Goal: Task Accomplishment & Management: Use online tool/utility

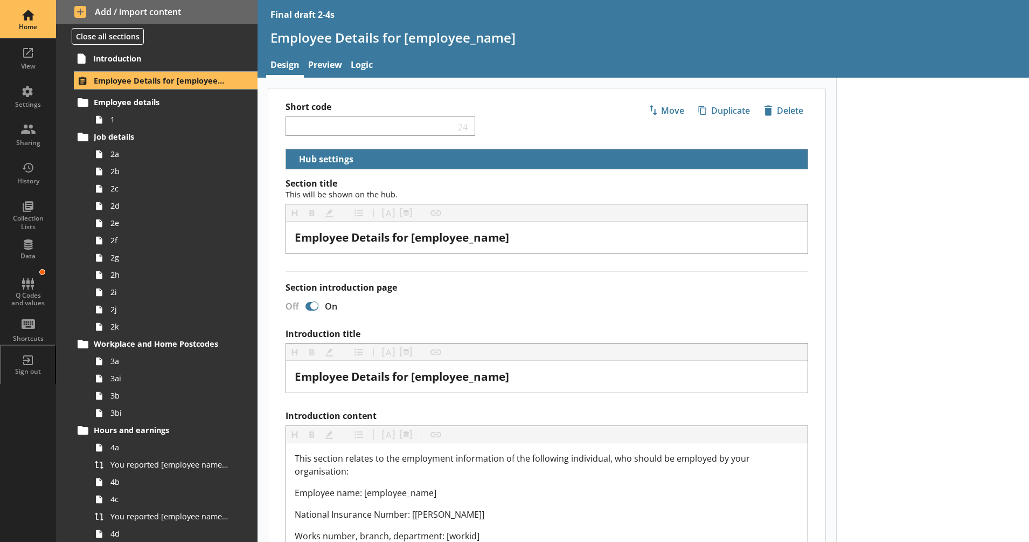
click at [20, 10] on div "Home" at bounding box center [28, 19] width 38 height 38
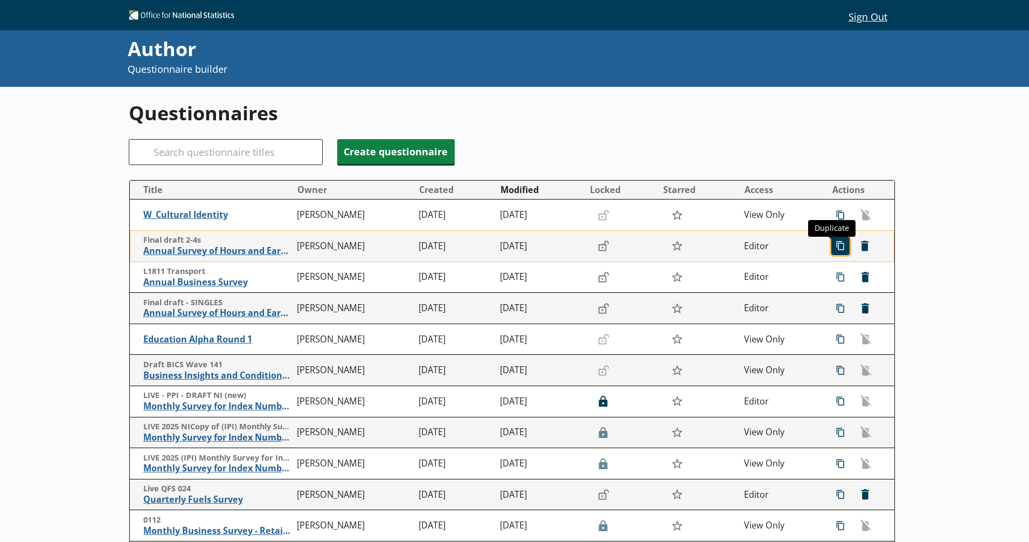
click at [832, 246] on span "icon-copy Duplicate" at bounding box center [840, 245] width 17 height 17
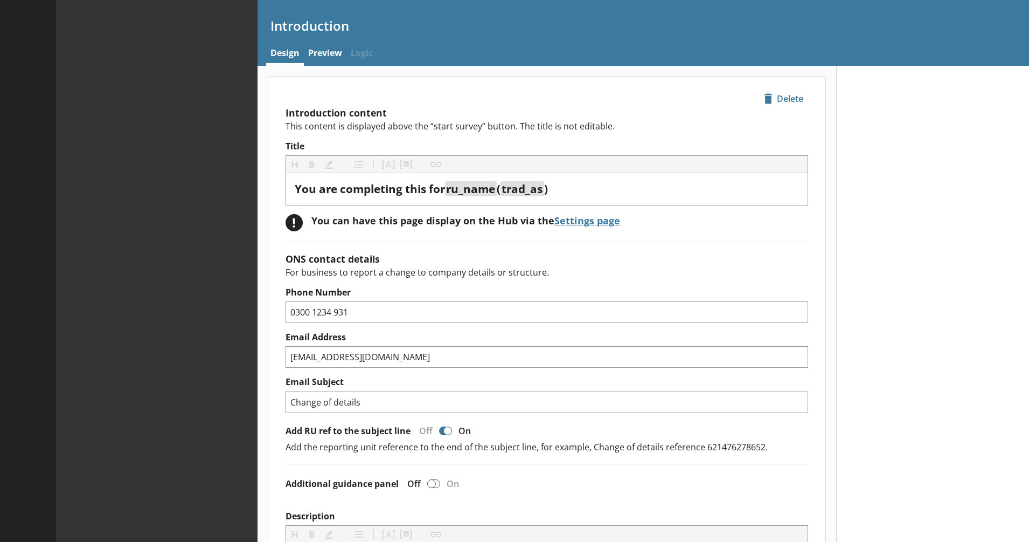
type textarea "x"
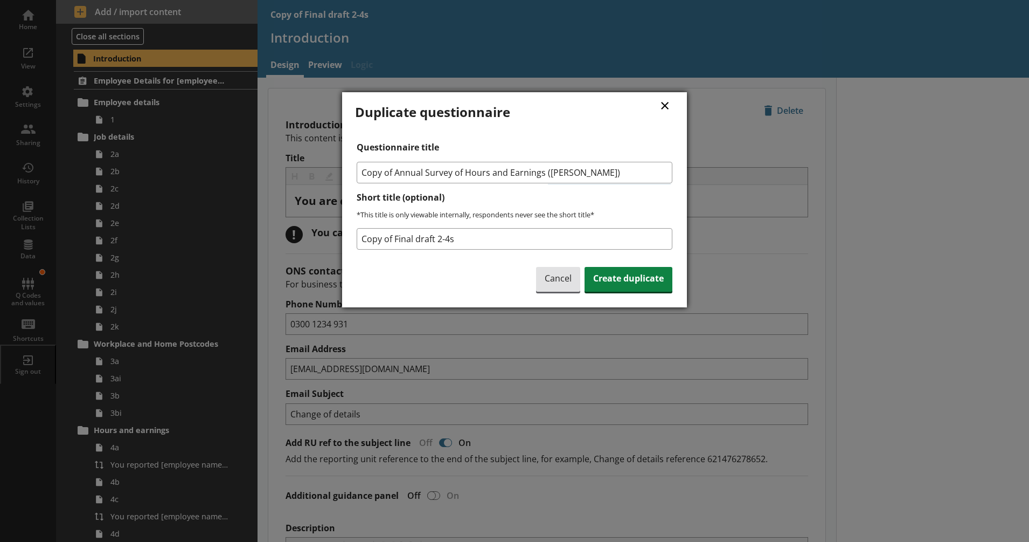
drag, startPoint x: 396, startPoint y: 173, endPoint x: 351, endPoint y: 171, distance: 44.8
click at [351, 171] on div "× Duplicate questionnaire Questionnaire title Copy of Annual Survey of Hours an…" at bounding box center [514, 199] width 345 height 215
type input "Annual Survey of Hours and Earnings ([PERSON_NAME])"
drag, startPoint x: 455, startPoint y: 241, endPoint x: 359, endPoint y: 236, distance: 96.1
click at [359, 236] on input "Copy of Final draft 2-4s" at bounding box center [515, 239] width 316 height 22
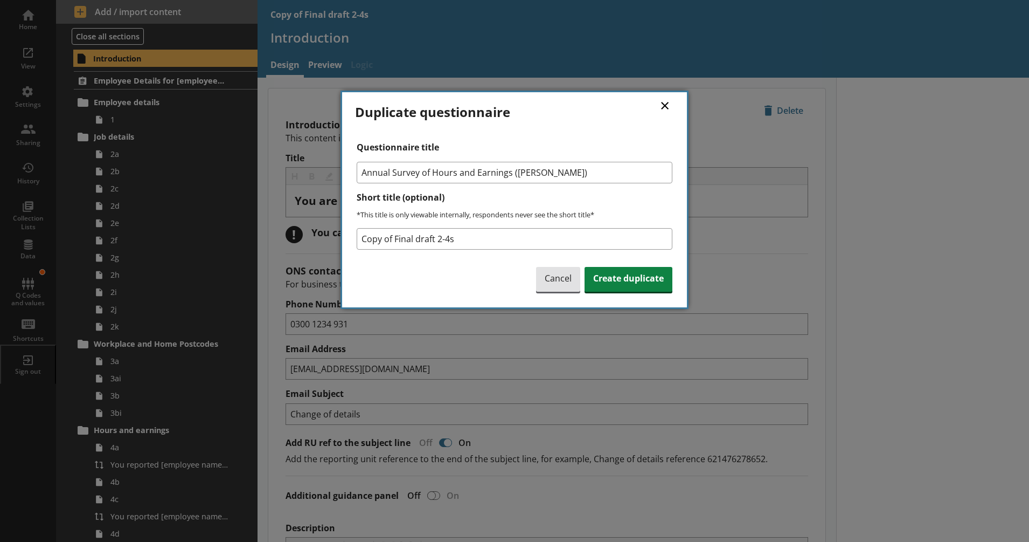
click at [397, 256] on div "Questionnaire title Annual Survey of Hours and Earnings ([PERSON_NAME]) Short t…" at bounding box center [514, 218] width 319 height 153
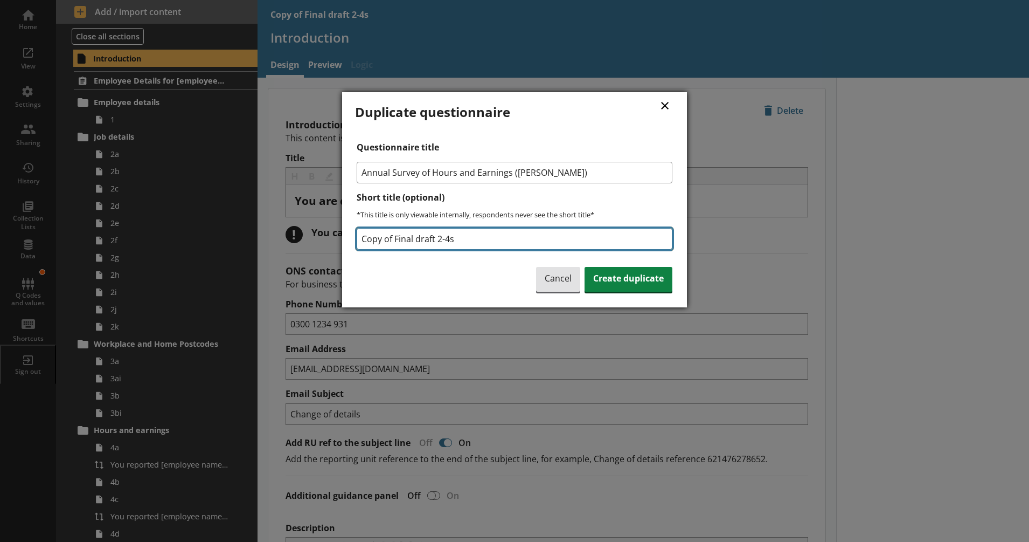
drag, startPoint x: 459, startPoint y: 238, endPoint x: 361, endPoint y: 237, distance: 98.1
click at [361, 237] on input "Copy of Final draft 2-4s" at bounding box center [515, 239] width 316 height 22
drag, startPoint x: 411, startPoint y: 237, endPoint x: 396, endPoint y: 240, distance: 15.4
click at [396, 240] on input "2-4s INT KH [DATE]" at bounding box center [515, 239] width 316 height 22
type input "2-4s COPY [DATE]"
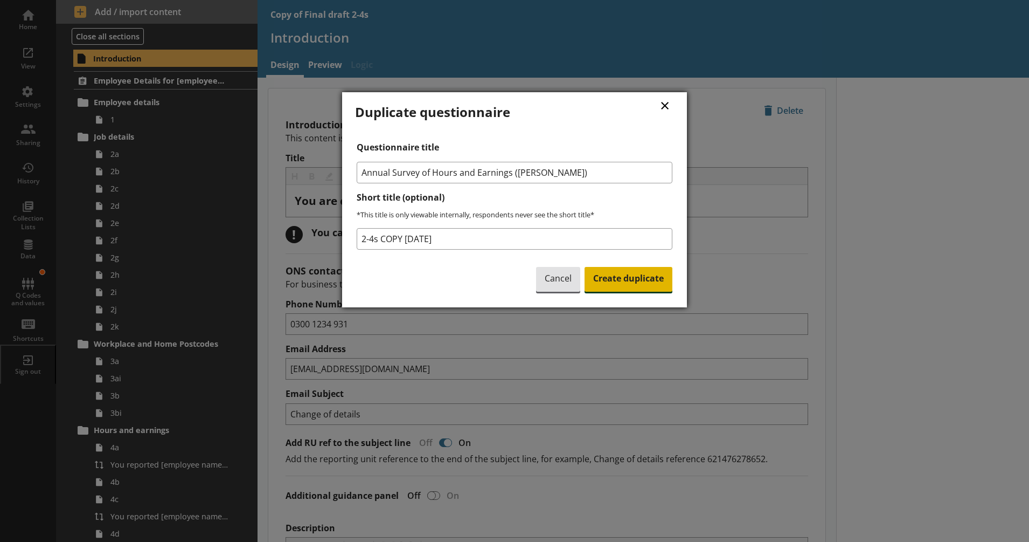
click at [615, 282] on span "Create duplicate" at bounding box center [629, 279] width 88 height 25
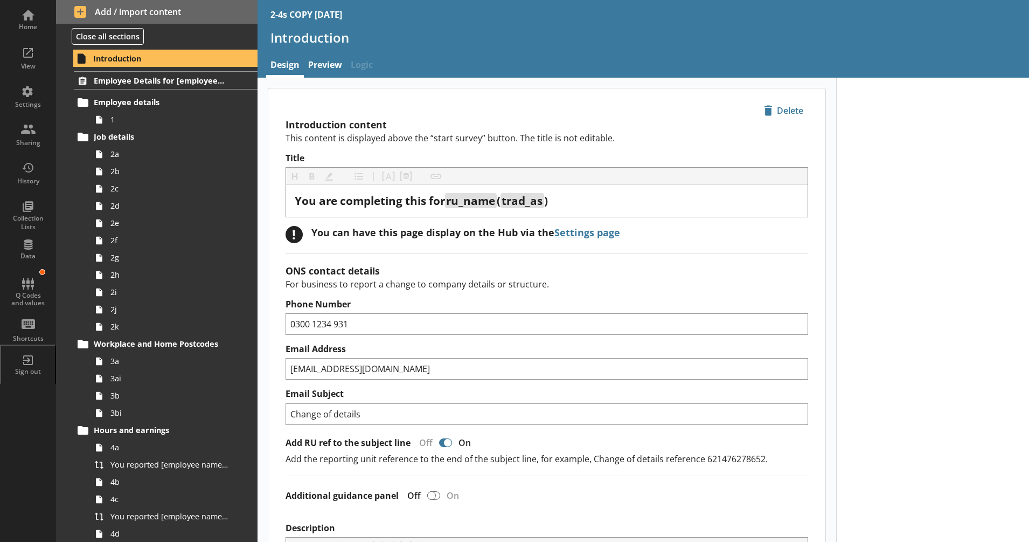
click at [393, 130] on h2 "Introduction content" at bounding box center [547, 124] width 523 height 13
click at [66, 80] on button at bounding box center [64, 80] width 15 height 15
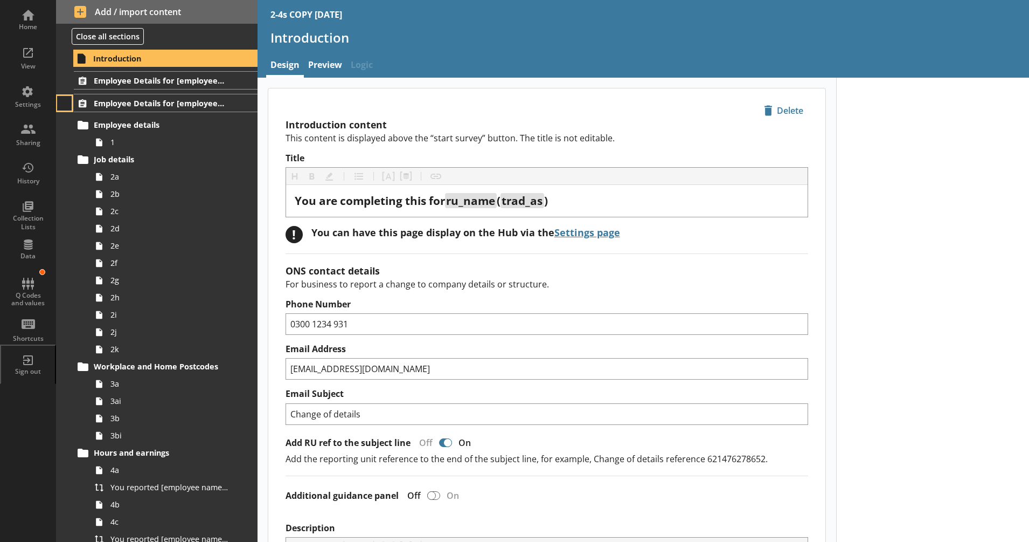
click at [64, 96] on button at bounding box center [64, 103] width 15 height 15
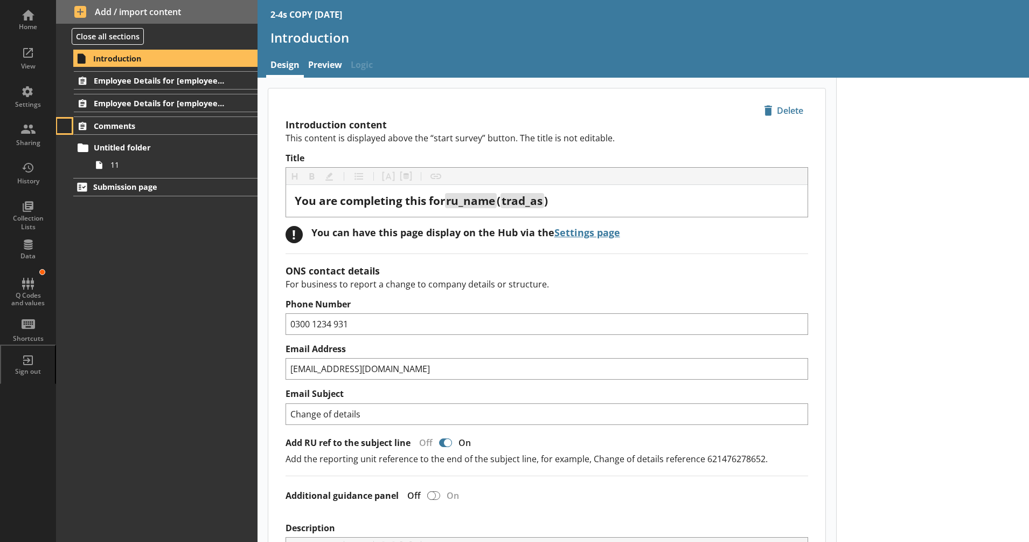
click at [61, 121] on button at bounding box center [64, 126] width 15 height 15
click at [66, 80] on button at bounding box center [64, 80] width 15 height 15
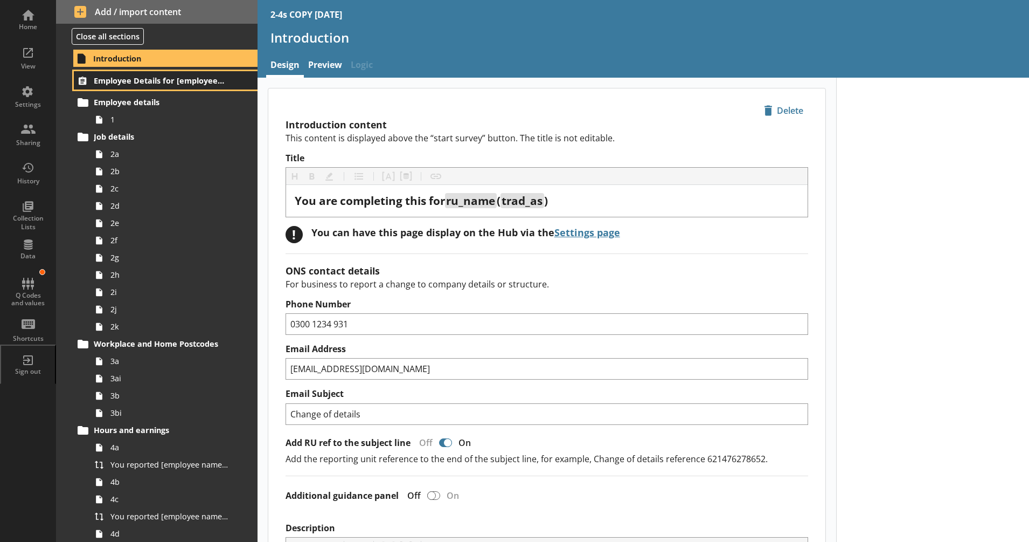
click at [174, 81] on span "Employee Details for [employee_name]" at bounding box center [160, 80] width 132 height 10
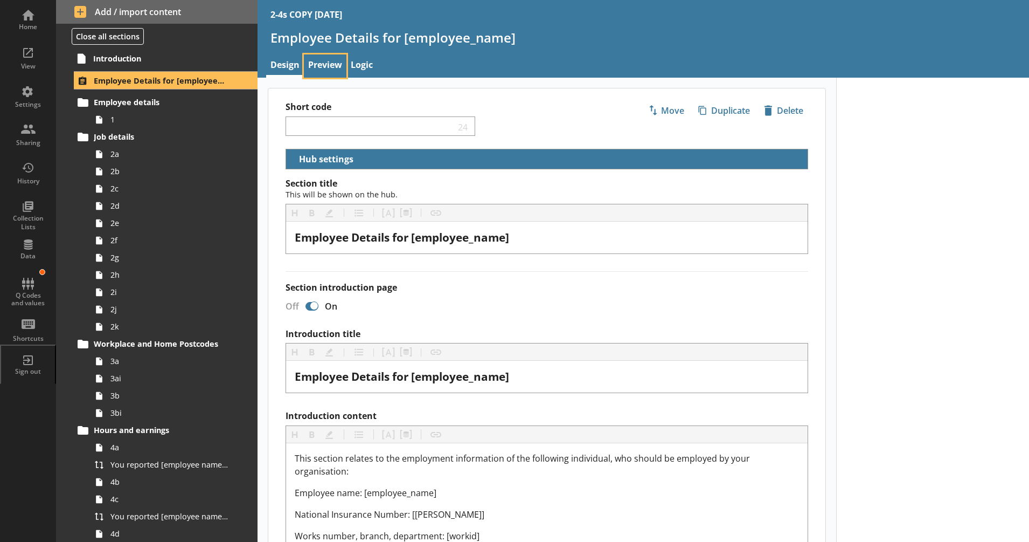
click at [338, 73] on link "Preview" at bounding box center [325, 65] width 43 height 23
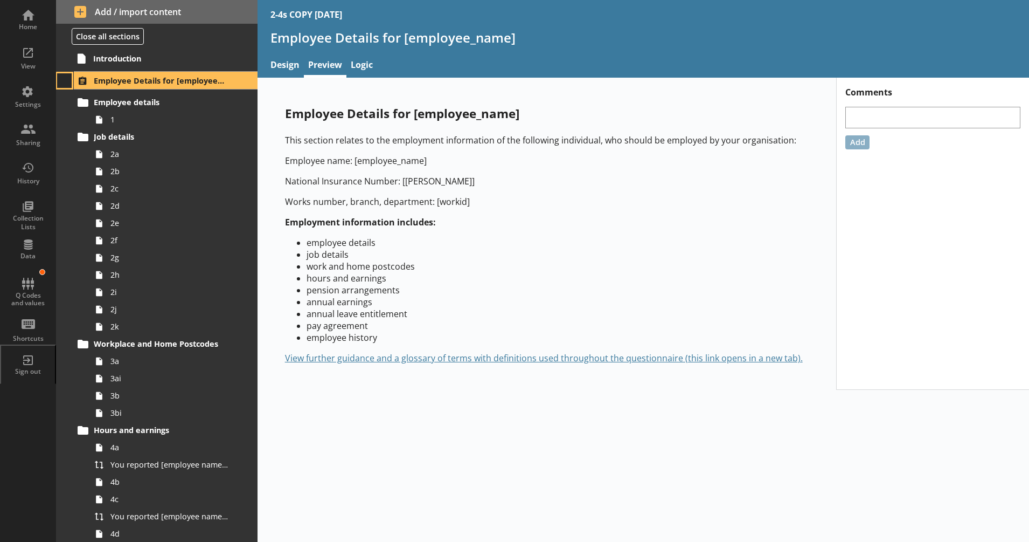
click at [65, 82] on button at bounding box center [64, 80] width 15 height 15
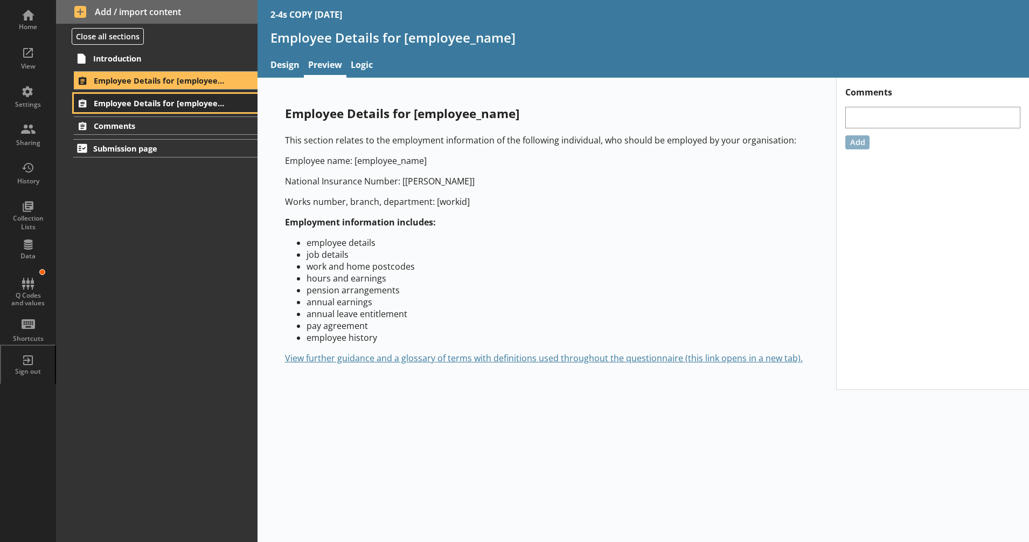
click at [142, 109] on link "Employee Details for [employee_name]" at bounding box center [165, 103] width 183 height 18
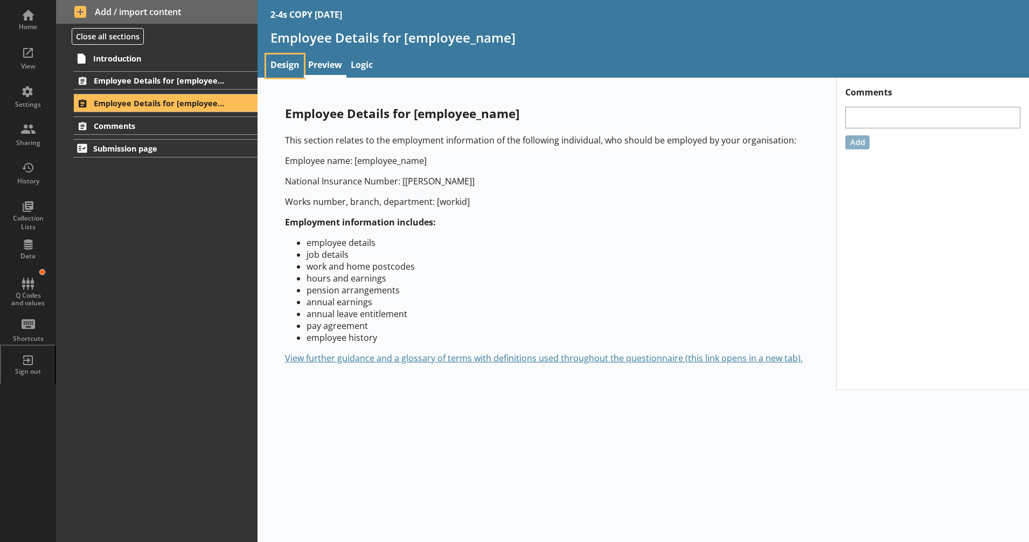
click at [274, 63] on link "Design" at bounding box center [285, 65] width 38 height 23
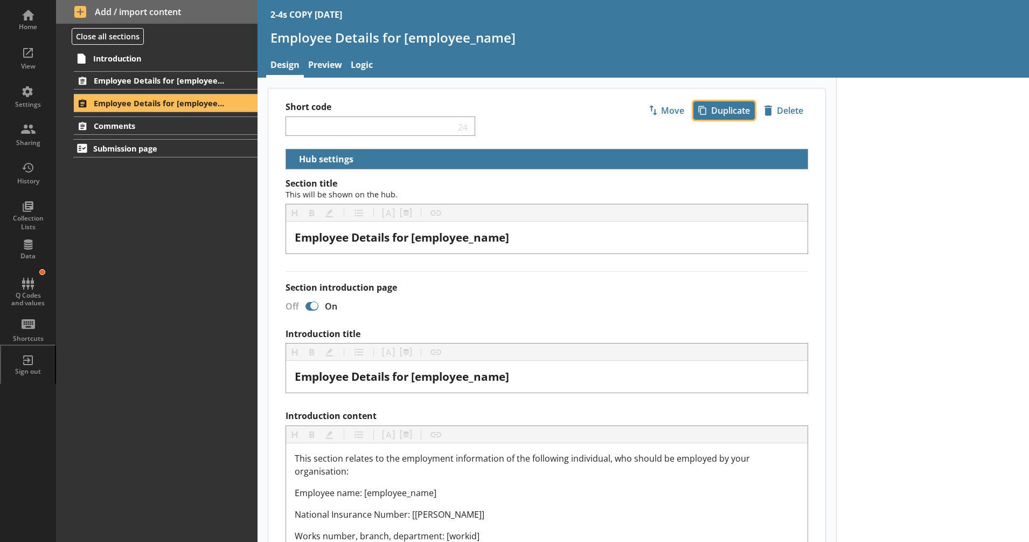
click at [720, 116] on span "icon-copy Duplicate" at bounding box center [724, 110] width 60 height 17
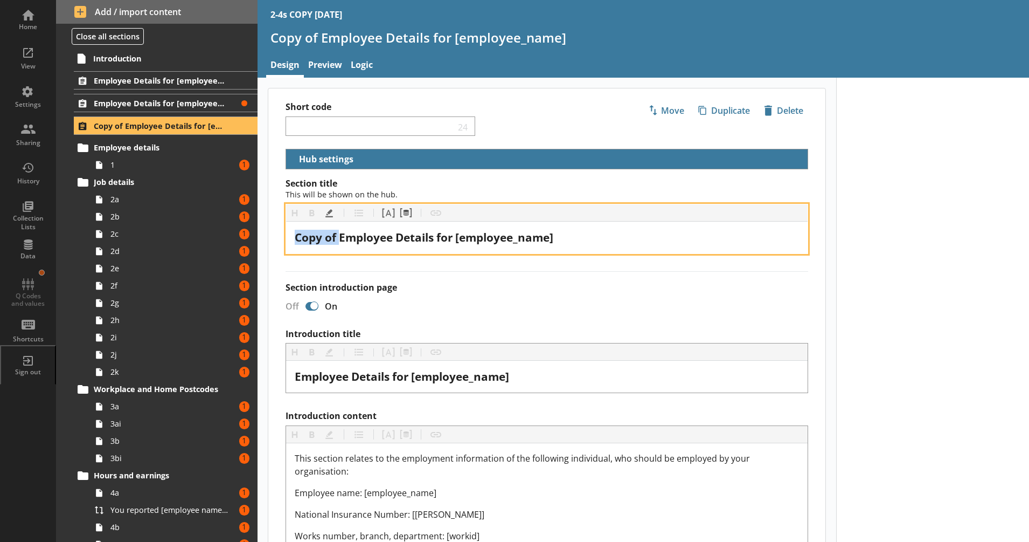
drag, startPoint x: 340, startPoint y: 238, endPoint x: 265, endPoint y: 243, distance: 75.6
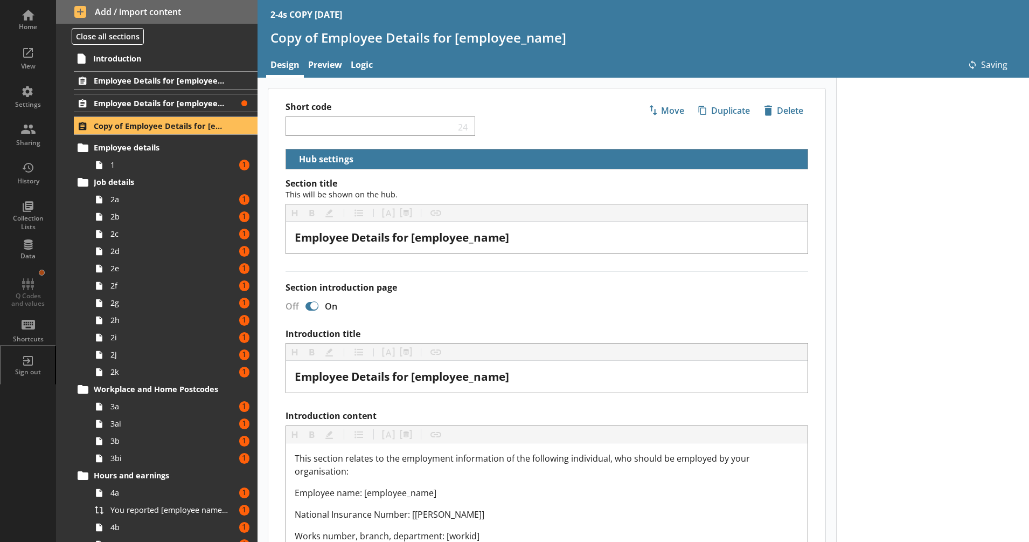
click at [193, 163] on span "1" at bounding box center [169, 165] width 119 height 10
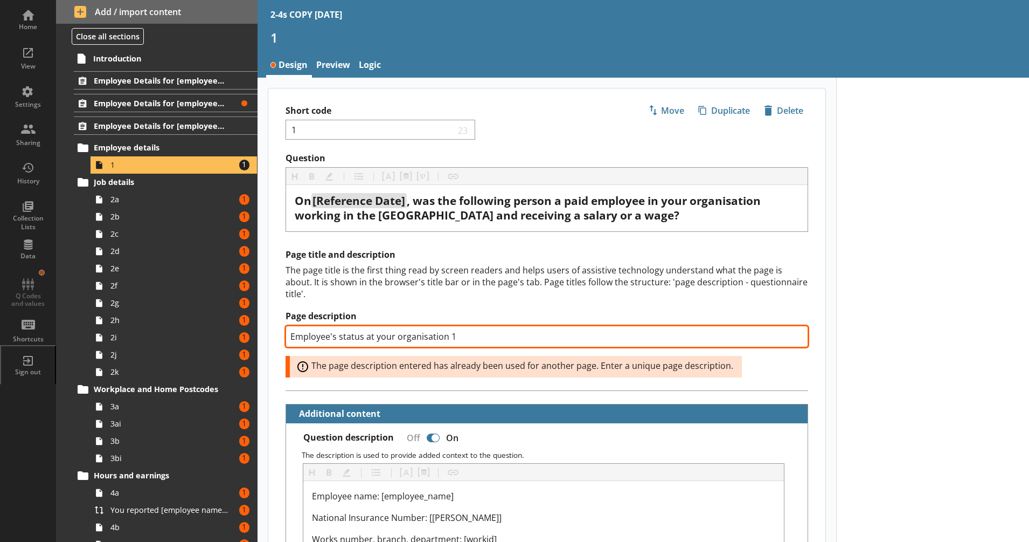
drag, startPoint x: 467, startPoint y: 337, endPoint x: 447, endPoint y: 337, distance: 19.9
click at [447, 337] on input "Employee's status at your organisation 1" at bounding box center [547, 337] width 523 height 22
type textarea "x"
type input "Employee's status at your organisation 2"
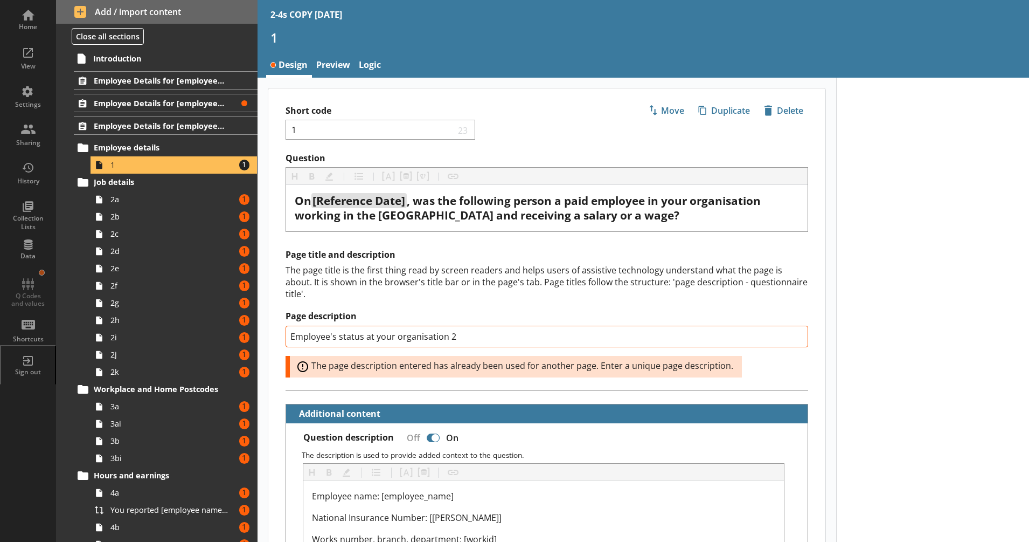
click at [413, 294] on div "The page title is the first thing read by screen readers and helps users of ass…" at bounding box center [547, 282] width 523 height 36
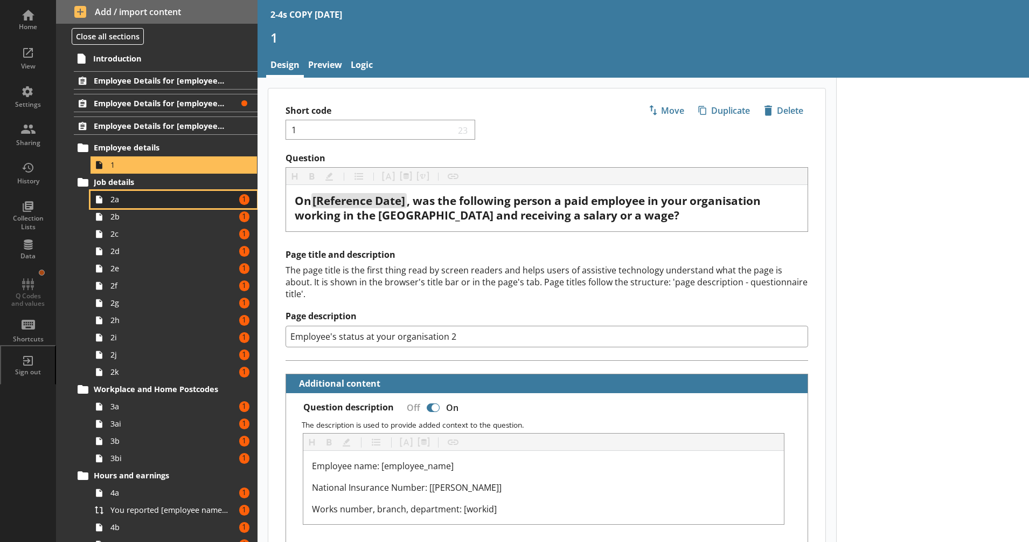
click at [203, 197] on span "2a" at bounding box center [169, 199] width 119 height 10
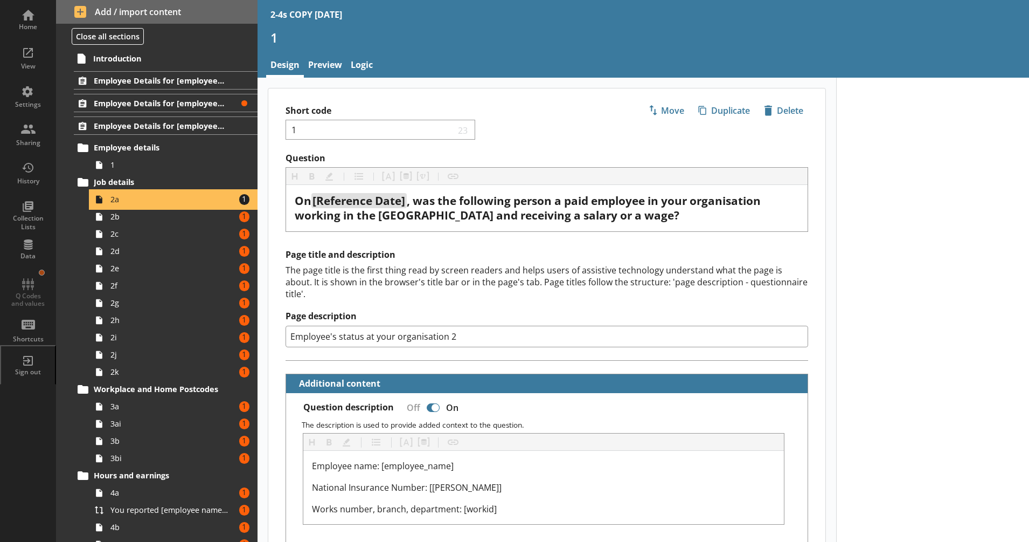
type textarea "x"
select select "mm/yyyy"
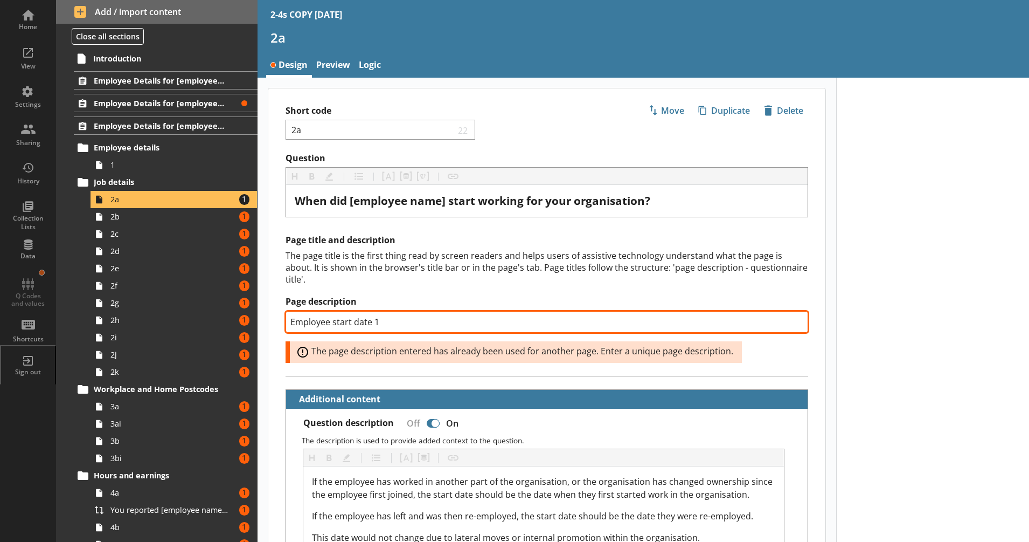
click at [375, 322] on input "Employee start date 1" at bounding box center [547, 322] width 523 height 22
type textarea "x"
type input "Employee start date 2"
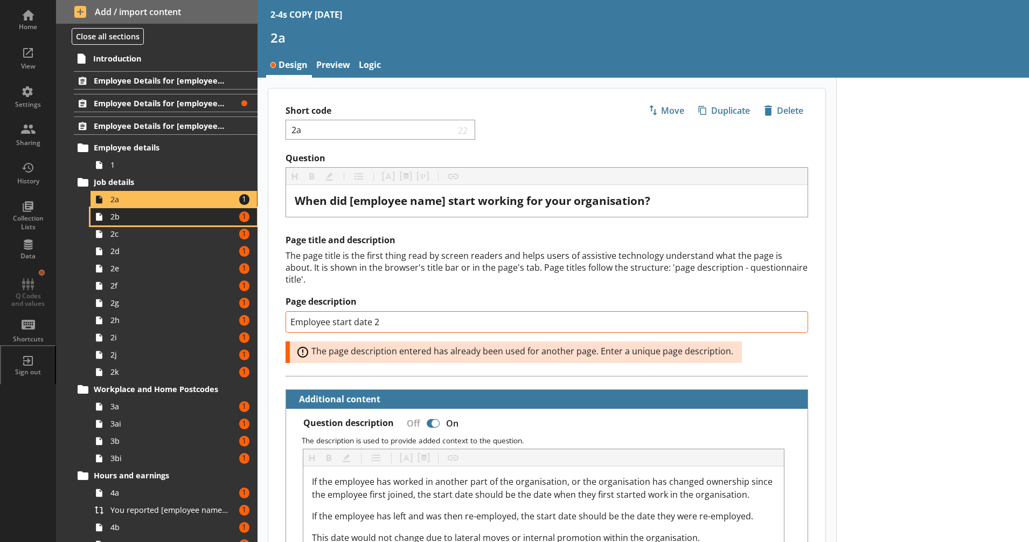
click at [196, 220] on span "2b" at bounding box center [169, 216] width 119 height 10
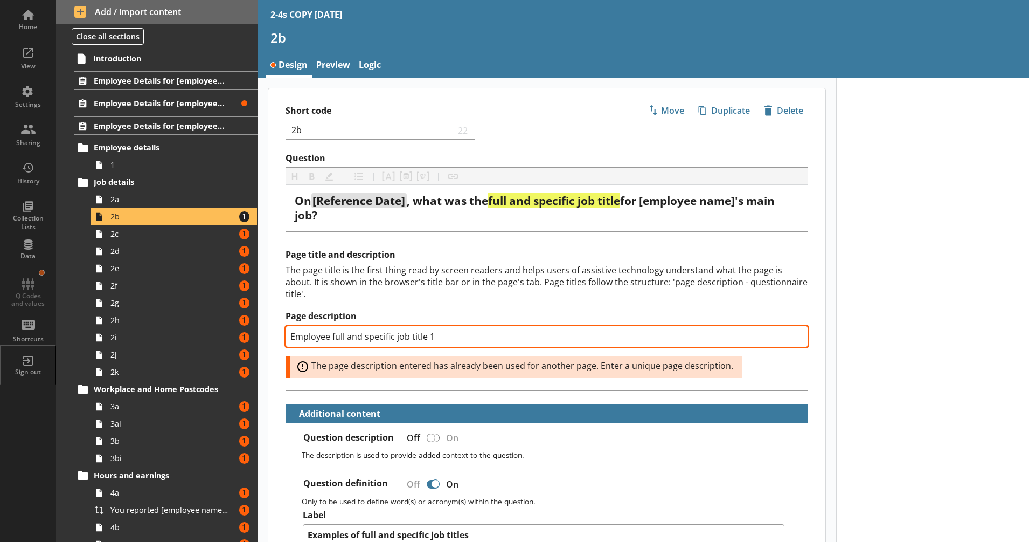
drag, startPoint x: 439, startPoint y: 340, endPoint x: 431, endPoint y: 343, distance: 9.2
click at [431, 343] on input "Employee full and specific job title 1" at bounding box center [547, 337] width 523 height 22
type textarea "x"
type input "Employee full and specific job title 2"
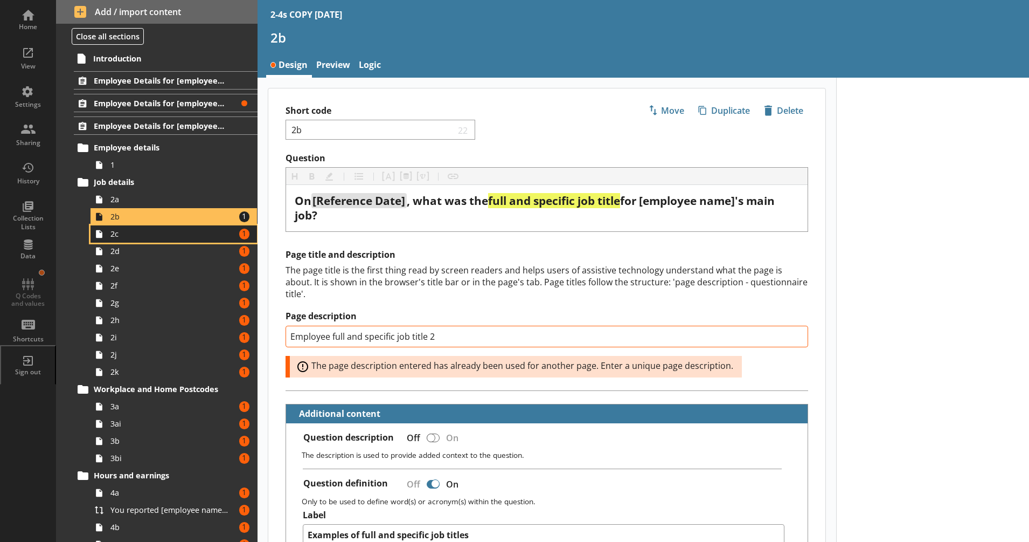
click at [215, 236] on span "2c" at bounding box center [169, 234] width 119 height 10
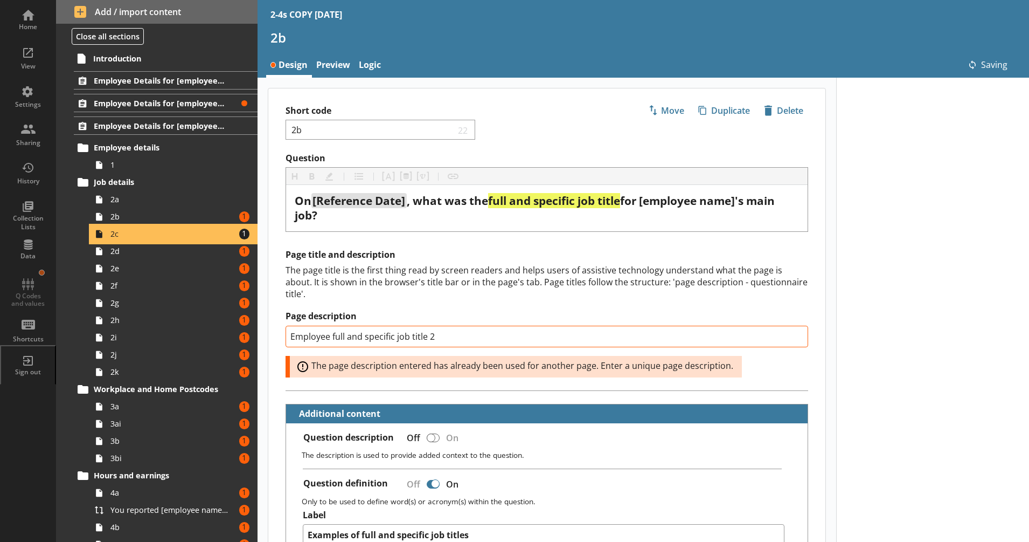
type textarea "x"
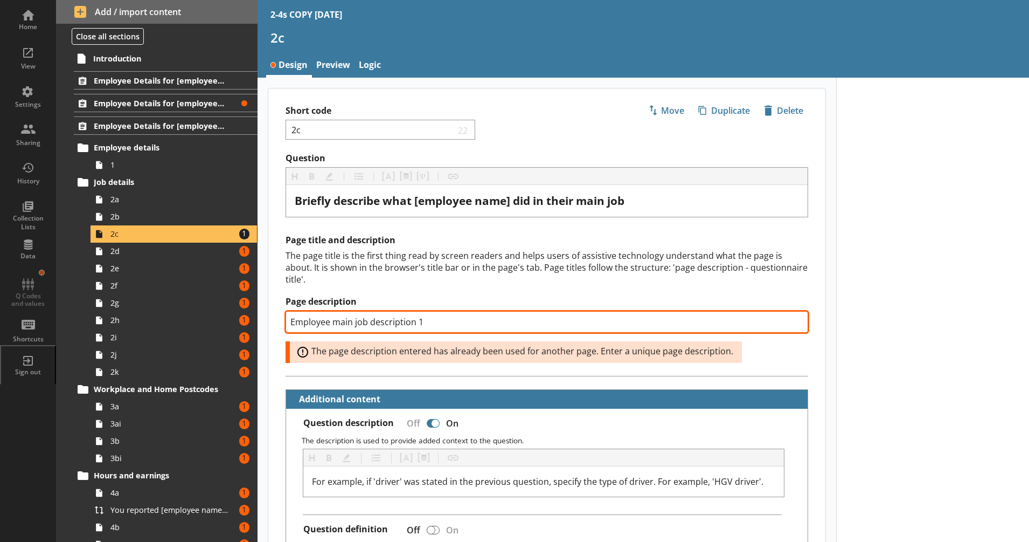
drag, startPoint x: 427, startPoint y: 322, endPoint x: 416, endPoint y: 323, distance: 11.4
click at [416, 323] on input "Employee main job description 1" at bounding box center [547, 322] width 523 height 22
type input "Employee main job description 2"
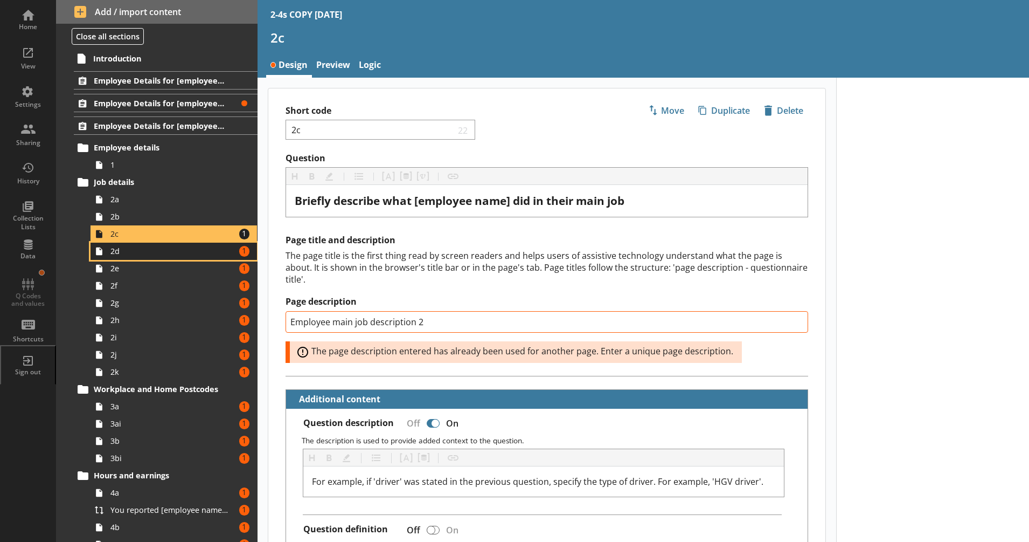
click at [216, 253] on span "2d" at bounding box center [169, 251] width 119 height 10
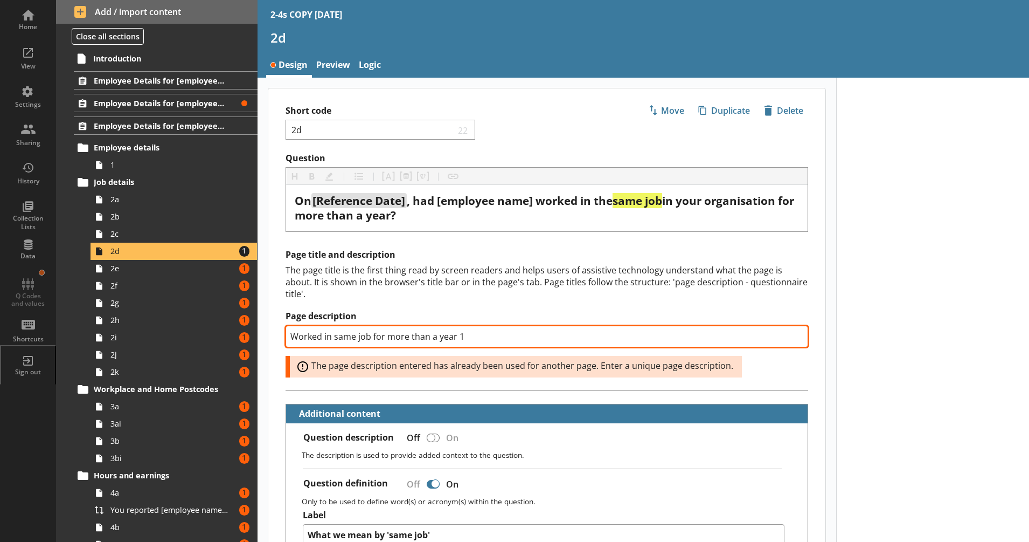
drag, startPoint x: 475, startPoint y: 339, endPoint x: 456, endPoint y: 340, distance: 18.9
click at [456, 340] on input "Worked in same job for more than a year 1" at bounding box center [547, 337] width 523 height 22
type textarea "x"
type input "Worked in same job for more than a year"
type textarea "x"
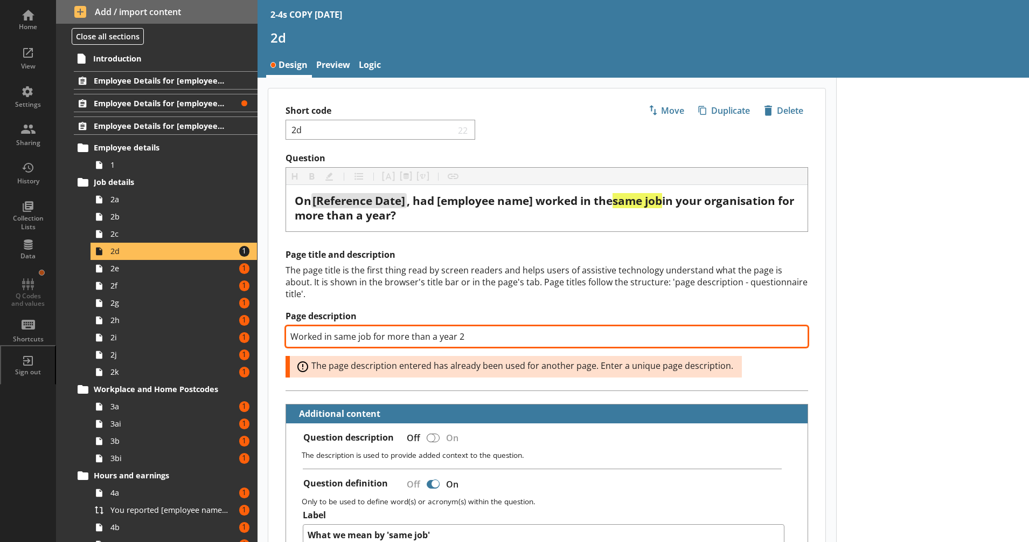
type input "Worked in same job for more than a year 2"
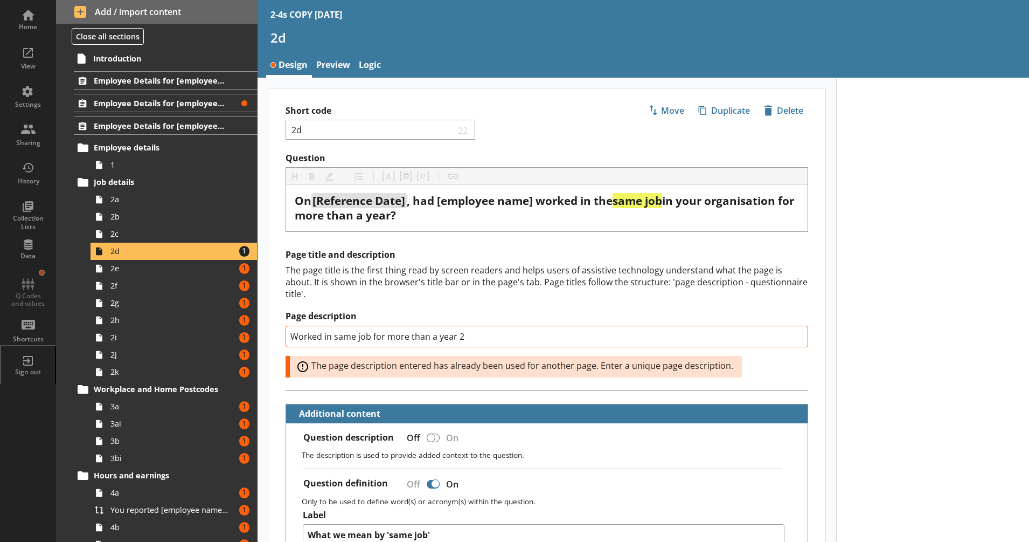
click at [427, 292] on div "The page title is the first thing read by screen readers and helps users of ass…" at bounding box center [547, 282] width 523 height 36
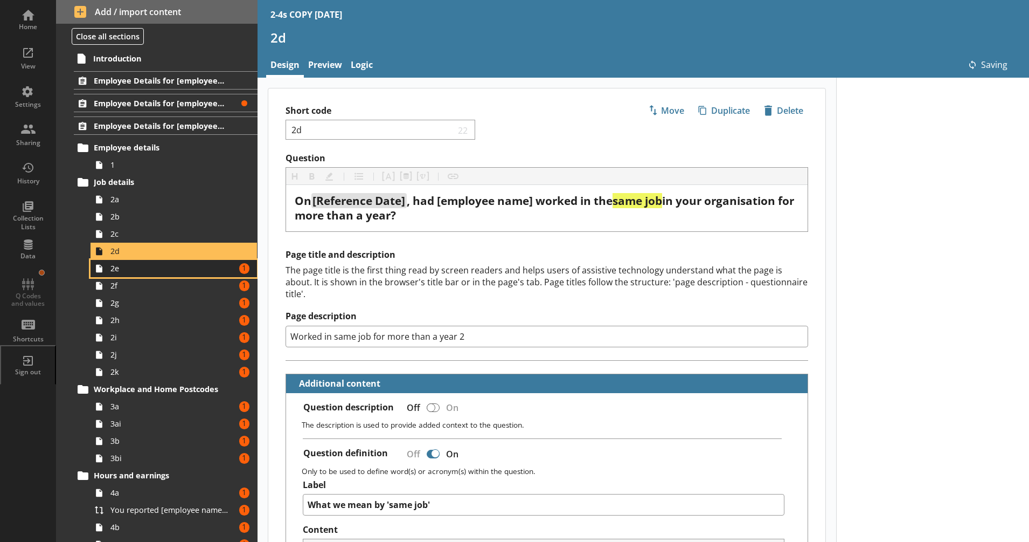
click at [168, 261] on link "2e Amount of errors: 1" at bounding box center [174, 268] width 167 height 17
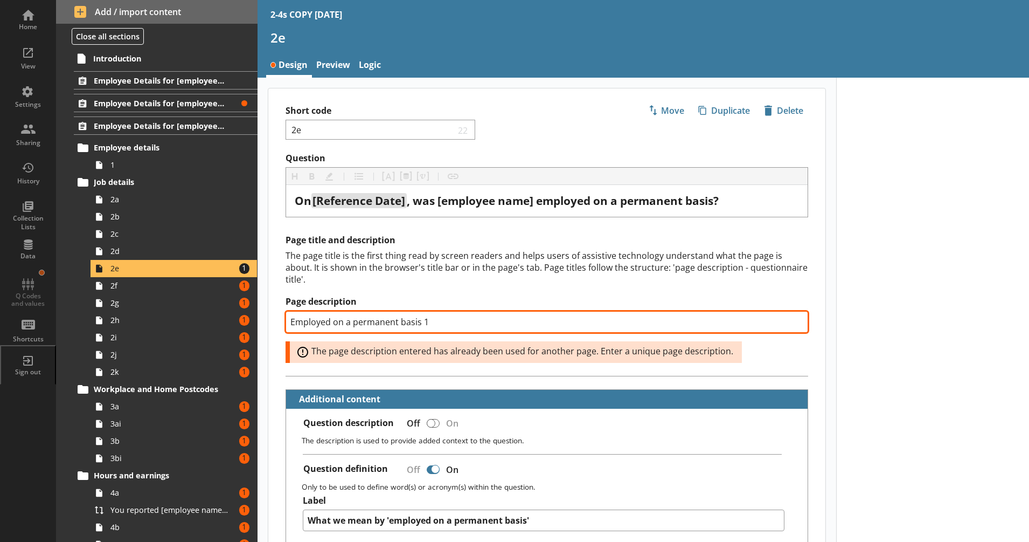
click at [424, 326] on input "Employed on a permanent basis 1" at bounding box center [547, 322] width 523 height 22
type textarea "x"
type input "Employed on a permanent basis 2"
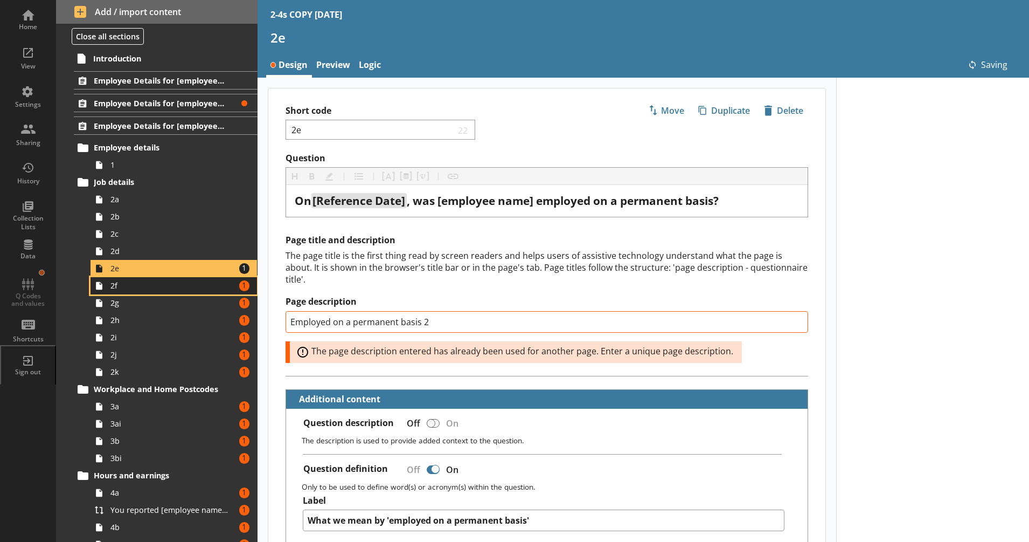
click at [198, 282] on span "2f" at bounding box center [169, 285] width 119 height 10
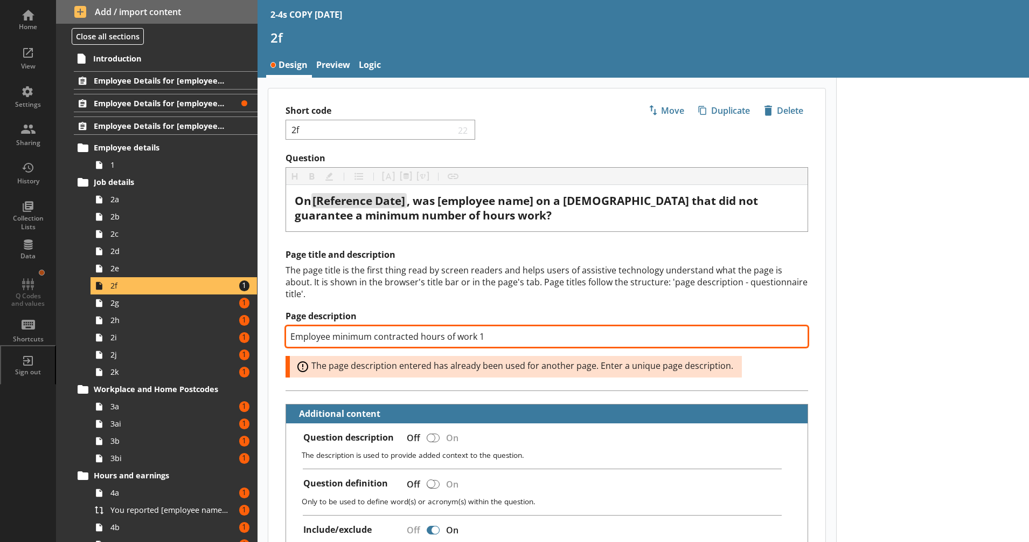
drag, startPoint x: 485, startPoint y: 337, endPoint x: 478, endPoint y: 341, distance: 8.4
click at [478, 341] on input "Employee minimum contracted hours of work 1" at bounding box center [547, 337] width 523 height 22
type textarea "x"
type input "Employee minimum contracted hours of work 2"
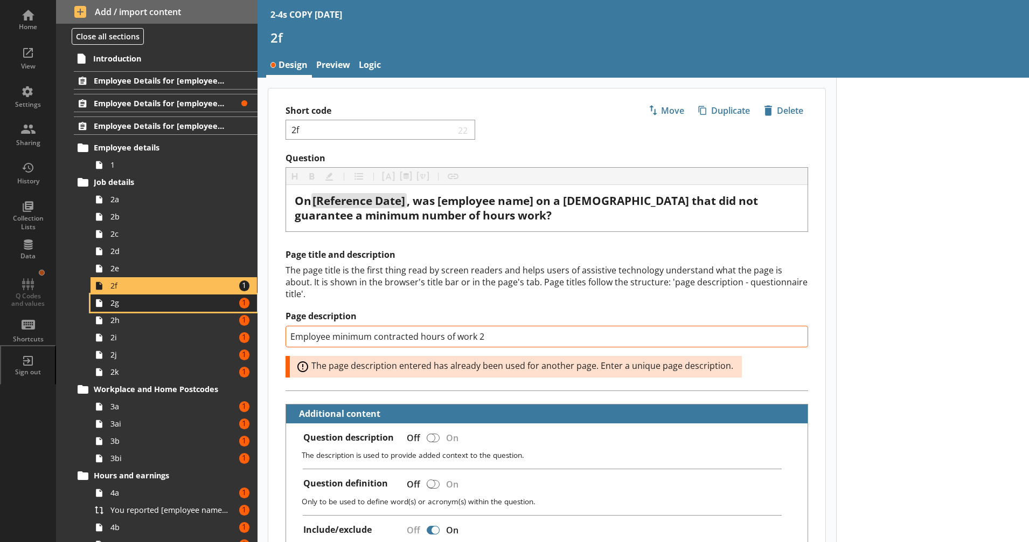
click at [216, 304] on span "2g" at bounding box center [169, 303] width 119 height 10
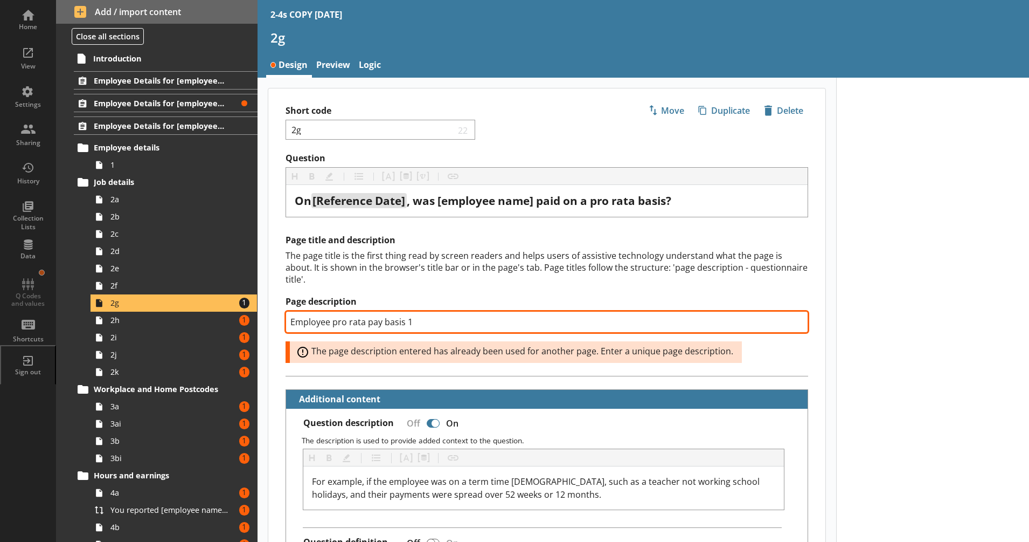
drag, startPoint x: 431, startPoint y: 324, endPoint x: 407, endPoint y: 323, distance: 23.2
click at [407, 323] on input "Employee pro rata pay basis 1" at bounding box center [547, 322] width 523 height 22
type textarea "x"
type input "Employee pro rata pay basis 2"
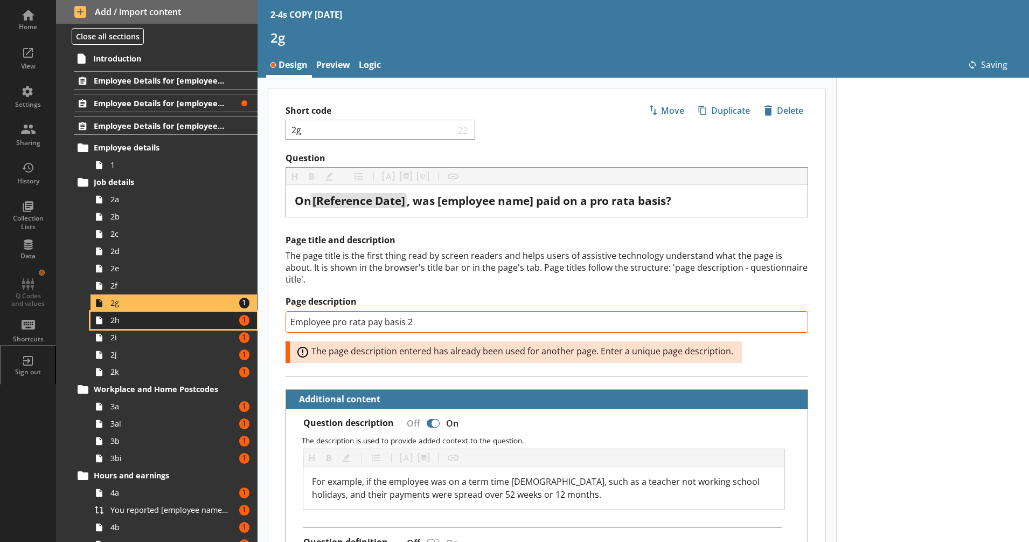
click at [198, 324] on span "2h" at bounding box center [169, 320] width 119 height 10
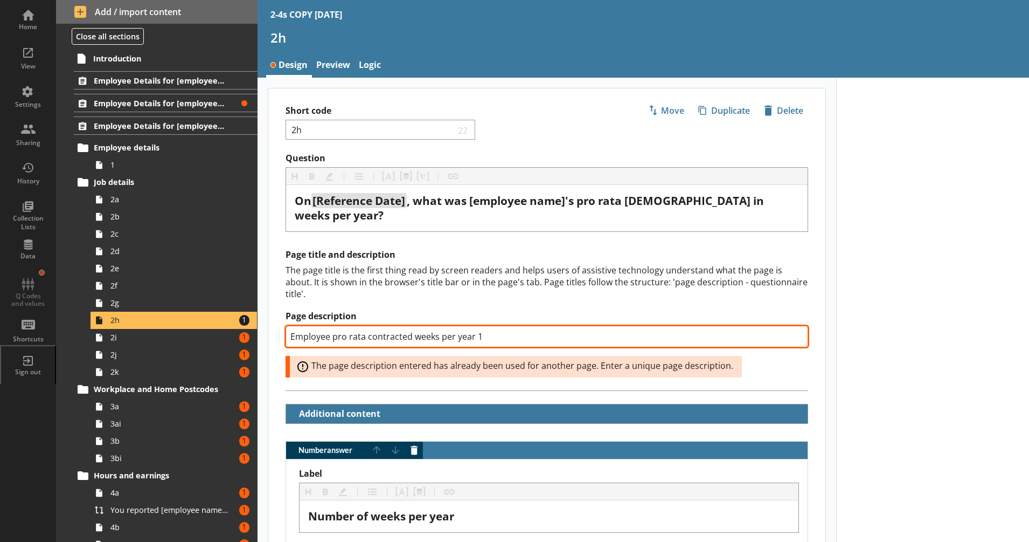
drag, startPoint x: 483, startPoint y: 324, endPoint x: 475, endPoint y: 325, distance: 7.6
click at [475, 326] on input "Employee pro rata contracted weeks per year 1" at bounding box center [547, 337] width 523 height 22
type textarea "x"
type input "Employee pro rata contracted weeks per year 2"
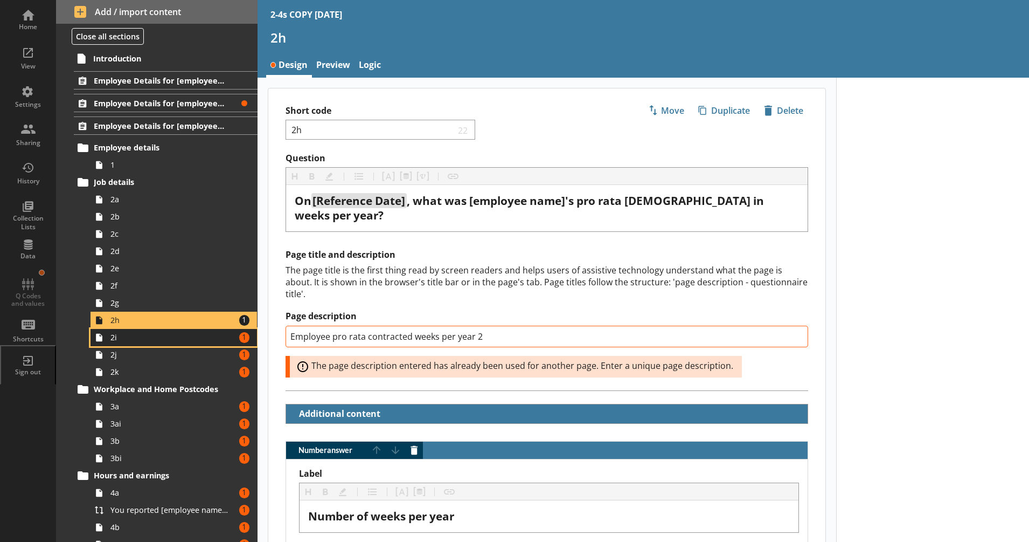
click at [194, 344] on link "2i Amount of errors: 1" at bounding box center [174, 337] width 167 height 17
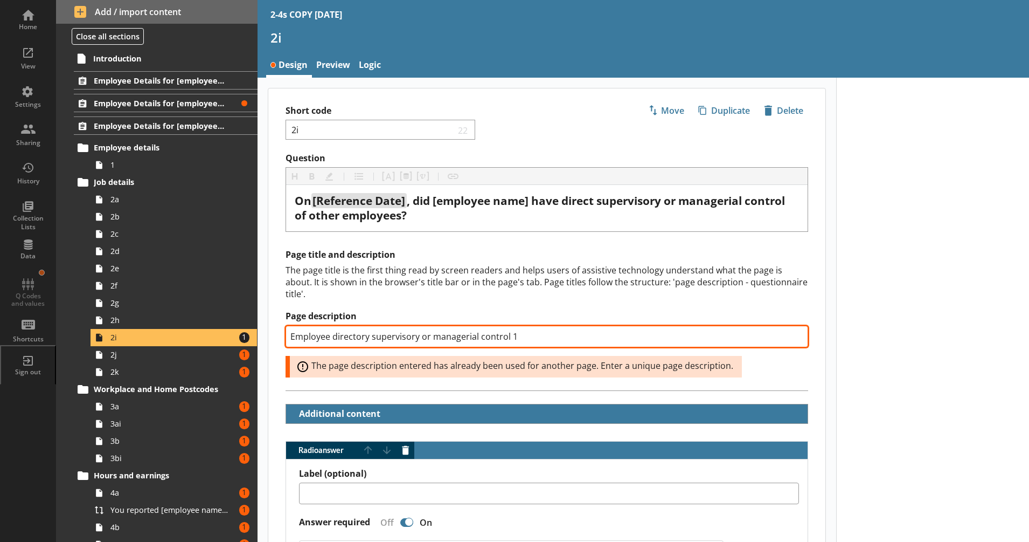
click at [510, 336] on input "Employee directory supervisory or managerial control 1" at bounding box center [547, 337] width 523 height 22
type textarea "x"
type input "Employee directory supervisory or managerial control 2"
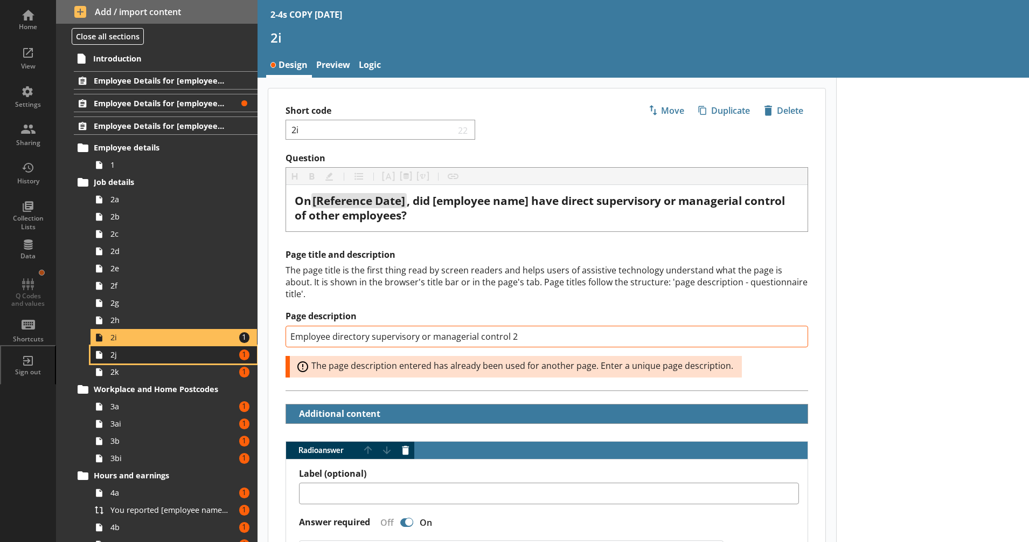
click at [191, 361] on link "2j Amount of errors: 1" at bounding box center [174, 354] width 167 height 17
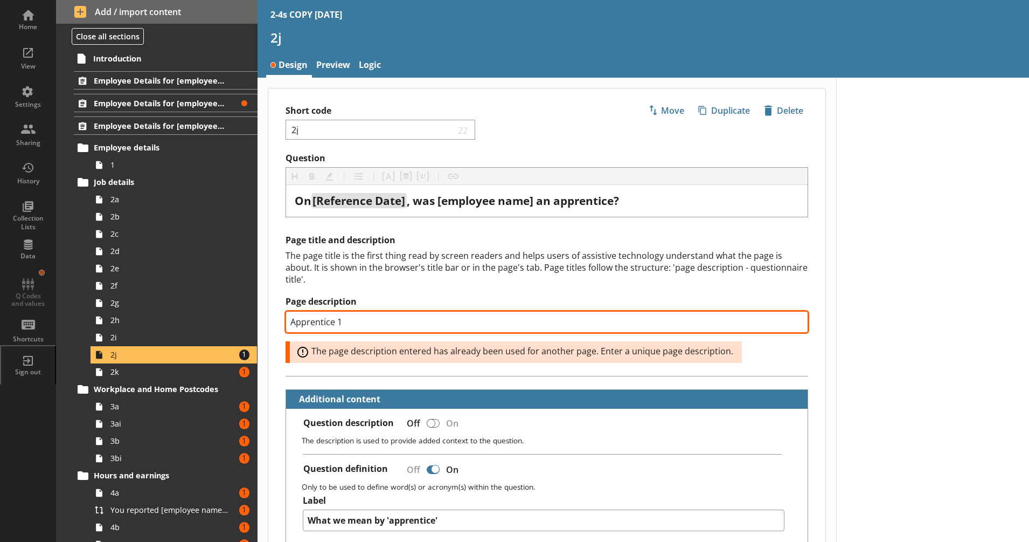
drag, startPoint x: 376, startPoint y: 329, endPoint x: 337, endPoint y: 330, distance: 38.8
click at [337, 330] on input "Apprentice 1" at bounding box center [547, 322] width 523 height 22
type textarea "x"
type input "Apprentice 2"
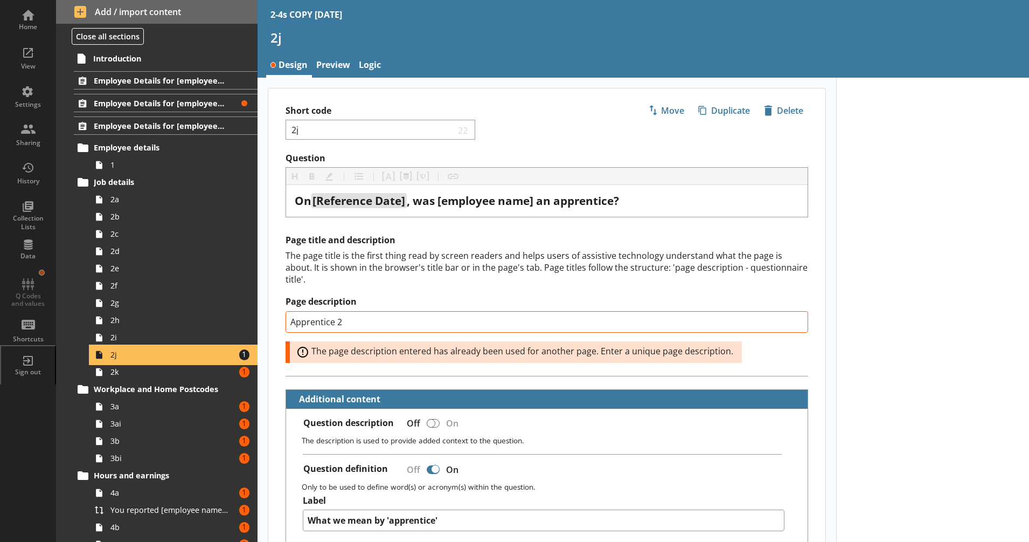
click at [199, 362] on link "2j Amount of errors: 1" at bounding box center [174, 354] width 167 height 17
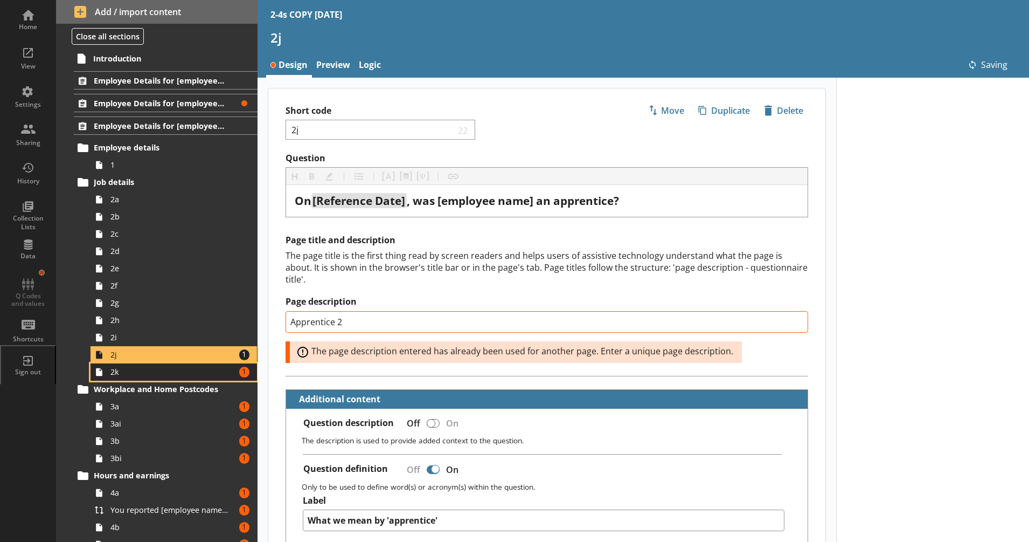
click at [194, 368] on span "2k" at bounding box center [169, 371] width 119 height 10
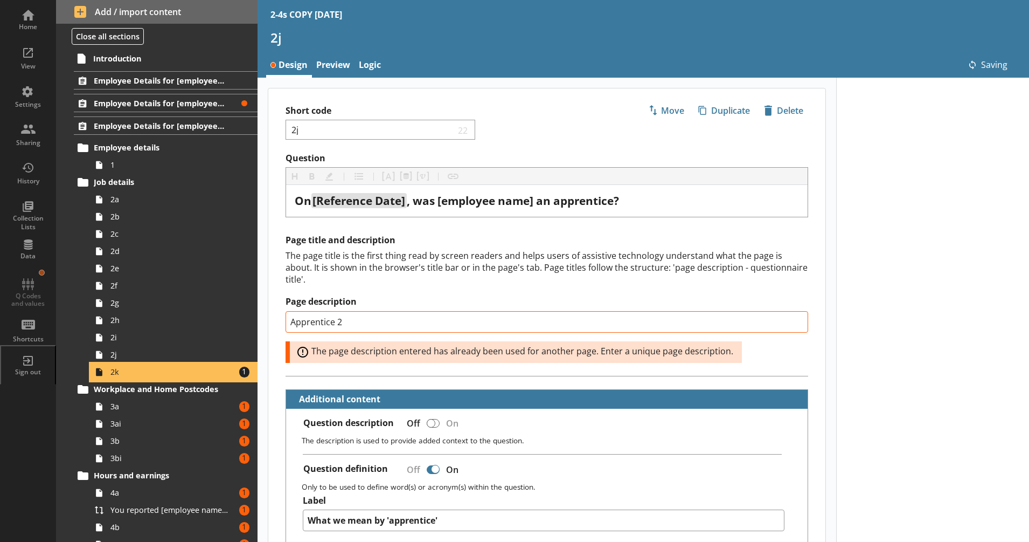
type textarea "x"
select select "mm/yyyy"
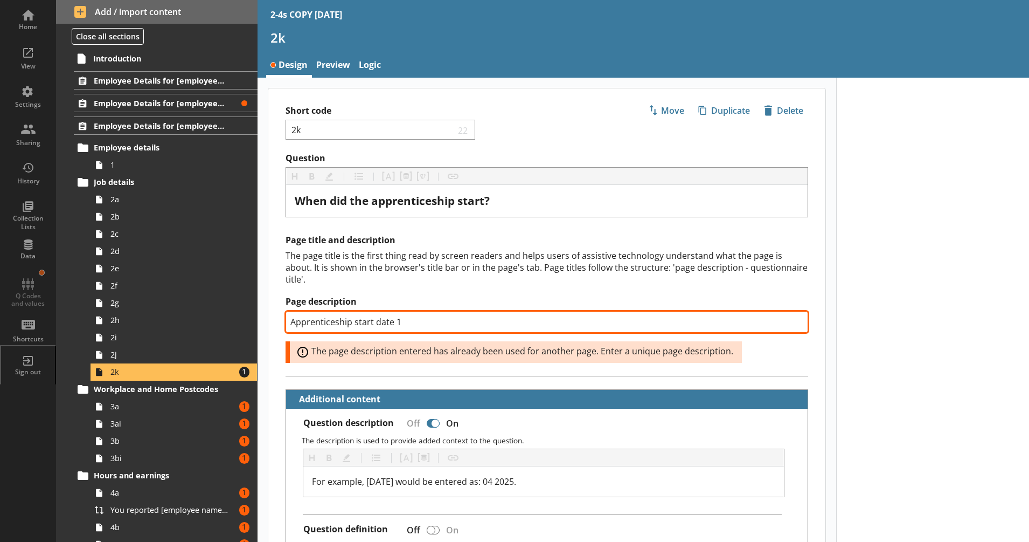
drag, startPoint x: 400, startPoint y: 321, endPoint x: 396, endPoint y: 328, distance: 8.2
click at [396, 328] on input "Apprenticeship start date 1" at bounding box center [547, 322] width 523 height 22
type textarea "x"
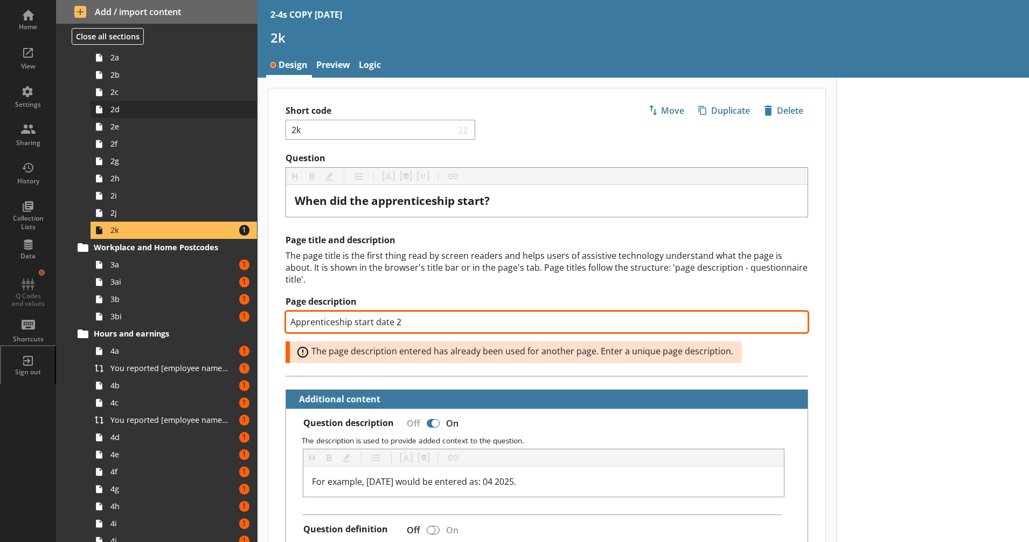
scroll to position [167, 0]
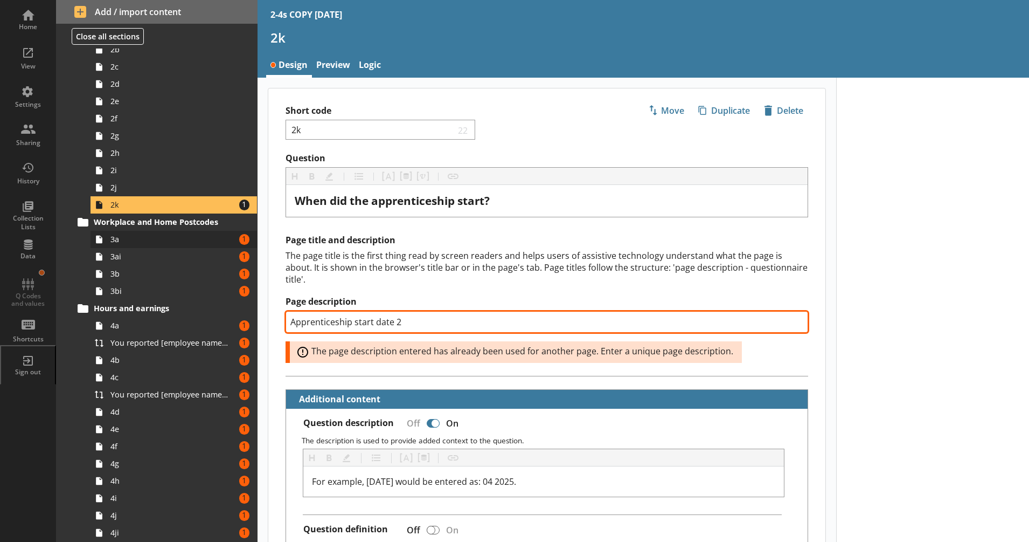
type input "Apprenticeship start date 2"
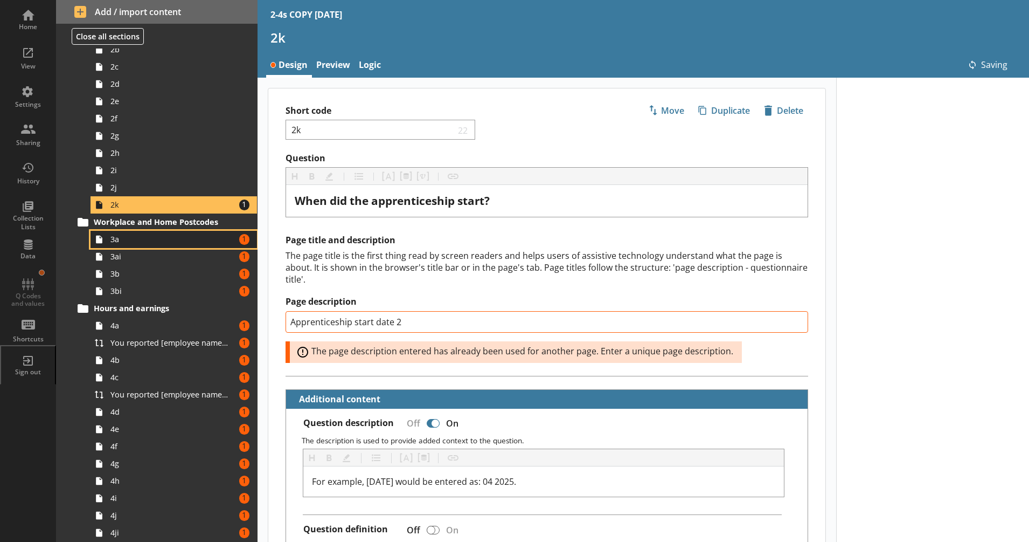
click at [174, 237] on span "3a" at bounding box center [169, 239] width 119 height 10
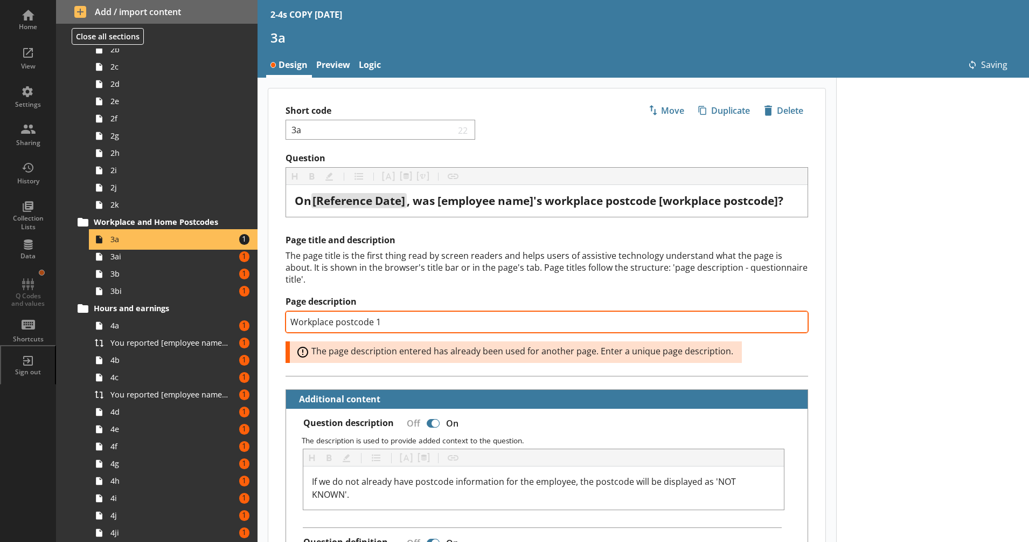
scroll to position [251, 0]
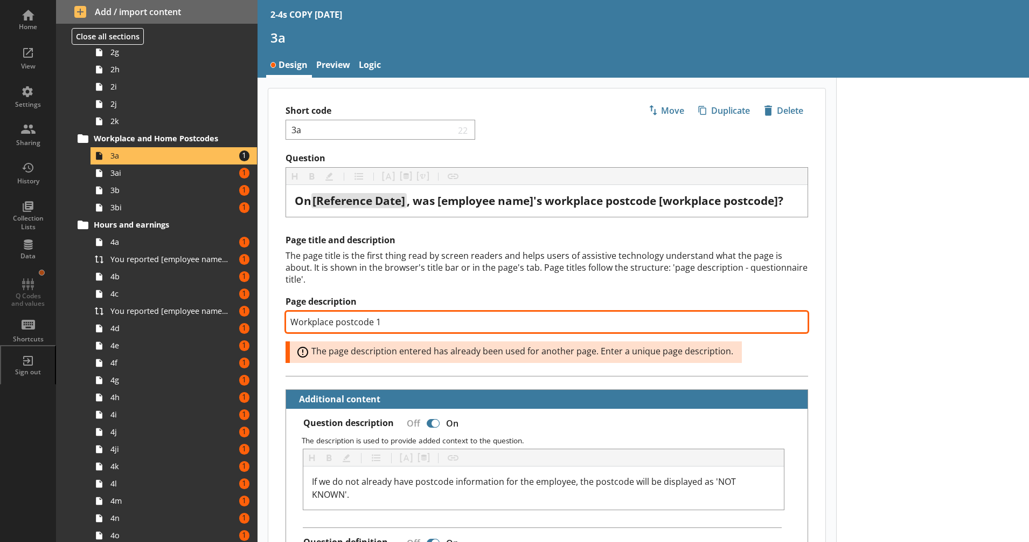
drag, startPoint x: 384, startPoint y: 324, endPoint x: 375, endPoint y: 326, distance: 9.3
click at [375, 326] on input "Workplace postcode 1" at bounding box center [547, 322] width 523 height 22
type textarea "x"
type input "Workplace postcode 2"
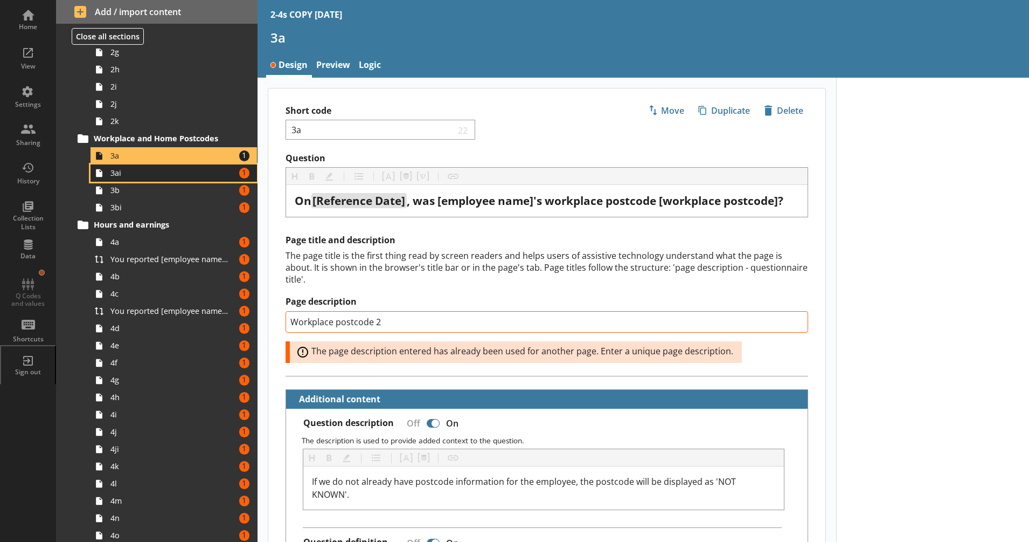
click at [203, 177] on span "3ai" at bounding box center [169, 173] width 119 height 10
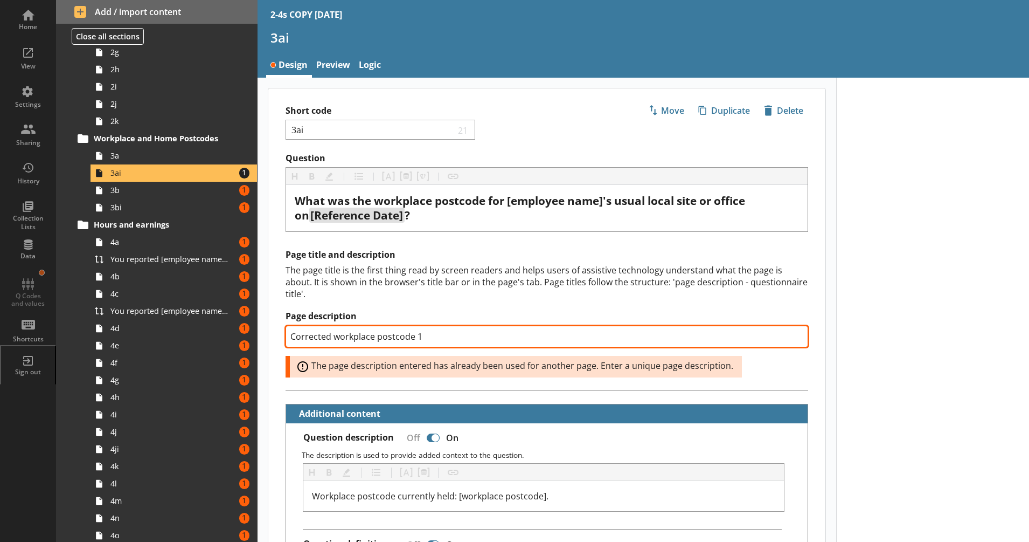
drag, startPoint x: 425, startPoint y: 340, endPoint x: 417, endPoint y: 340, distance: 8.1
click at [417, 340] on input "Corrected workplace postcode 1" at bounding box center [547, 337] width 523 height 22
type textarea "x"
type input "Corrected workplace postcode 2"
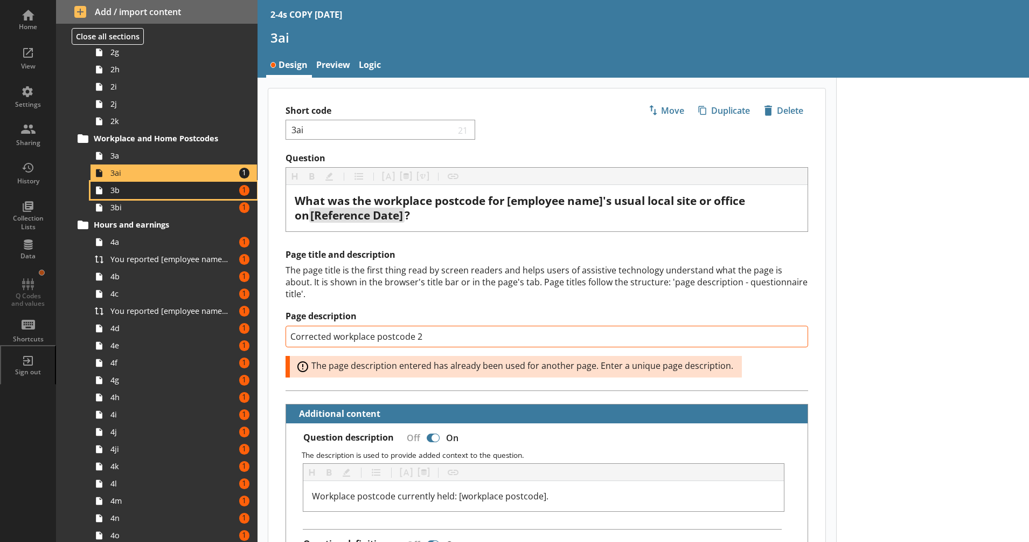
click at [207, 190] on span "3b" at bounding box center [169, 190] width 119 height 10
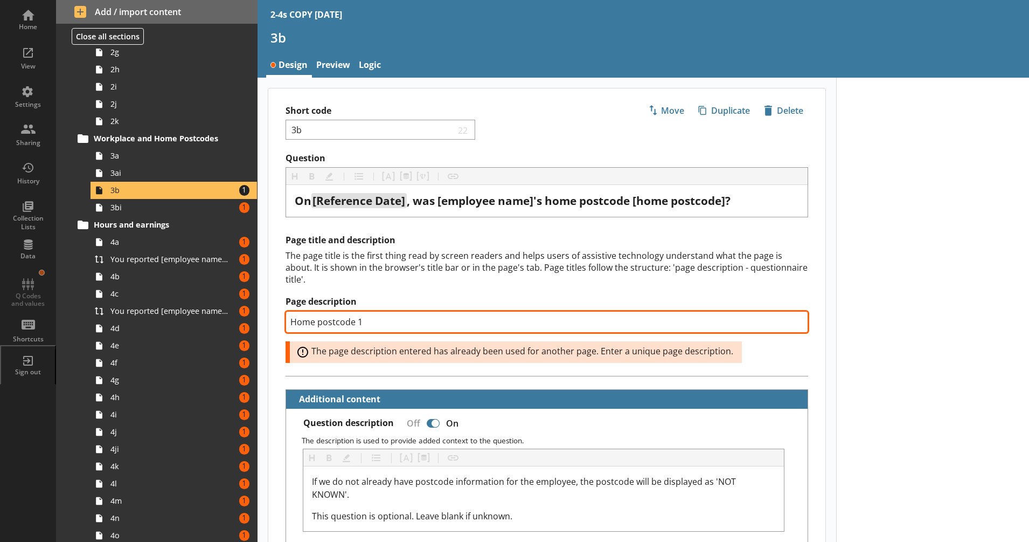
click at [359, 322] on input "Home postcode 1" at bounding box center [547, 322] width 523 height 22
drag, startPoint x: 366, startPoint y: 322, endPoint x: 358, endPoint y: 326, distance: 8.9
click at [358, 326] on input "Home postcode 1" at bounding box center [547, 322] width 523 height 22
type textarea "x"
type input "Home postcode 2"
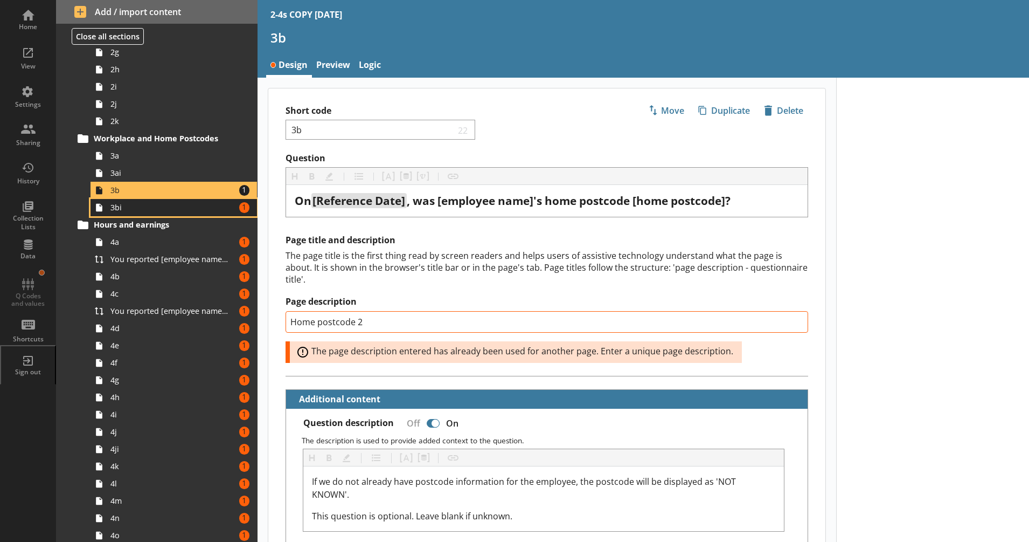
click at [206, 209] on span "3bi" at bounding box center [169, 207] width 119 height 10
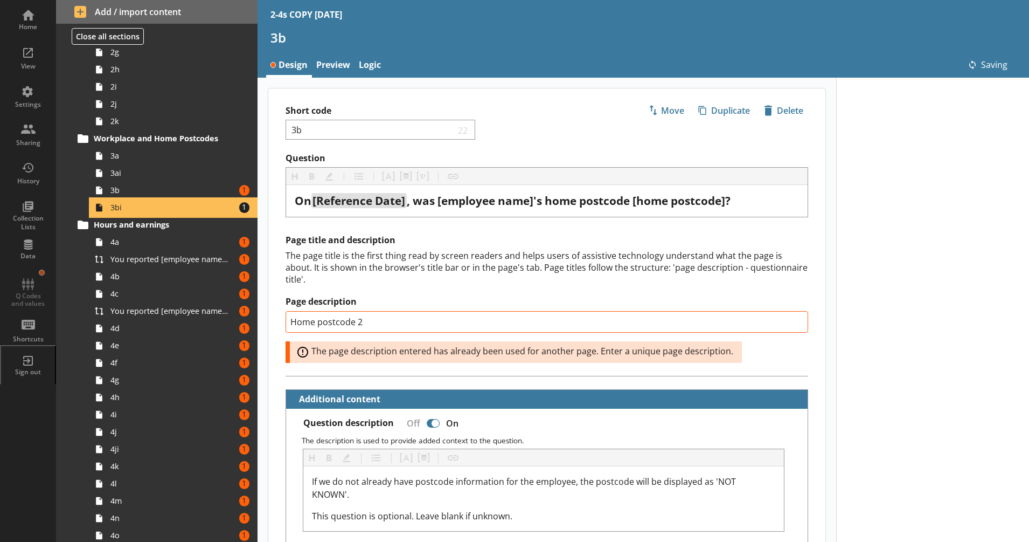
type textarea "x"
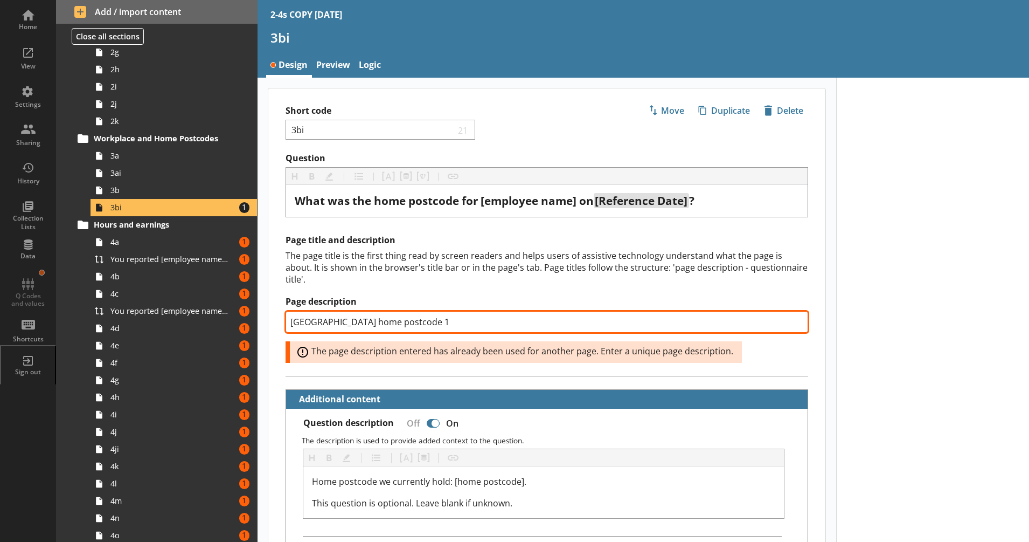
drag, startPoint x: 404, startPoint y: 322, endPoint x: 399, endPoint y: 326, distance: 6.3
click at [399, 326] on input "[GEOGRAPHIC_DATA] home postcode 1" at bounding box center [547, 322] width 523 height 22
type input "[GEOGRAPHIC_DATA] home postcode 2"
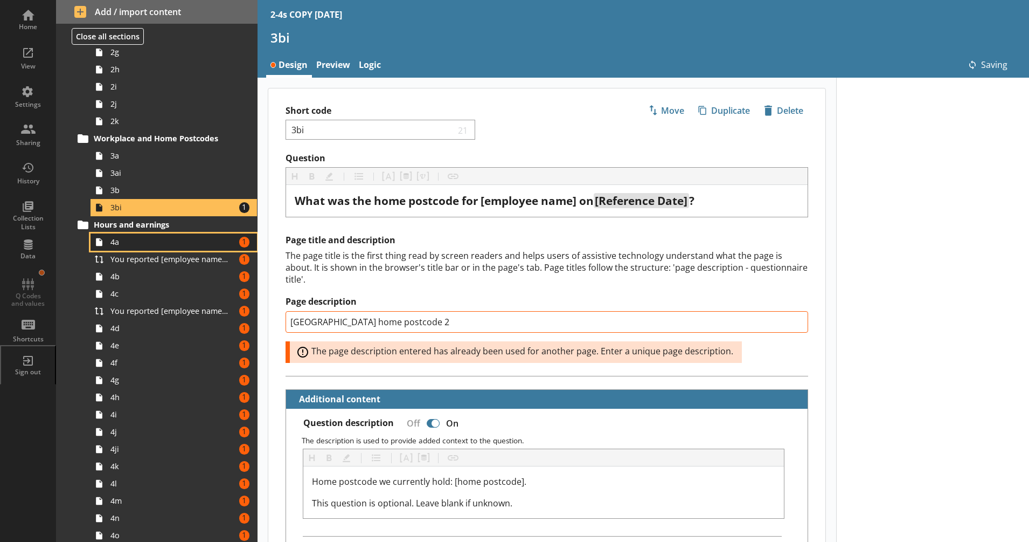
click at [191, 241] on span "4a" at bounding box center [169, 242] width 119 height 10
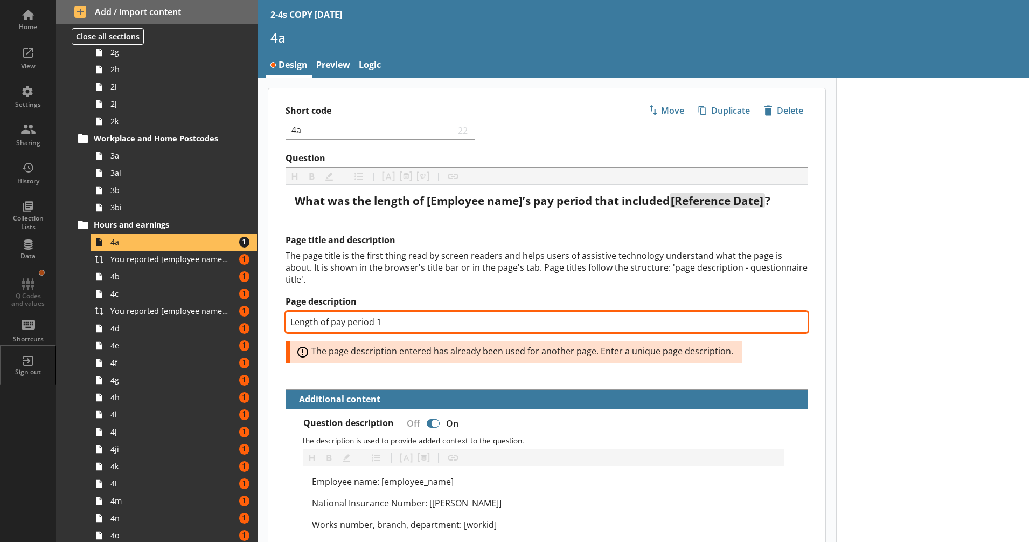
drag, startPoint x: 385, startPoint y: 325, endPoint x: 376, endPoint y: 326, distance: 9.8
click at [376, 326] on input "Length of pay period 1" at bounding box center [547, 322] width 523 height 22
type textarea "x"
type input "Length of pay period 2"
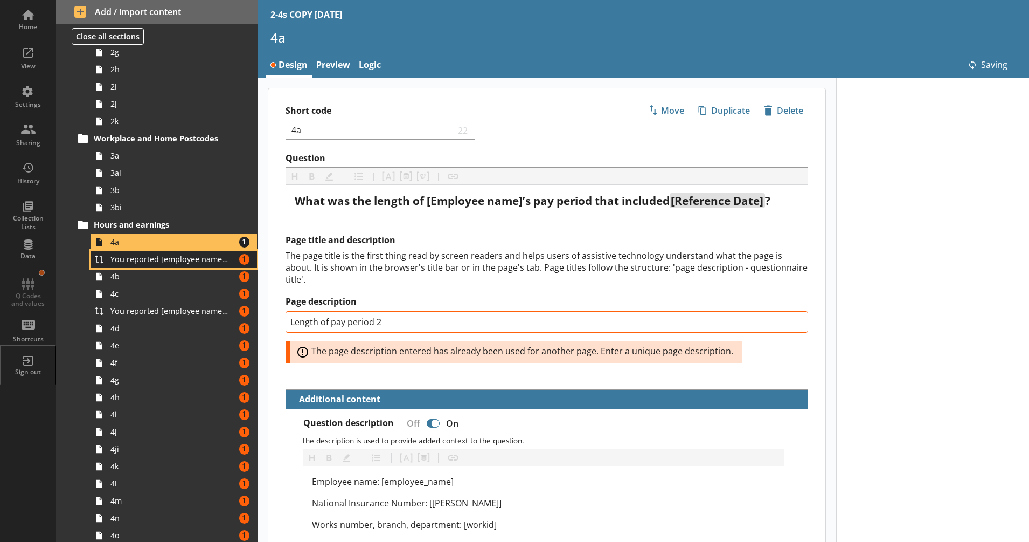
click at [182, 252] on link "You reported [employee name]'s pay period that included [Reference Date] to be …" at bounding box center [174, 259] width 167 height 17
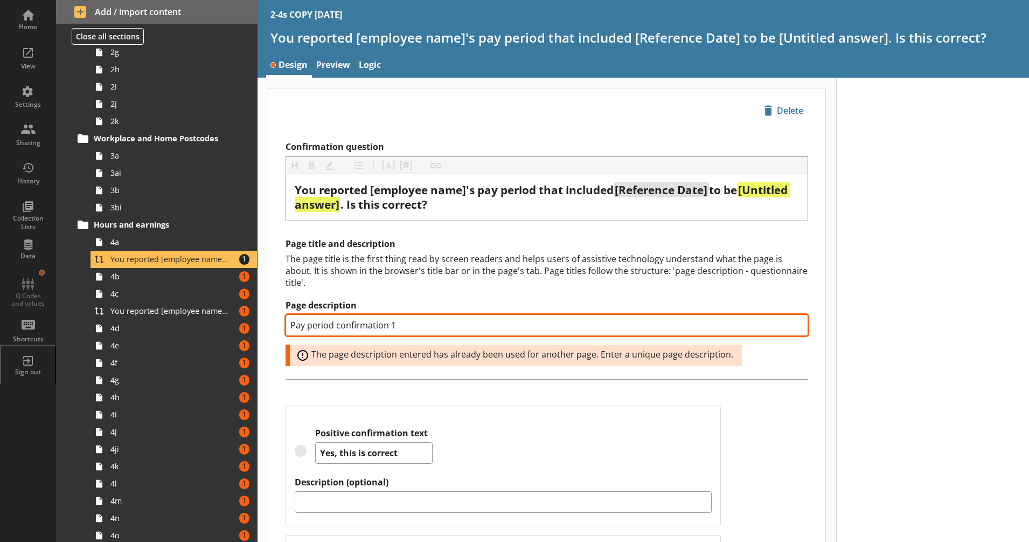
drag, startPoint x: 397, startPoint y: 327, endPoint x: 390, endPoint y: 327, distance: 6.5
click at [390, 327] on input "Pay period confirmation 1" at bounding box center [547, 325] width 523 height 22
type textarea "x"
type input "Pay period confirmation 2"
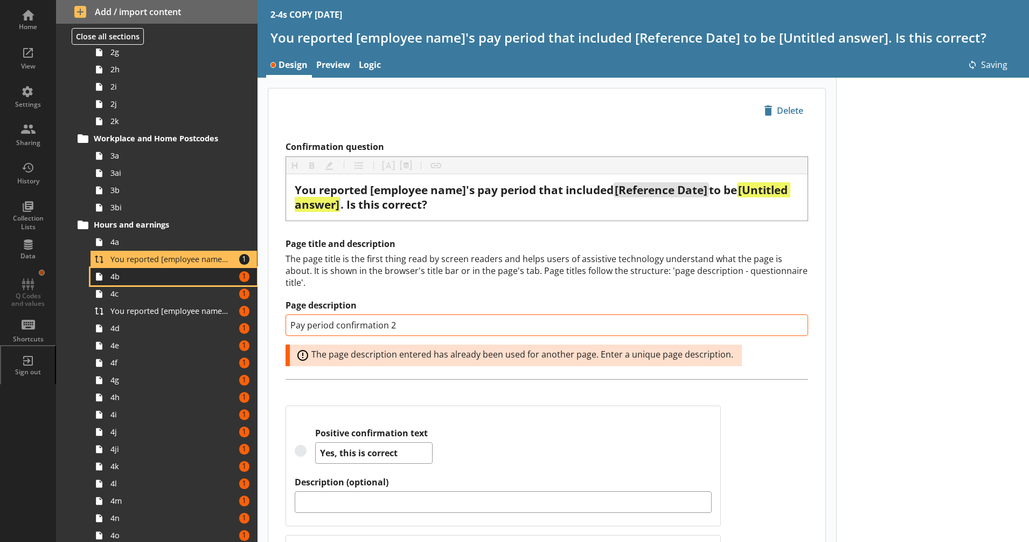
click at [186, 268] on link "4b Amount of errors: 1" at bounding box center [174, 276] width 167 height 17
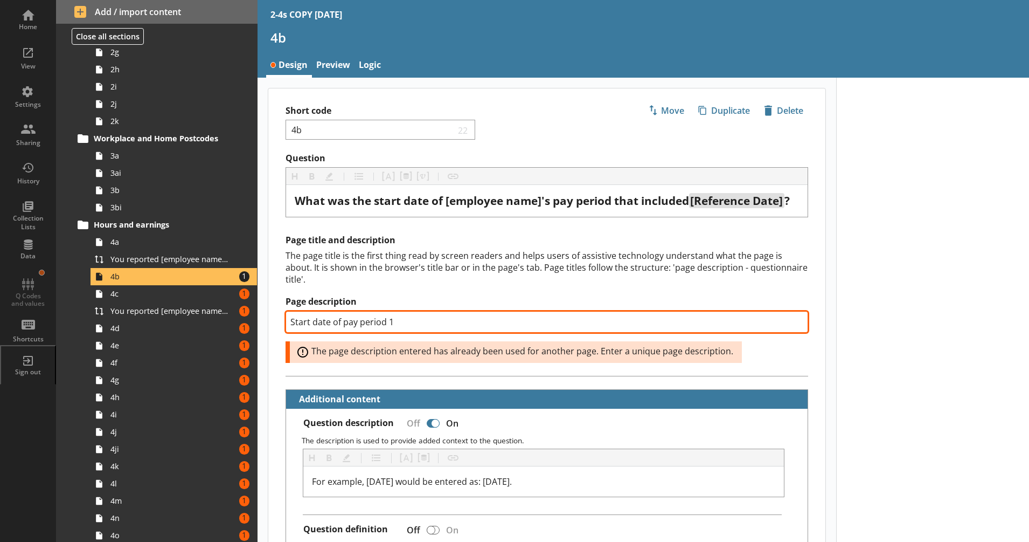
drag, startPoint x: 395, startPoint y: 336, endPoint x: 387, endPoint y: 340, distance: 8.4
click at [387, 333] on input "Start date of pay period 1" at bounding box center [547, 322] width 523 height 22
type textarea "x"
type input "Start date of pay period 2"
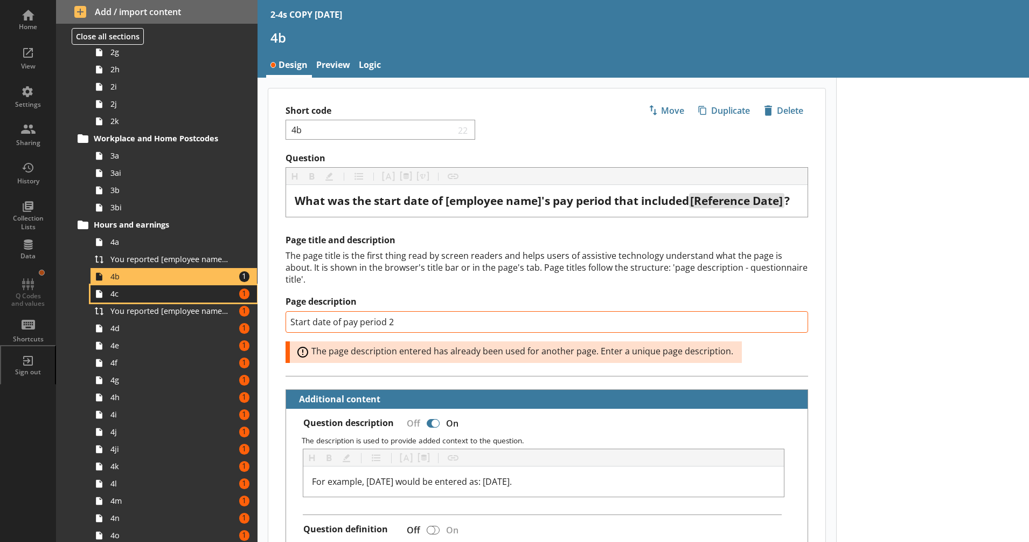
click at [216, 296] on span "4c" at bounding box center [169, 293] width 119 height 10
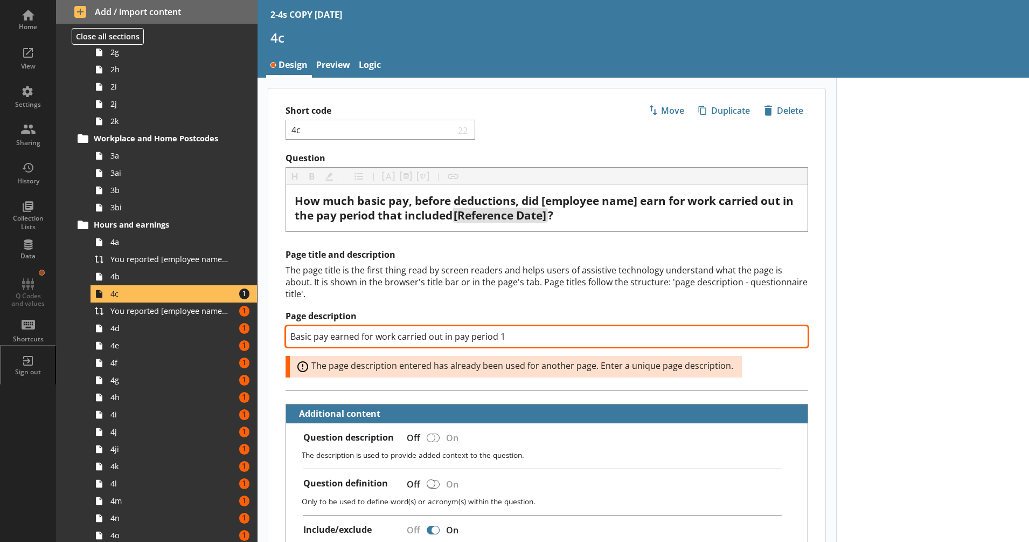
click at [500, 340] on input "Basic pay earned for work carried out in pay period 1" at bounding box center [547, 337] width 523 height 22
type textarea "x"
type input "Basic pay earned for work carried out in pay period 2"
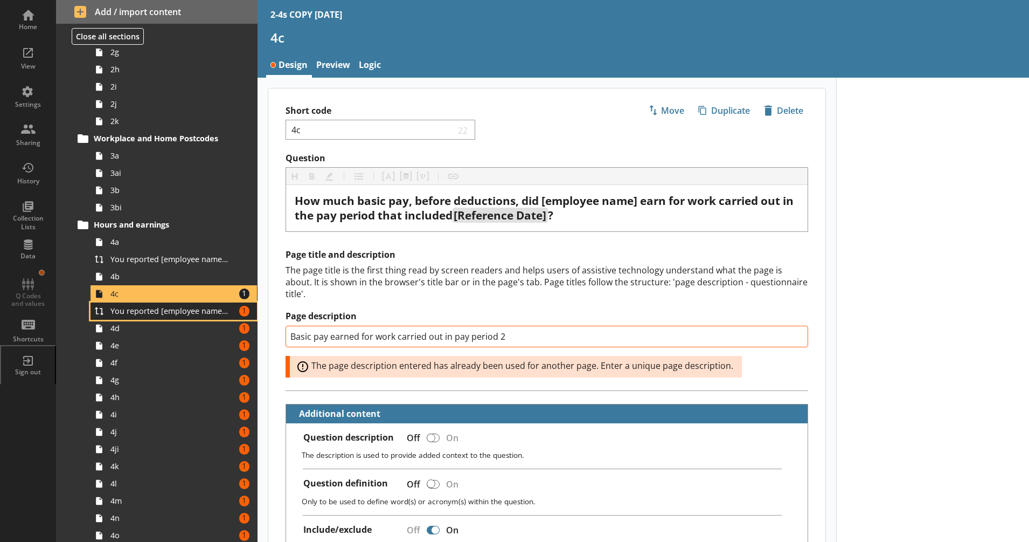
click at [214, 310] on span "You reported [employee name]'s basic pay earned for work carried out in the pay…" at bounding box center [169, 311] width 119 height 10
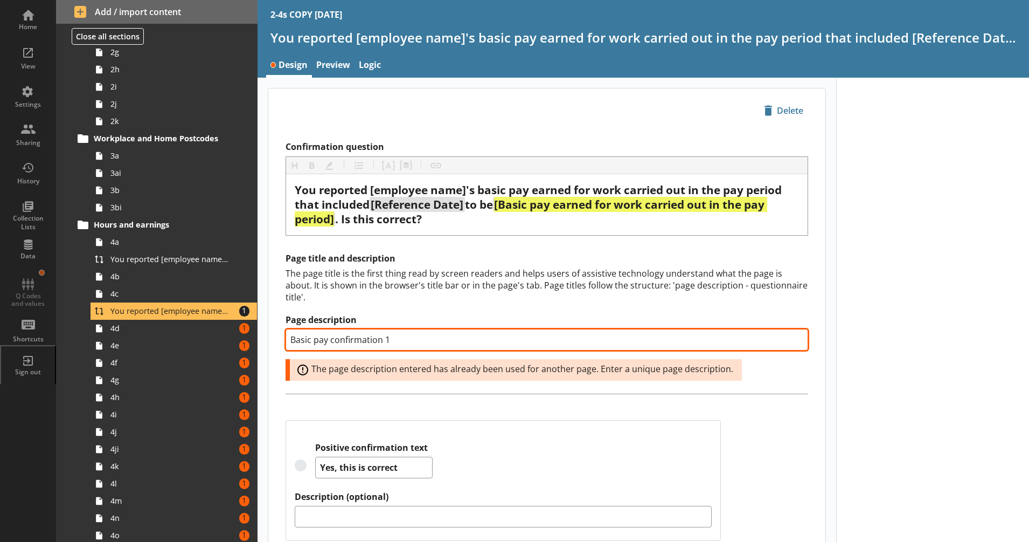
drag, startPoint x: 410, startPoint y: 340, endPoint x: 385, endPoint y: 341, distance: 24.3
click at [385, 341] on input "Basic pay confirmation 1" at bounding box center [547, 340] width 523 height 22
type textarea "x"
type input "Basic pay confirmation 2"
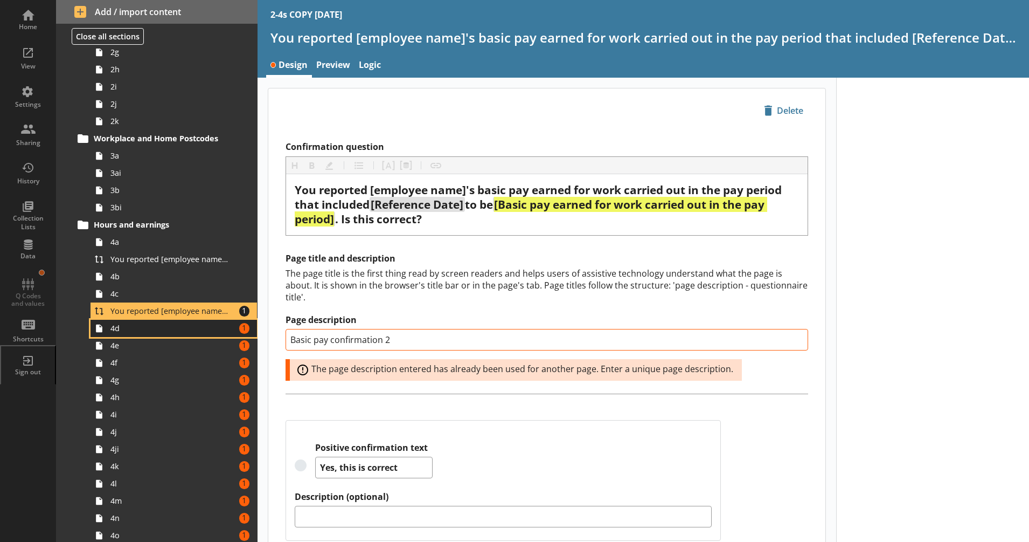
click at [195, 328] on span "4d" at bounding box center [169, 328] width 119 height 10
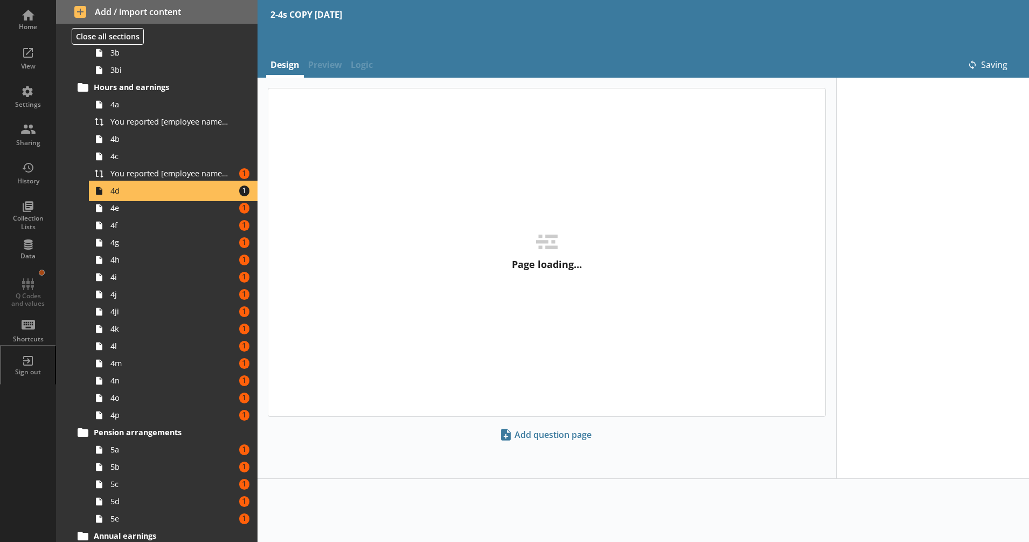
scroll to position [397, 0]
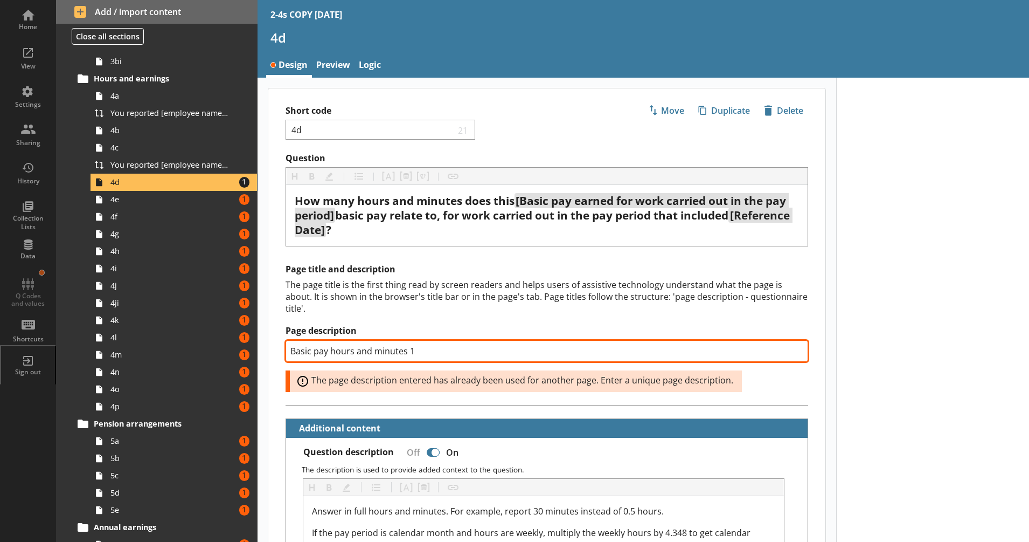
drag, startPoint x: 414, startPoint y: 347, endPoint x: 408, endPoint y: 347, distance: 6.5
click at [408, 347] on input "Basic pay hours and minutes 1" at bounding box center [547, 351] width 523 height 22
type textarea "x"
click at [410, 348] on input "Basic pay hours and minutes 2" at bounding box center [547, 351] width 523 height 22
type input "Basic pay hours and minutes 2"
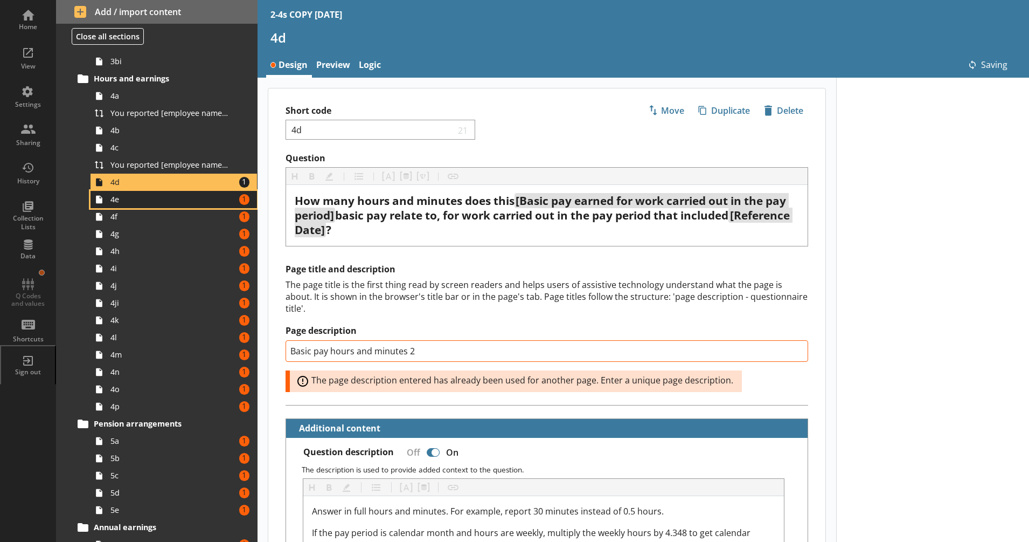
click at [205, 194] on span "4e" at bounding box center [169, 199] width 119 height 10
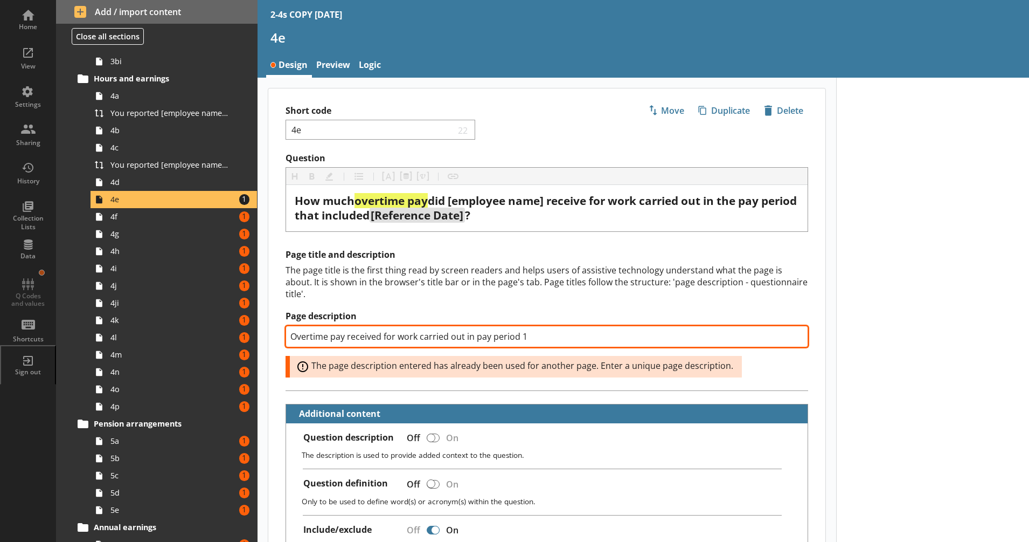
drag, startPoint x: 520, startPoint y: 343, endPoint x: 532, endPoint y: 342, distance: 12.9
click at [532, 342] on input "Overtime pay received for work carried out in pay period 1" at bounding box center [547, 337] width 523 height 22
type textarea "x"
type input "Overtime pay received for work carried out in pay period 2"
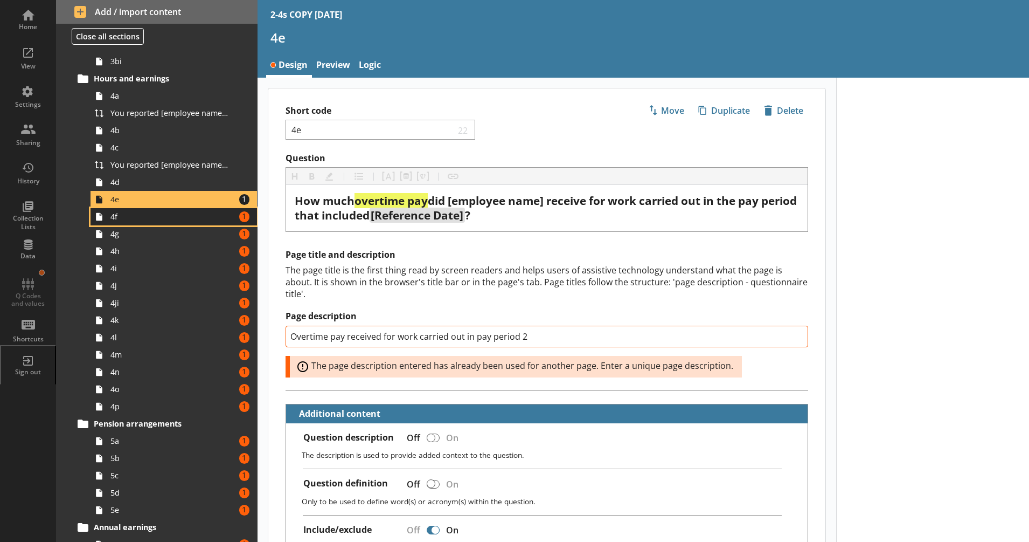
click at [206, 216] on span "4f" at bounding box center [169, 216] width 119 height 10
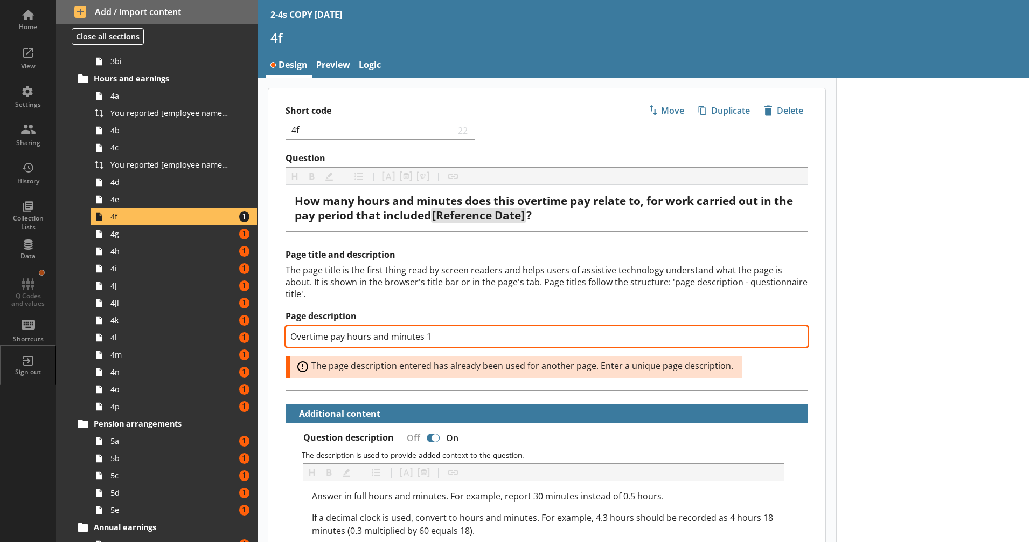
drag, startPoint x: 434, startPoint y: 338, endPoint x: 423, endPoint y: 338, distance: 11.3
click at [423, 338] on input "Overtime pay hours and minutes 1" at bounding box center [547, 337] width 523 height 22
type textarea "x"
type input "Overtime pay hours and minutes2"
click at [423, 338] on input "Overtime pay hours and minutes2" at bounding box center [547, 337] width 523 height 22
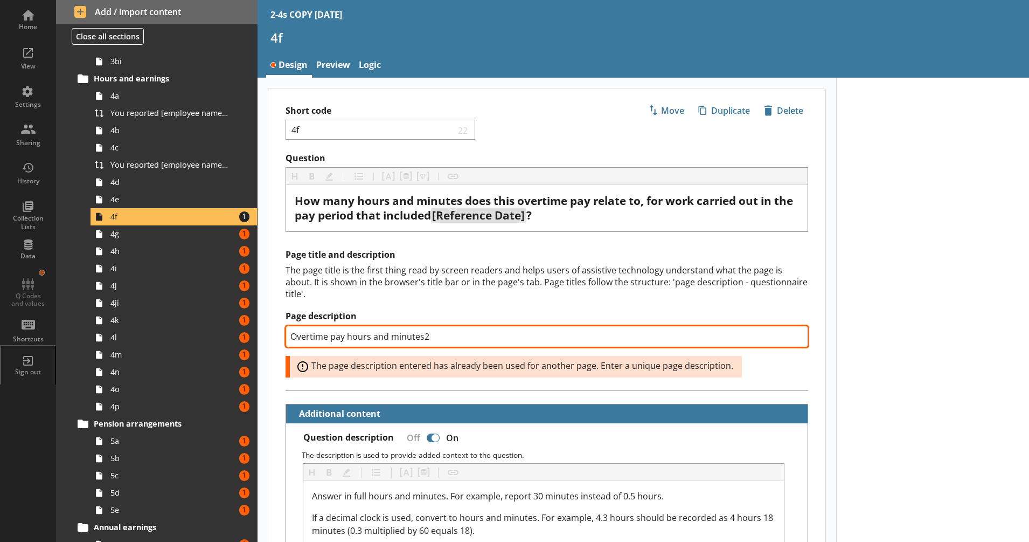
type textarea "x"
type input "Overtime pay hours and minutes 2"
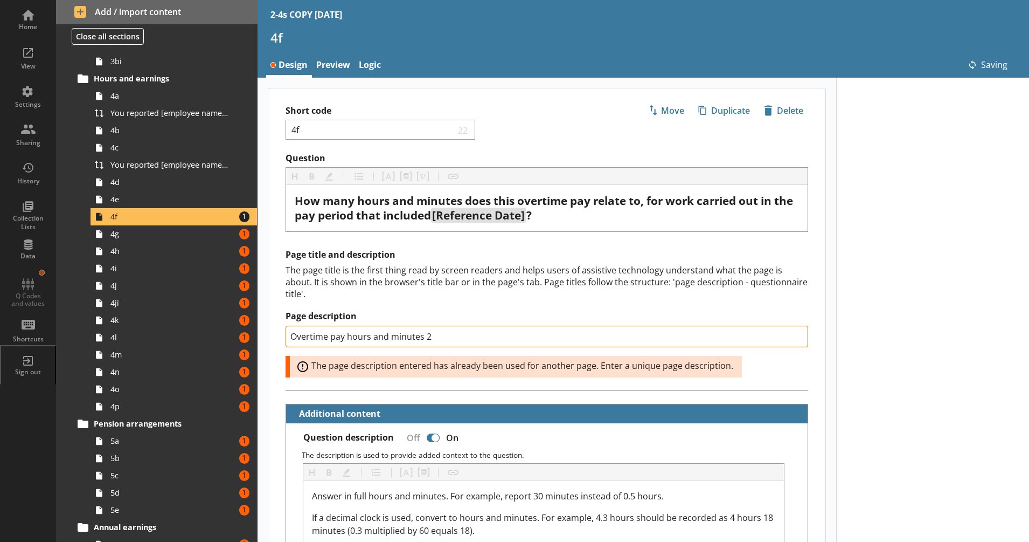
click at [374, 292] on div "The page title is the first thing read by screen readers and helps users of ass…" at bounding box center [547, 282] width 523 height 36
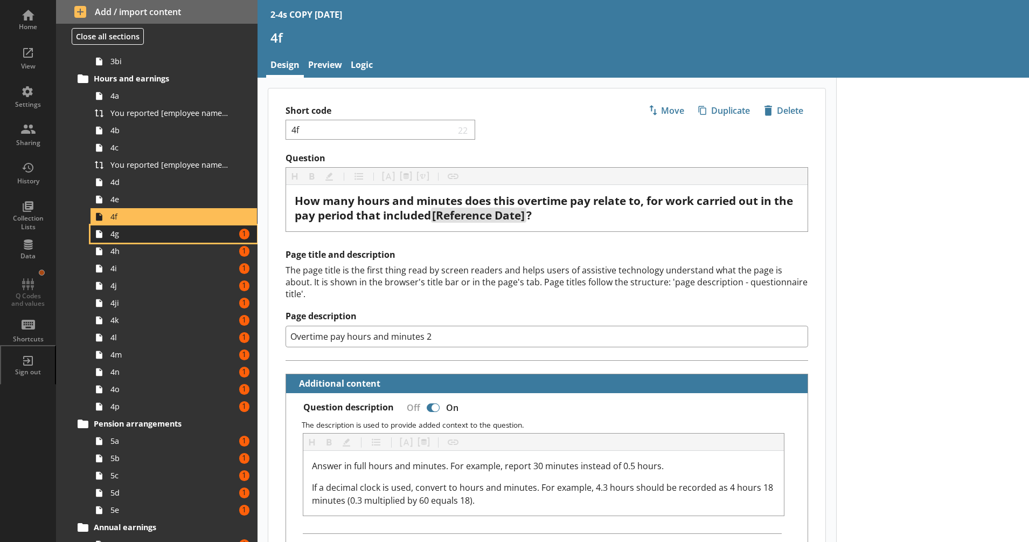
click at [198, 228] on link "4g Amount of errors: 1" at bounding box center [174, 233] width 167 height 17
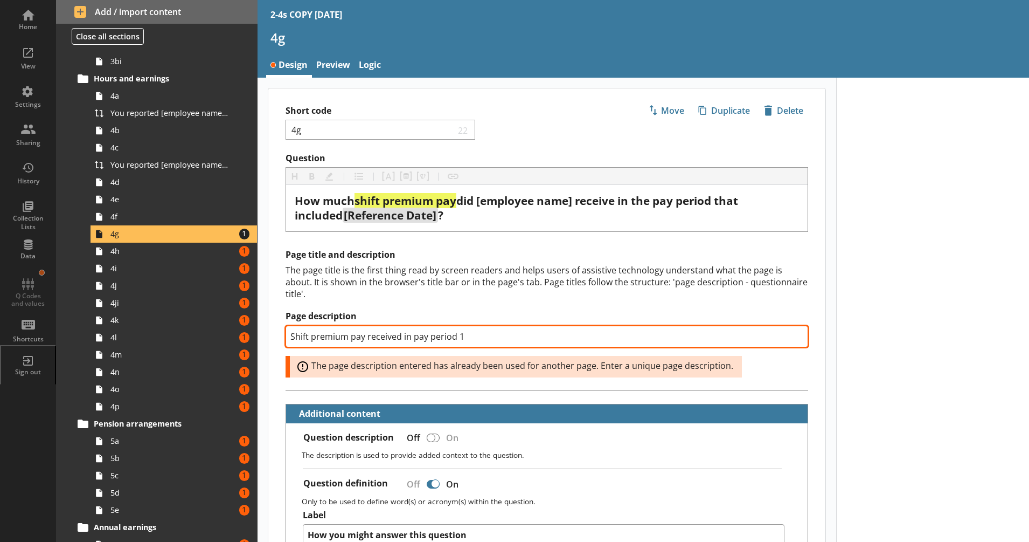
drag, startPoint x: 473, startPoint y: 340, endPoint x: 459, endPoint y: 343, distance: 14.3
click at [459, 343] on input "Shift premium pay received in pay period 1" at bounding box center [547, 337] width 523 height 22
type textarea "x"
type input "Shift premium pay received in pay period 2"
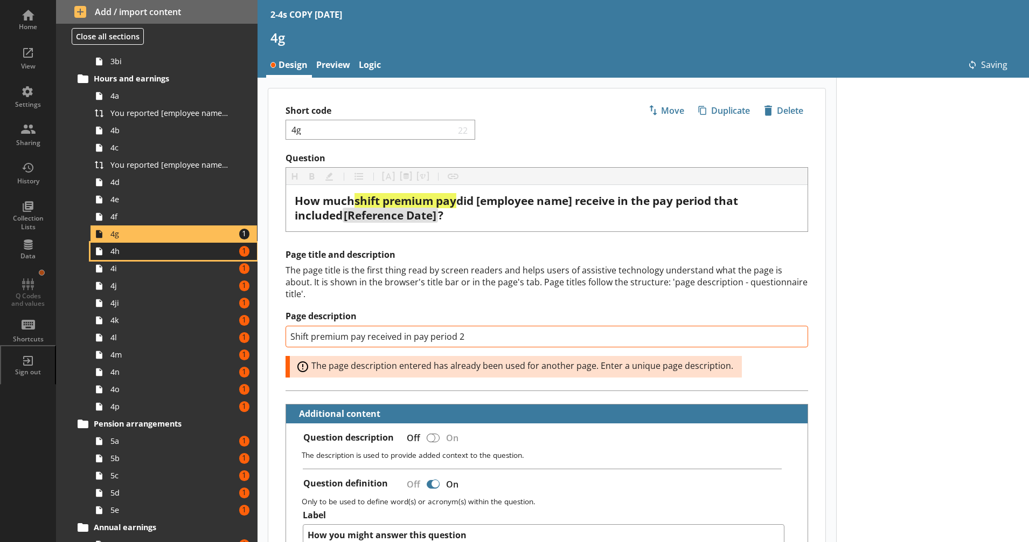
click at [204, 254] on span "4h" at bounding box center [169, 251] width 119 height 10
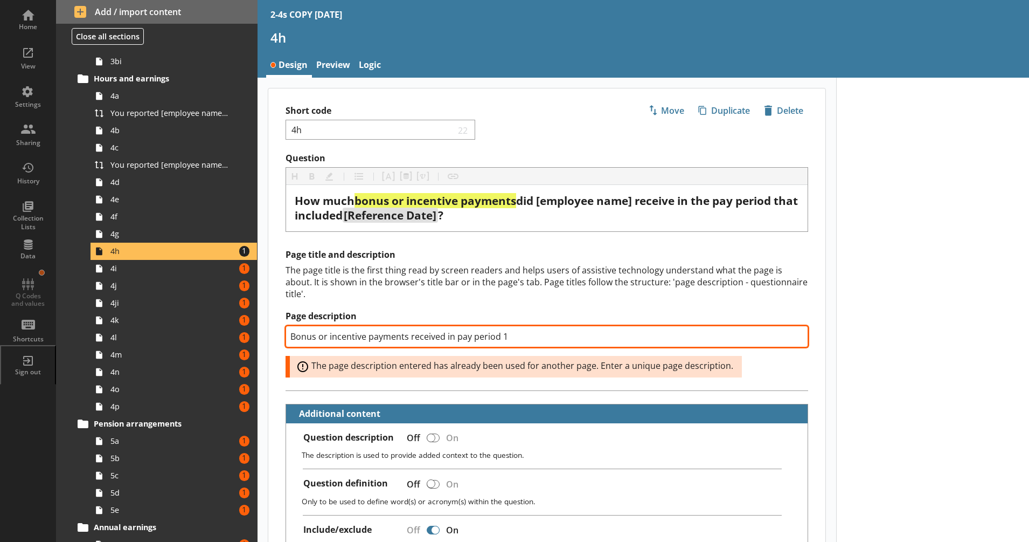
click at [465, 338] on input "Bonus or incentive payments received in pay period 1" at bounding box center [547, 337] width 523 height 22
drag, startPoint x: 534, startPoint y: 340, endPoint x: 501, endPoint y: 343, distance: 33.0
click at [501, 343] on input "Bonus or incentive payments received in pay period 1" at bounding box center [547, 337] width 523 height 22
type textarea "x"
type input "Bonus or incentive payments received in pay period 2"
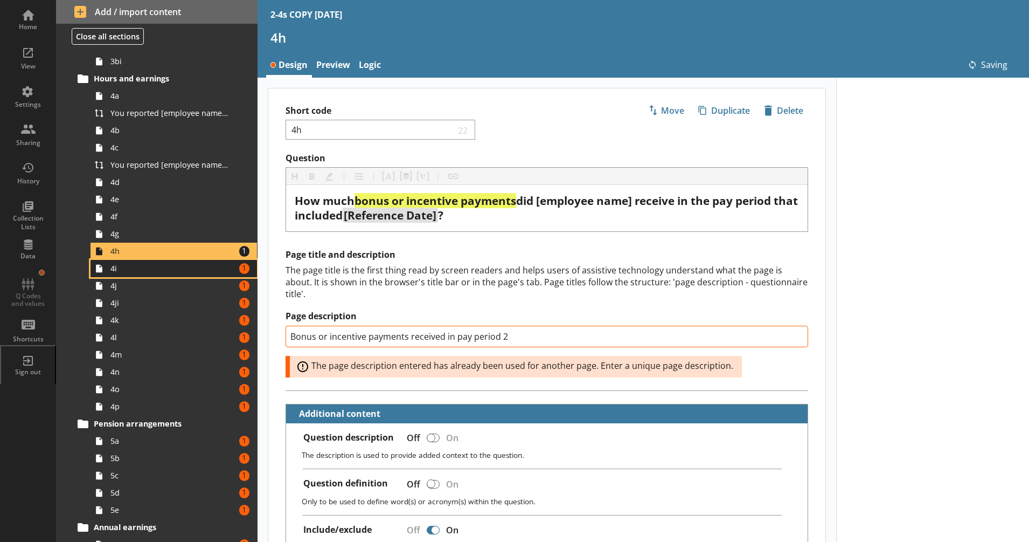
click at [196, 266] on span "4i" at bounding box center [169, 268] width 119 height 10
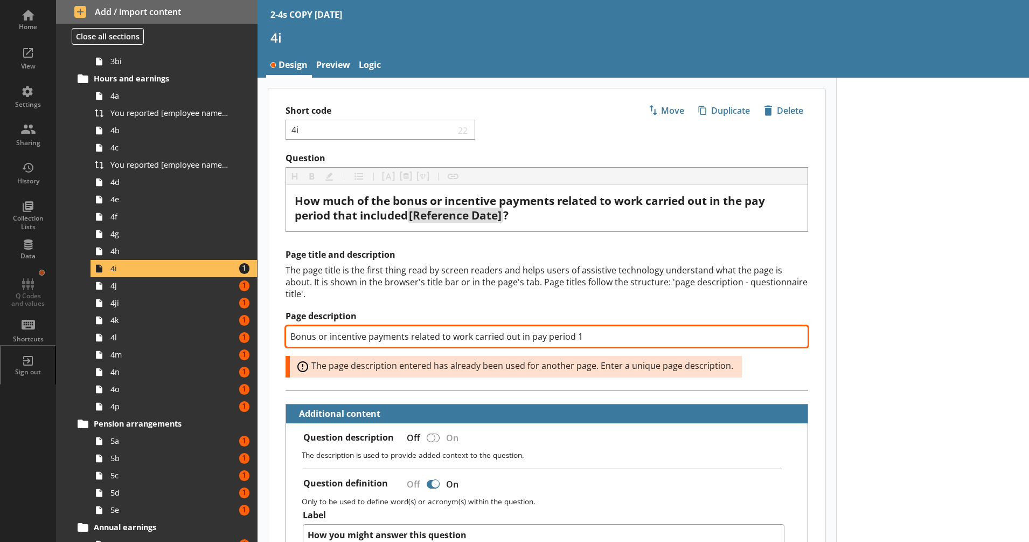
drag, startPoint x: 575, startPoint y: 338, endPoint x: 604, endPoint y: 341, distance: 28.7
click at [604, 341] on input "Bonus or incentive payments related to work carried out in pay period 1" at bounding box center [547, 337] width 523 height 22
type textarea "x"
type input "Bonus or incentive payments related to work carried out in pay period 2"
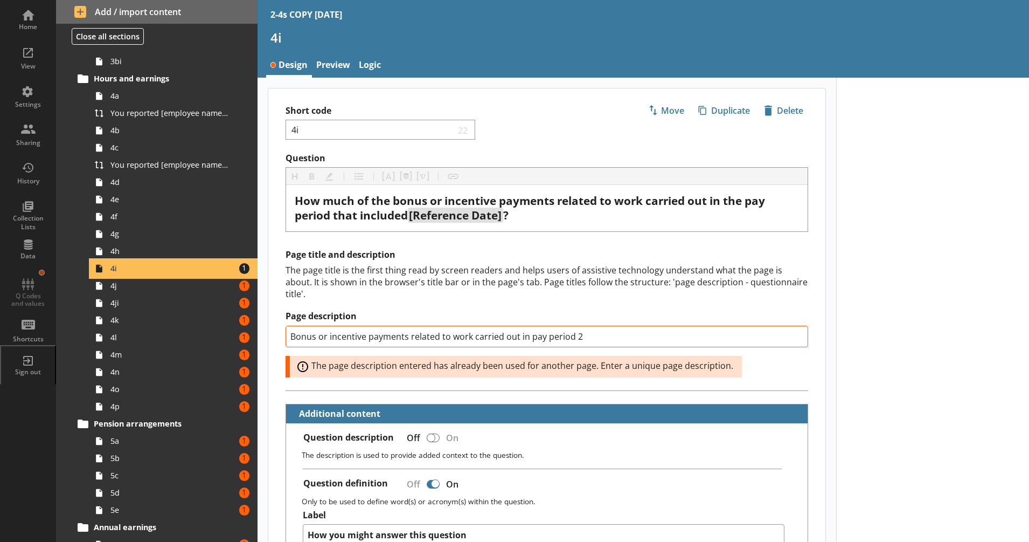
click at [186, 274] on link "4i Amount of errors: 1" at bounding box center [174, 268] width 167 height 17
click at [179, 279] on link "4j Amount of errors: 1" at bounding box center [174, 285] width 167 height 17
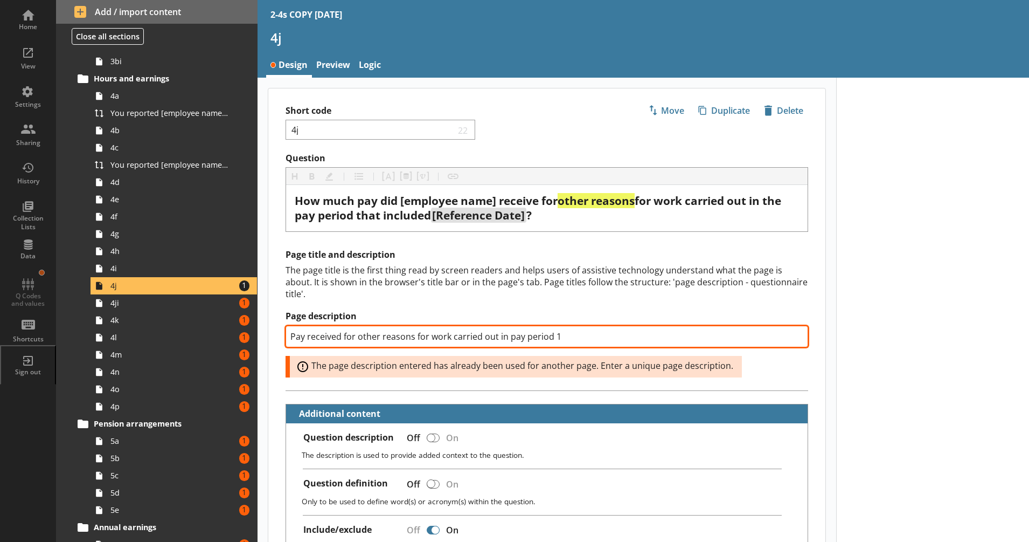
drag, startPoint x: 563, startPoint y: 337, endPoint x: 553, endPoint y: 339, distance: 9.9
click at [553, 339] on input "Pay received for other reasons for work carried out in pay period 1" at bounding box center [547, 337] width 523 height 22
type textarea "x"
type input "Pay received for other reasons for work carried out in pay period 2"
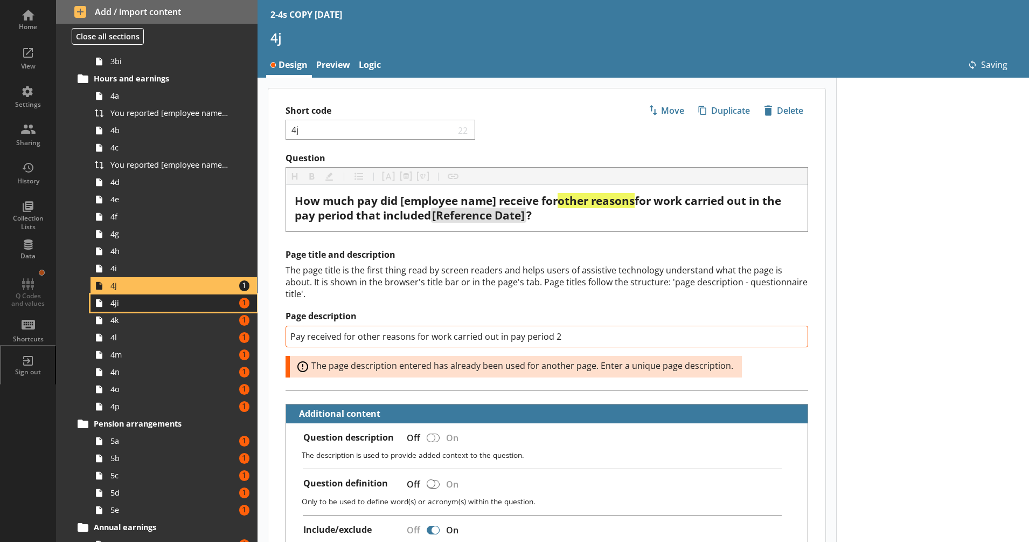
click at [200, 305] on span "4ji" at bounding box center [169, 303] width 119 height 10
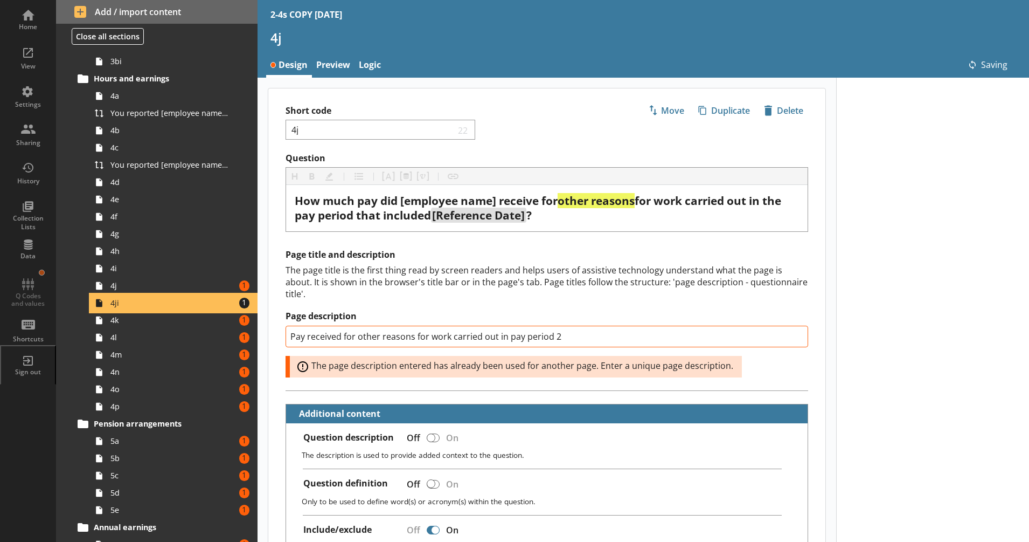
type textarea "x"
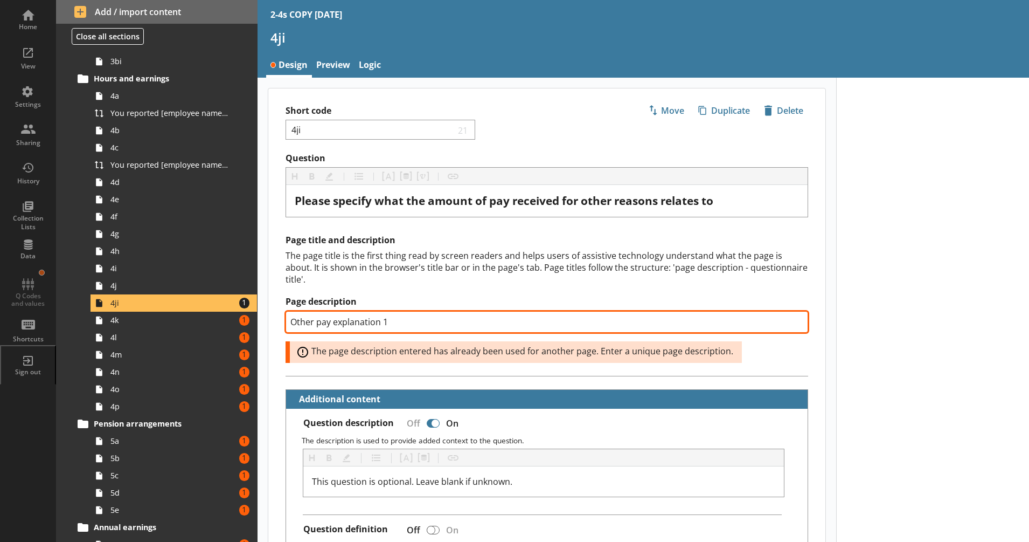
drag, startPoint x: 408, startPoint y: 323, endPoint x: 383, endPoint y: 326, distance: 25.5
click at [383, 326] on input "Other pay explanation 1" at bounding box center [547, 322] width 523 height 22
type input "Other pay explanation 2"
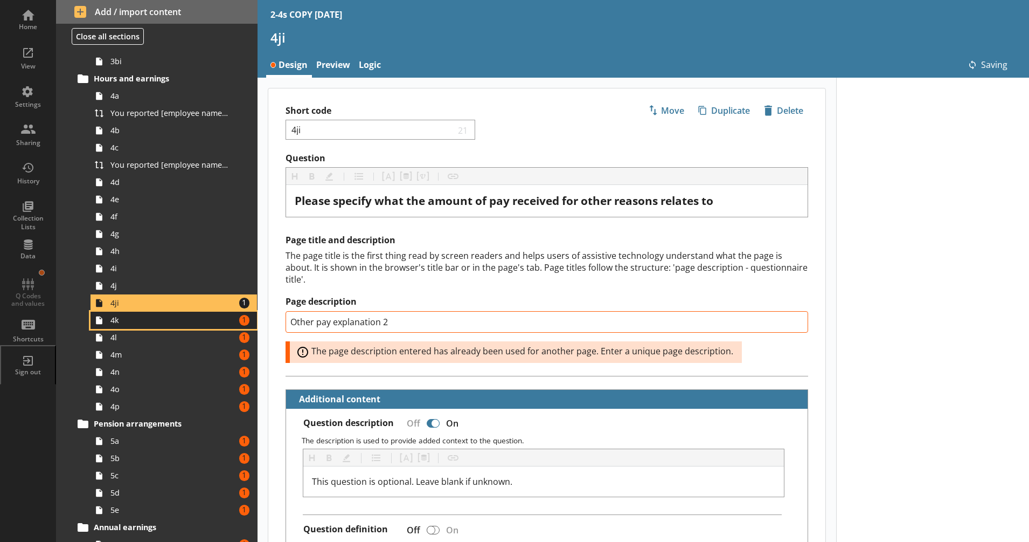
click at [208, 315] on span "4k" at bounding box center [169, 320] width 119 height 10
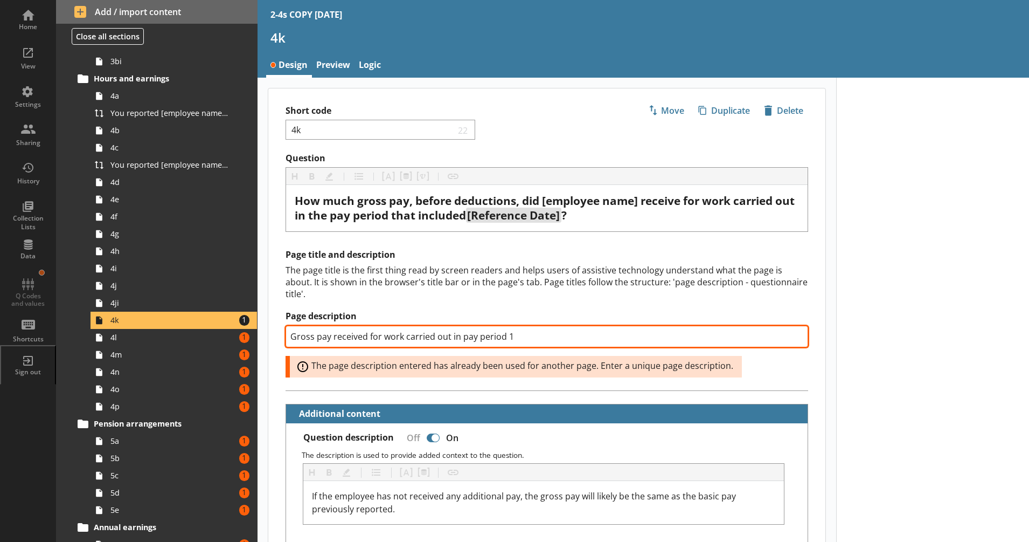
drag, startPoint x: 508, startPoint y: 338, endPoint x: 502, endPoint y: 343, distance: 8.1
click at [502, 343] on input "Gross pay received for work carried out in pay period 1" at bounding box center [547, 337] width 523 height 22
type textarea "x"
type input "Gross pay received for work carried out in pay period"
type textarea "x"
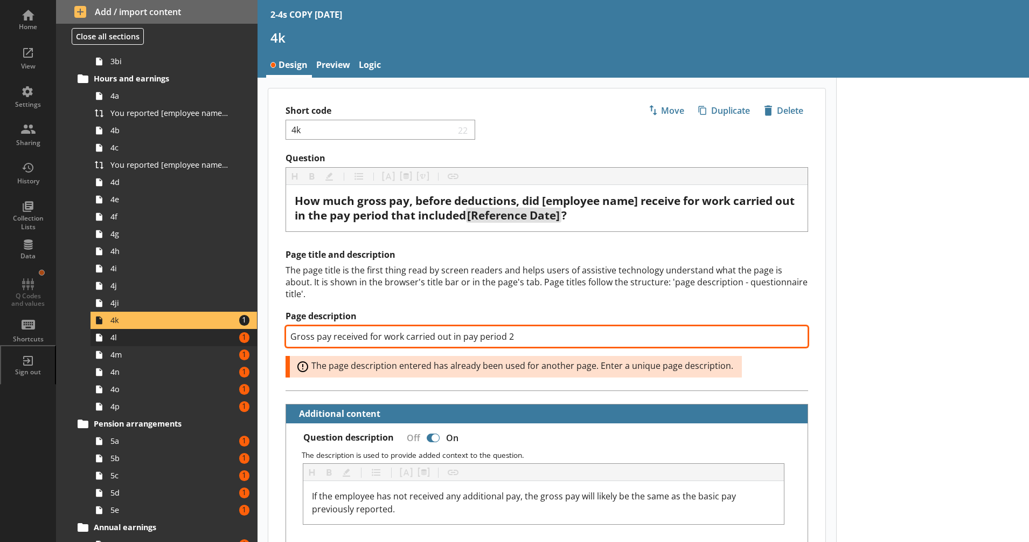
type input "Gross pay received for work carried out in pay period 2"
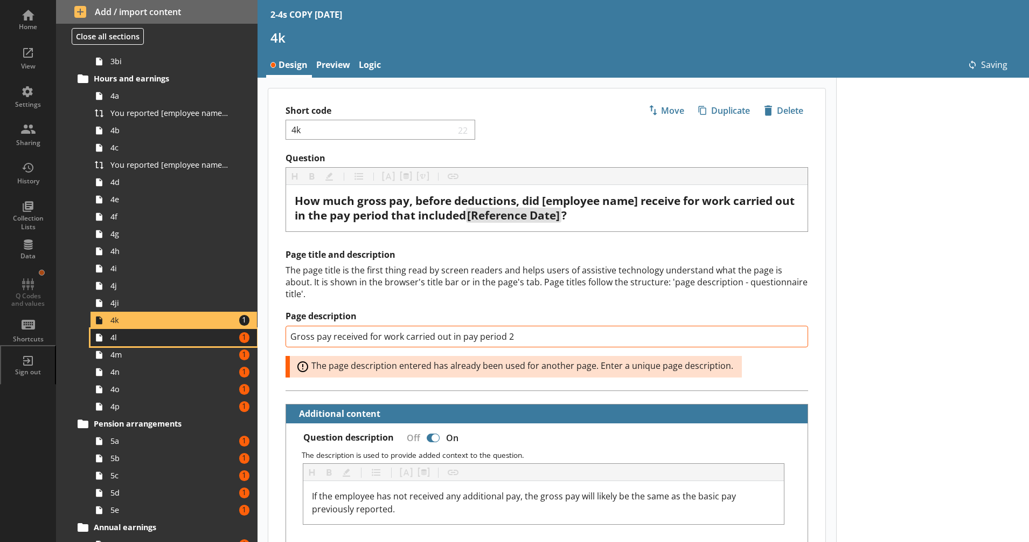
click at [210, 333] on span "4l" at bounding box center [169, 337] width 119 height 10
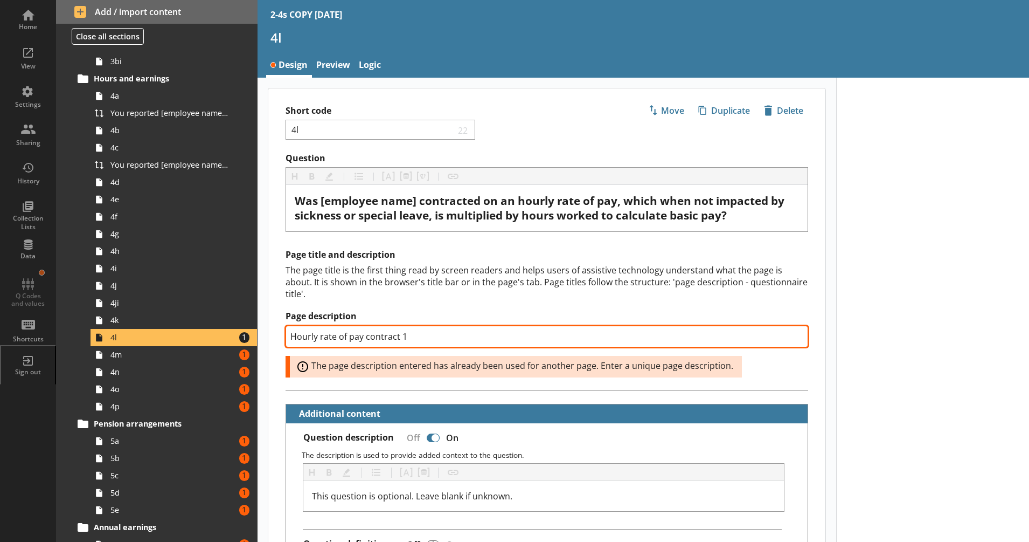
drag, startPoint x: 399, startPoint y: 336, endPoint x: 431, endPoint y: 335, distance: 31.8
click at [431, 335] on input "Hourly rate of pay contract 1" at bounding box center [547, 337] width 523 height 22
type textarea "x"
type input "Hourly rate of pay contract 2"
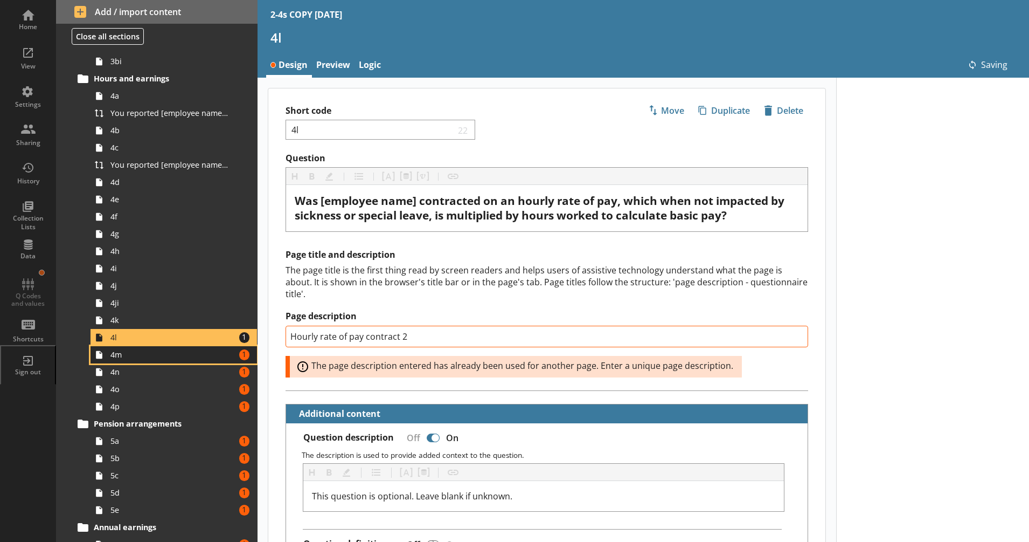
click at [169, 350] on span "4m" at bounding box center [169, 354] width 119 height 10
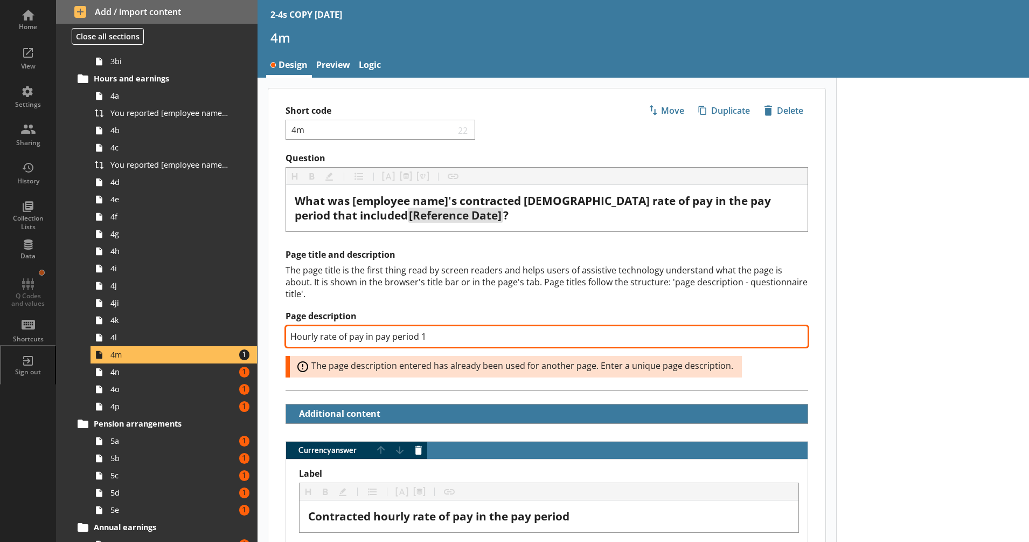
drag, startPoint x: 422, startPoint y: 338, endPoint x: 445, endPoint y: 340, distance: 22.7
click at [444, 340] on input "Hourly rate of pay in pay period 1" at bounding box center [547, 337] width 523 height 22
type textarea "x"
type input "Hourly rate of pay in pay period 2"
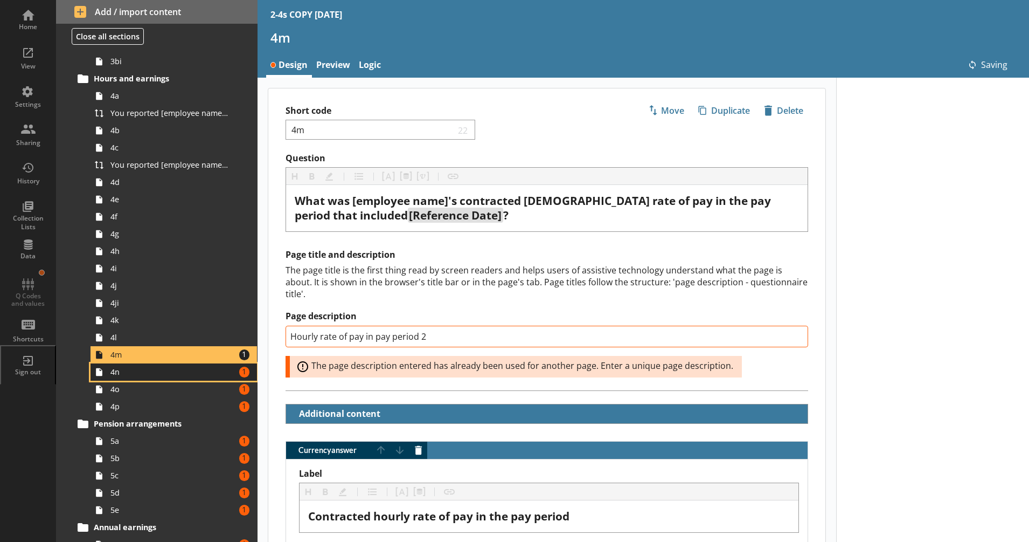
click at [195, 377] on span "4n" at bounding box center [169, 371] width 119 height 10
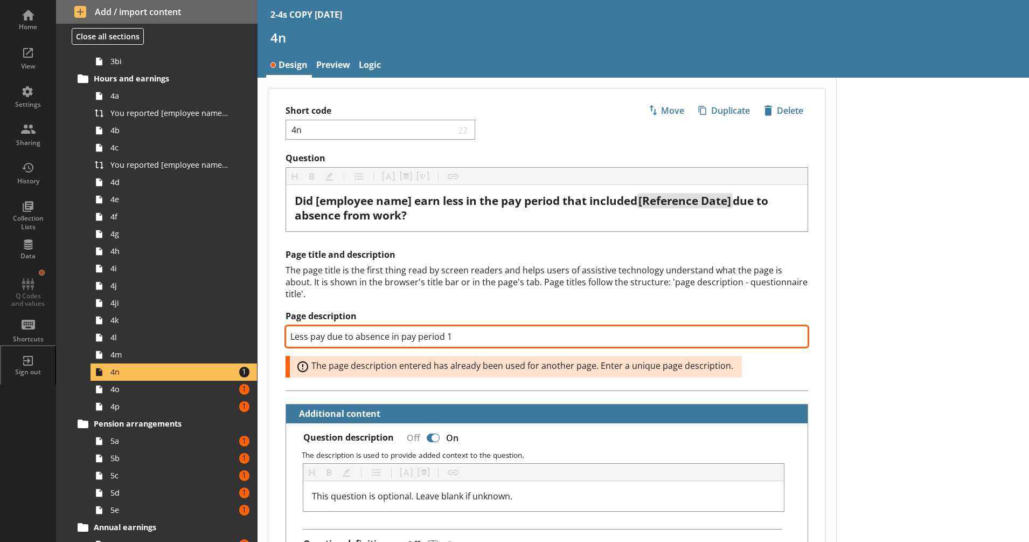
drag, startPoint x: 458, startPoint y: 337, endPoint x: 476, endPoint y: 337, distance: 18.3
click at [476, 337] on input "Less pay due to absence in pay period 1" at bounding box center [547, 337] width 523 height 22
type textarea "x"
type input "Less pay due to absence in pay period 2"
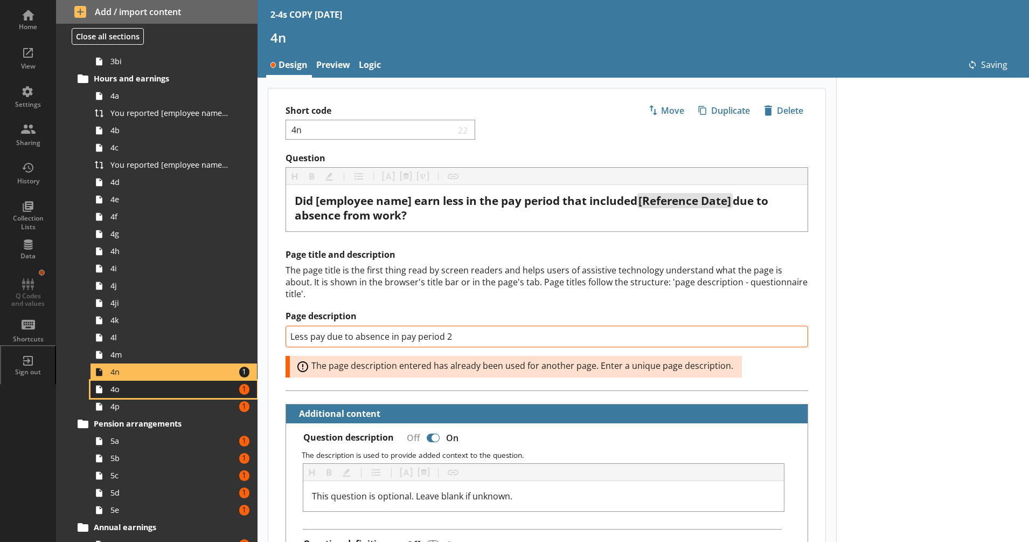
click at [194, 390] on span "4o" at bounding box center [169, 389] width 119 height 10
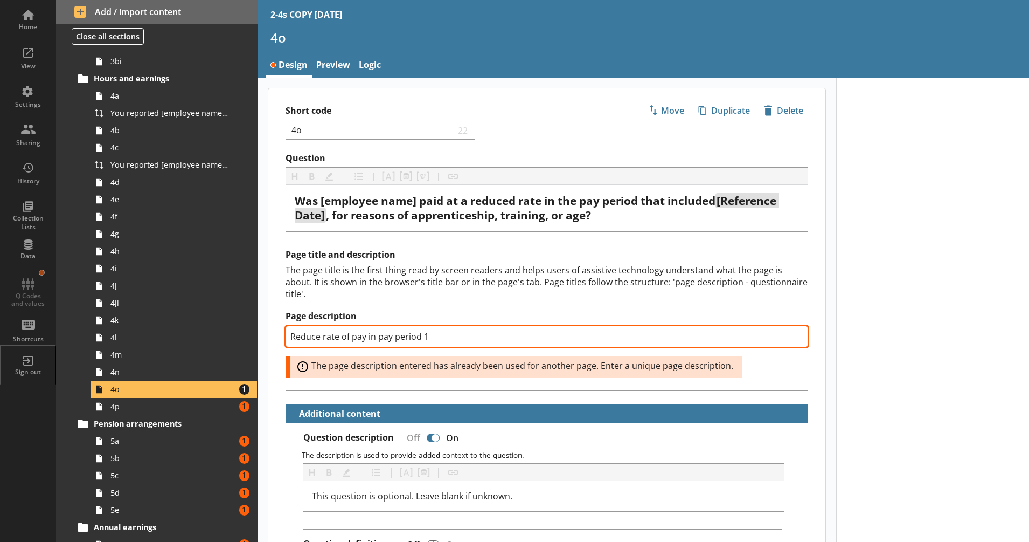
drag, startPoint x: 423, startPoint y: 335, endPoint x: 432, endPoint y: 335, distance: 9.7
click at [432, 335] on input "Reduce rate of pay in pay period 1" at bounding box center [547, 337] width 523 height 22
type textarea "x"
type input "Reduce rate of pay in pay period 2"
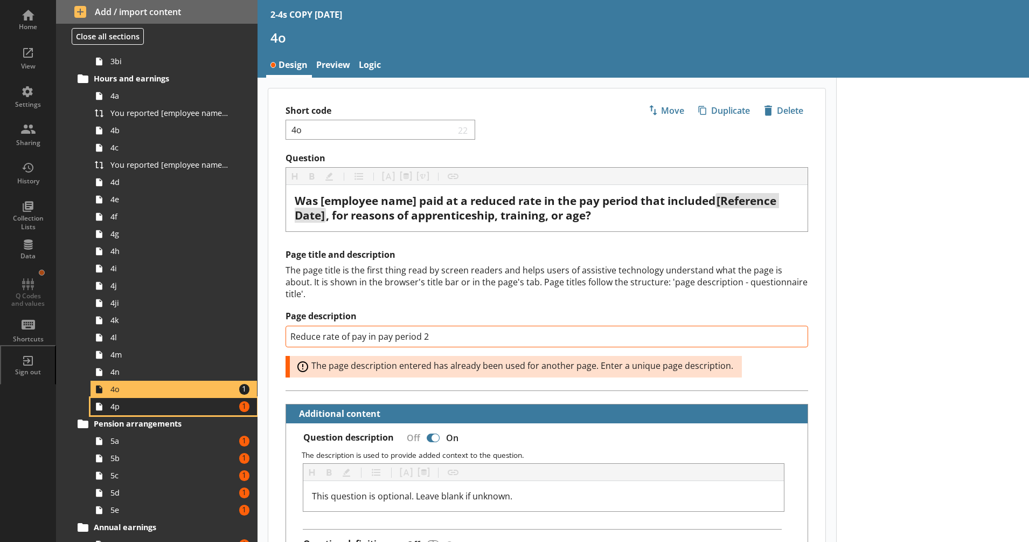
click at [186, 405] on span "4p" at bounding box center [169, 406] width 119 height 10
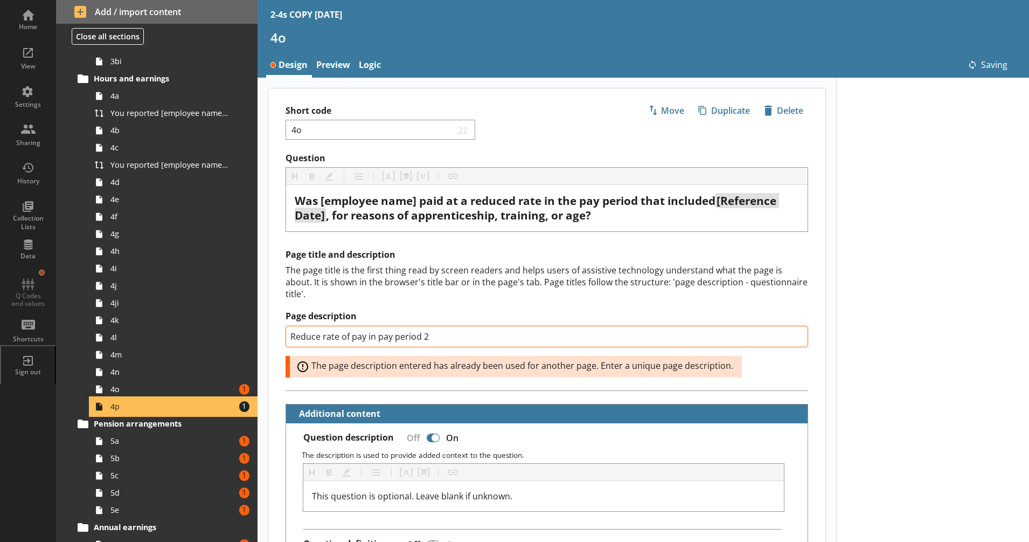
type textarea "x"
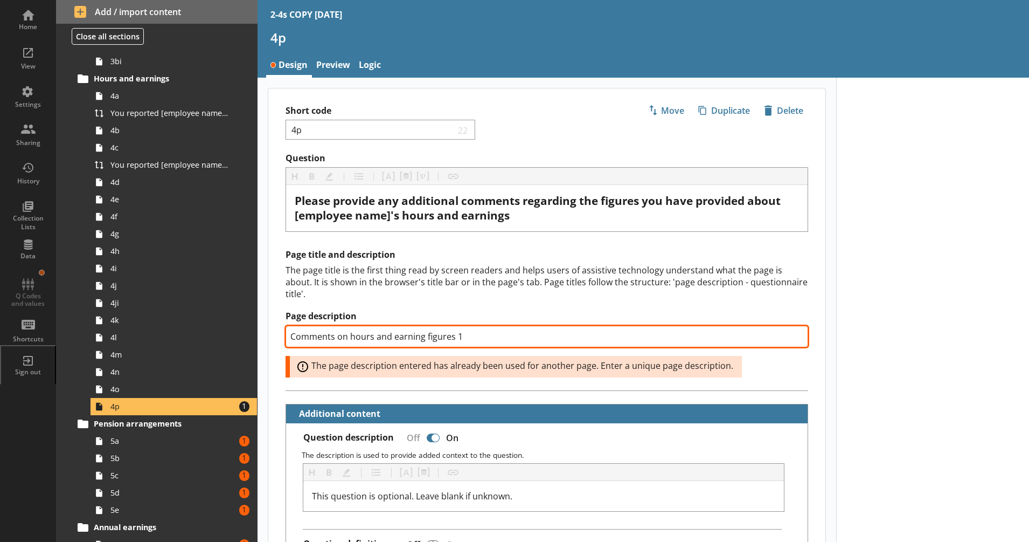
drag, startPoint x: 455, startPoint y: 337, endPoint x: 463, endPoint y: 335, distance: 8.0
click at [465, 337] on input "Comments on hours and earning figures 1" at bounding box center [547, 337] width 523 height 22
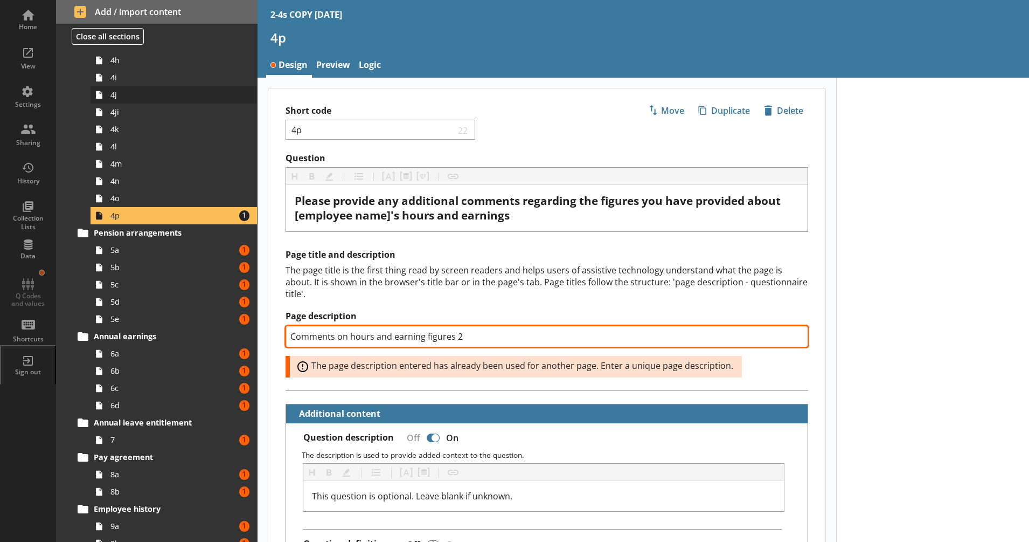
scroll to position [589, 0]
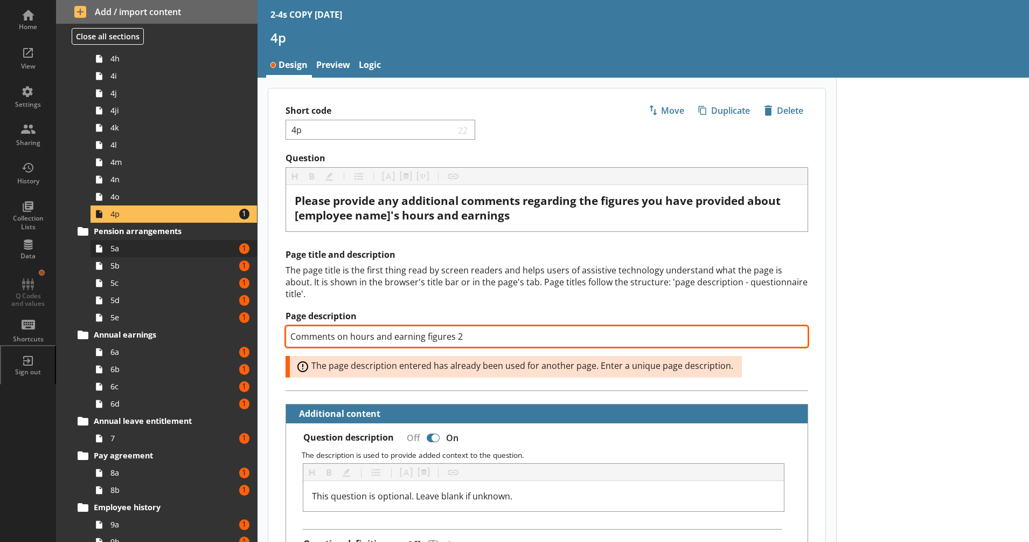
type input "Comments on hours and earning figures 2"
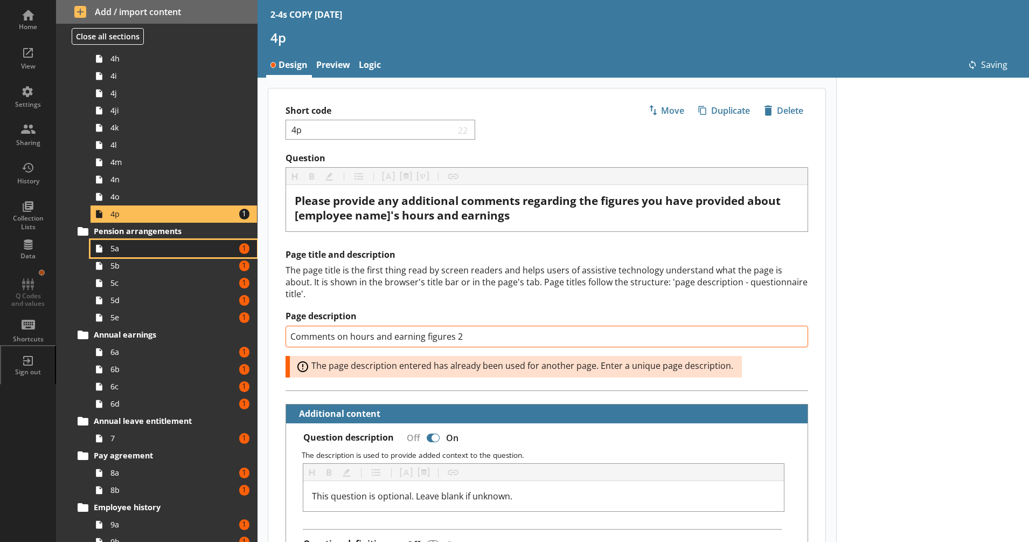
click at [200, 254] on link "5a Amount of errors: 1" at bounding box center [174, 248] width 167 height 17
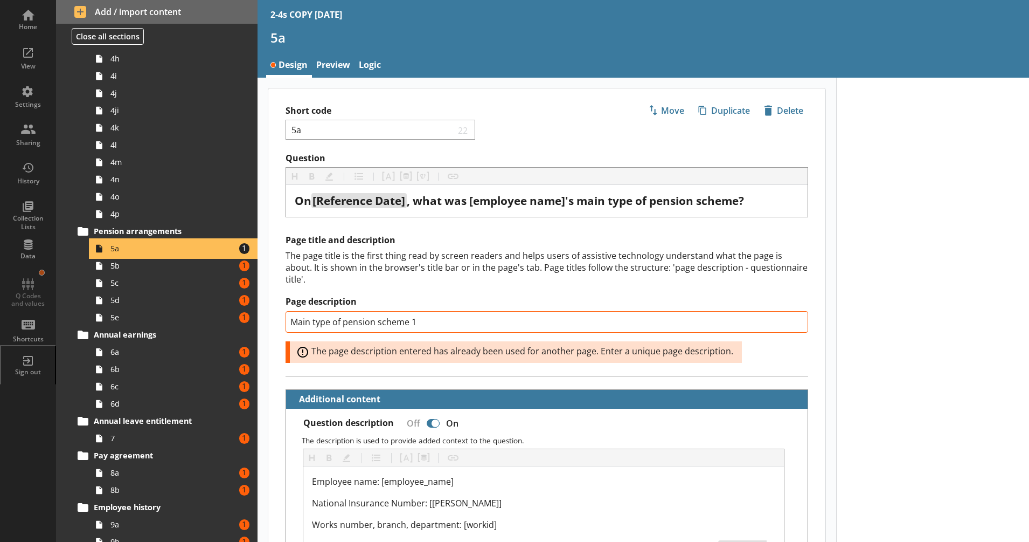
scroll to position [677, 0]
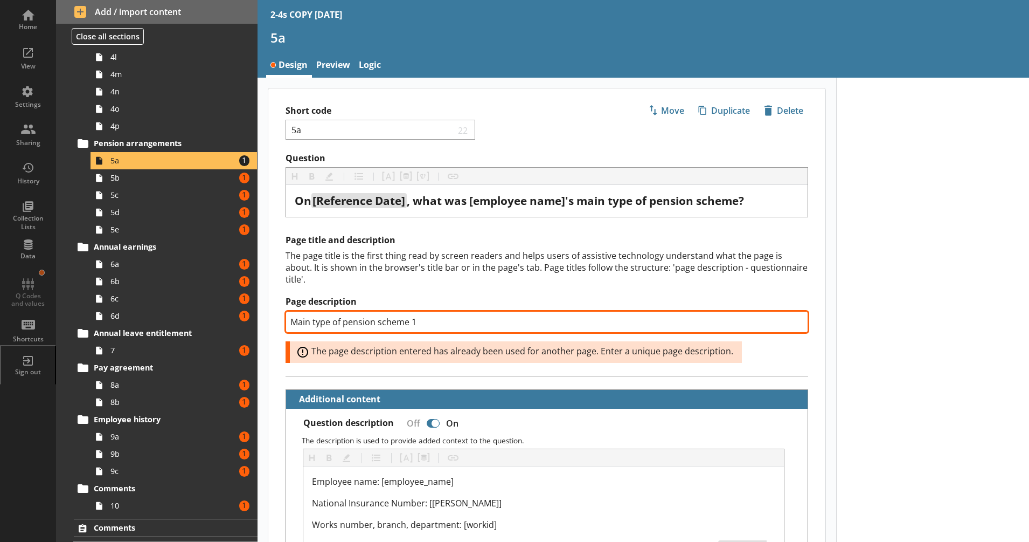
drag, startPoint x: 413, startPoint y: 320, endPoint x: 420, endPoint y: 321, distance: 7.7
click at [420, 321] on input "Main type of pension scheme 1" at bounding box center [547, 322] width 523 height 22
type textarea "x"
type input "Main type of pension scheme 2"
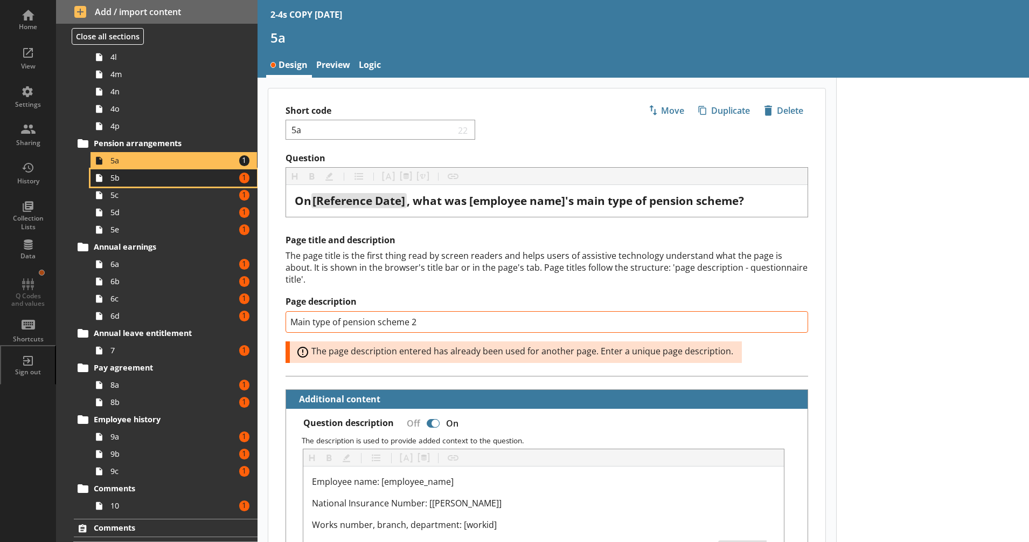
click at [223, 178] on link "5b Amount of errors: 1" at bounding box center [174, 177] width 167 height 17
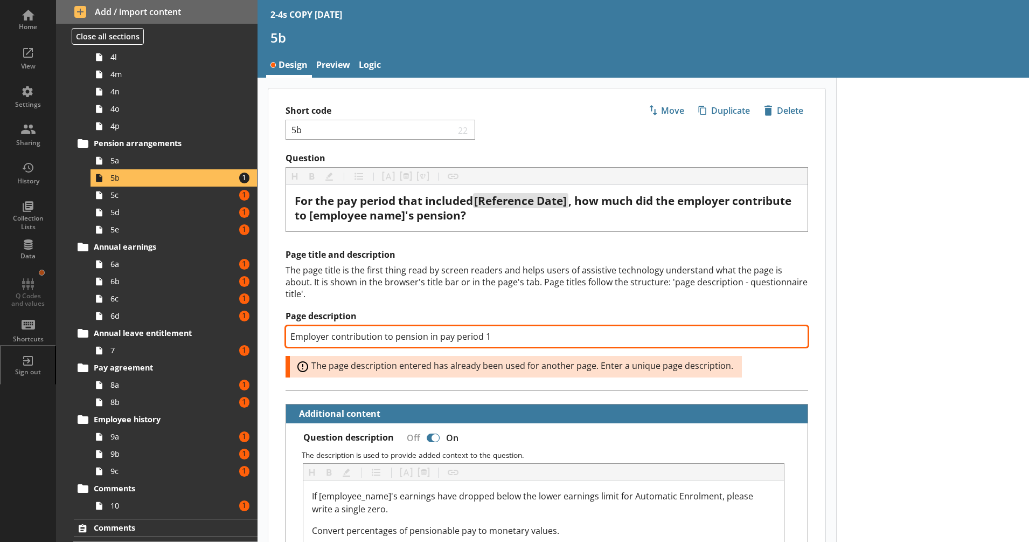
click at [496, 341] on input "Employer contribution to pension in pay period 1" at bounding box center [547, 337] width 523 height 22
type textarea "x"
type input "Employer contribution to pension in pay period 2"
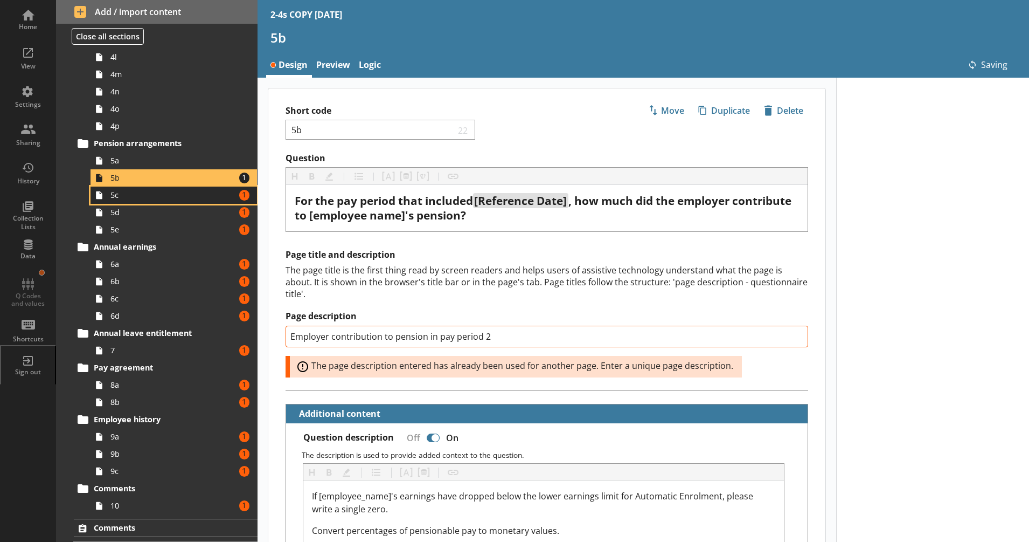
click at [211, 199] on span "5c" at bounding box center [169, 195] width 119 height 10
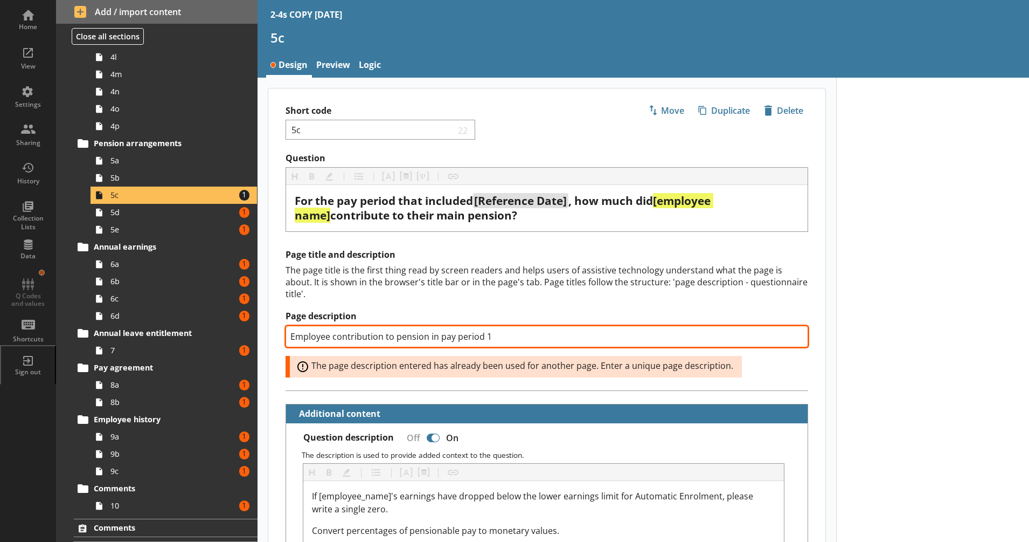
click at [483, 339] on input "Employee contribution to pension in pay period 1" at bounding box center [547, 337] width 523 height 22
type textarea "x"
type input "Employee contribution to pension in pay period 2"
type textarea "x"
type input "Employee contribution to pension in pay period 22"
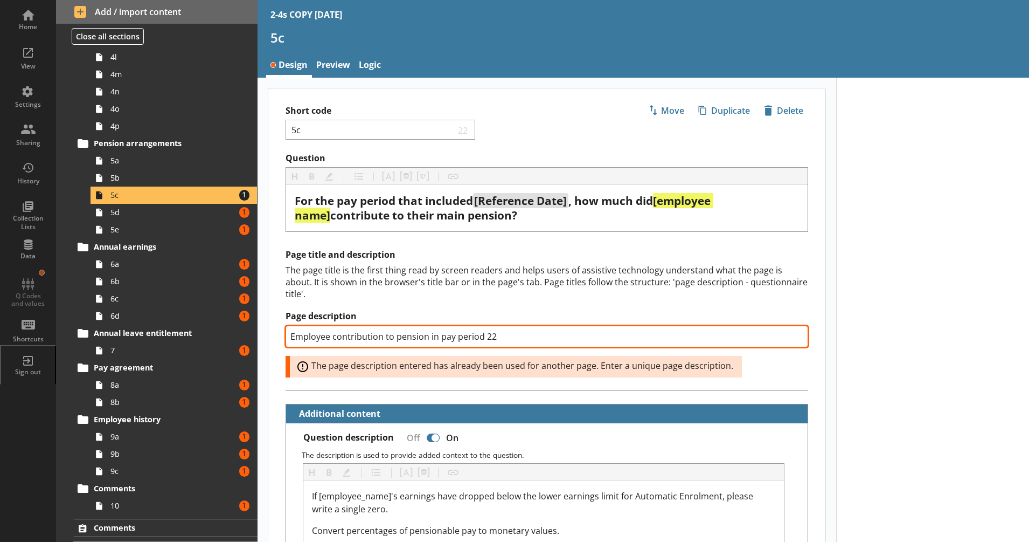
drag, startPoint x: 509, startPoint y: 335, endPoint x: 488, endPoint y: 340, distance: 21.6
click at [488, 340] on input "Employee contribution to pension in pay period 22" at bounding box center [547, 337] width 523 height 22
type textarea "x"
type input "Employee contribution to pension in pay period 2"
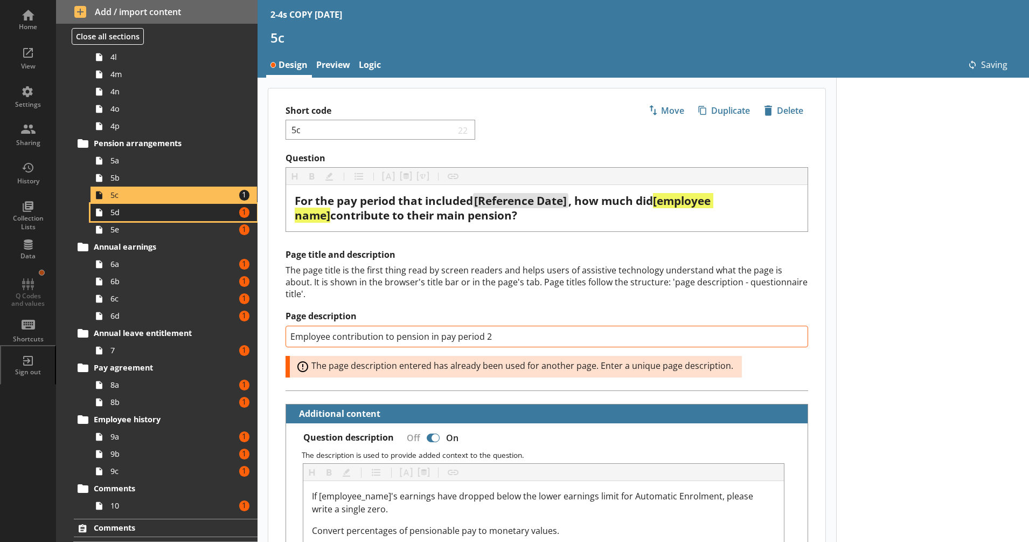
click at [156, 212] on span "5d" at bounding box center [169, 212] width 119 height 10
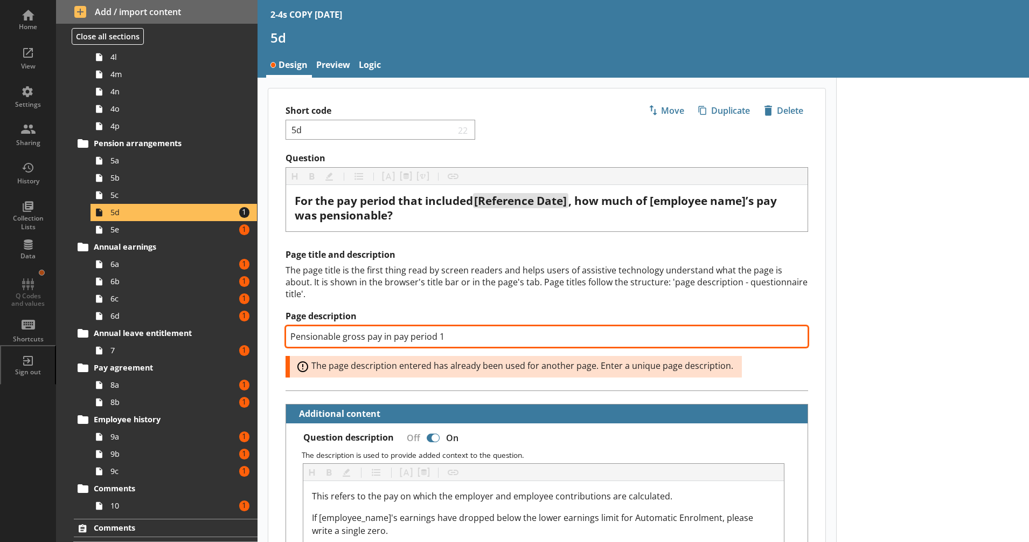
drag, startPoint x: 448, startPoint y: 335, endPoint x: 437, endPoint y: 334, distance: 10.8
click at [437, 334] on input "Pensionable gross pay in pay period 1" at bounding box center [547, 337] width 523 height 22
type textarea "x"
type input "Pensionable gross pay in pay period 2"
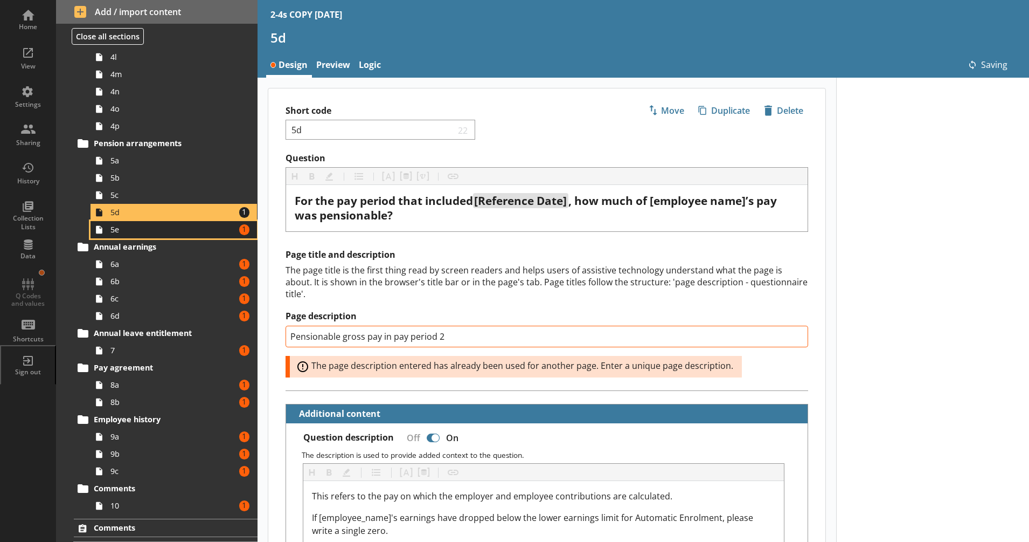
click at [192, 227] on span "5e" at bounding box center [169, 229] width 119 height 10
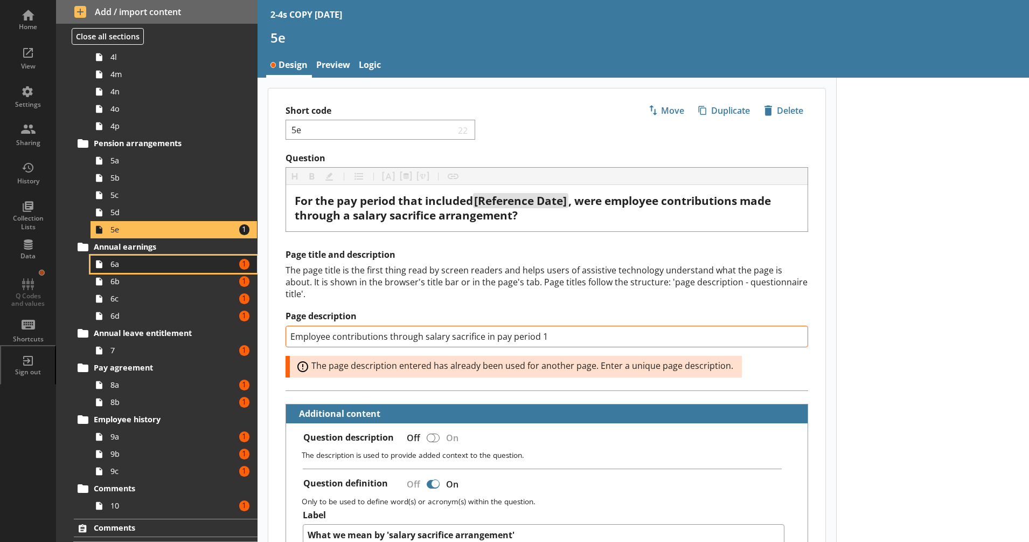
click at [186, 259] on span "6a" at bounding box center [169, 264] width 119 height 10
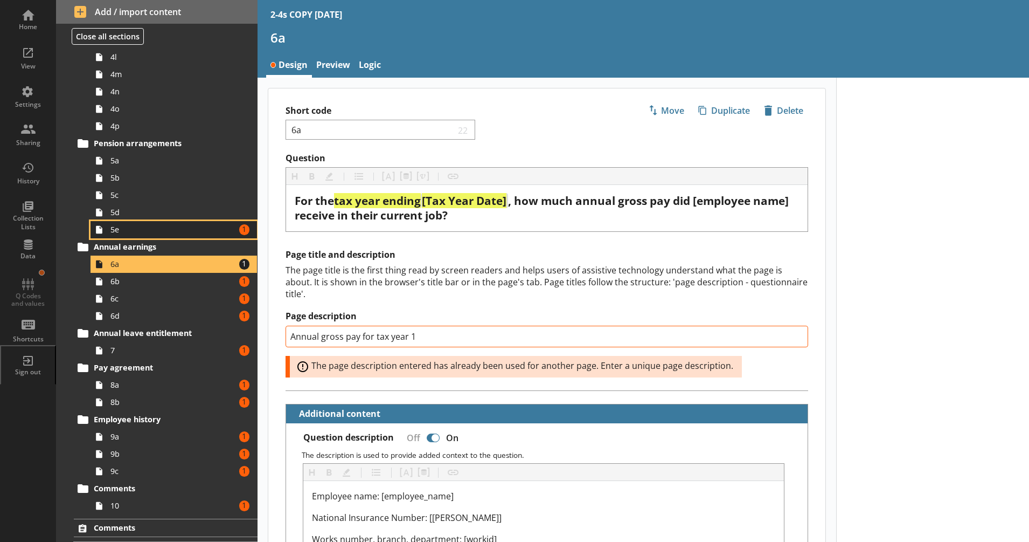
click at [192, 231] on span "5e" at bounding box center [169, 229] width 119 height 10
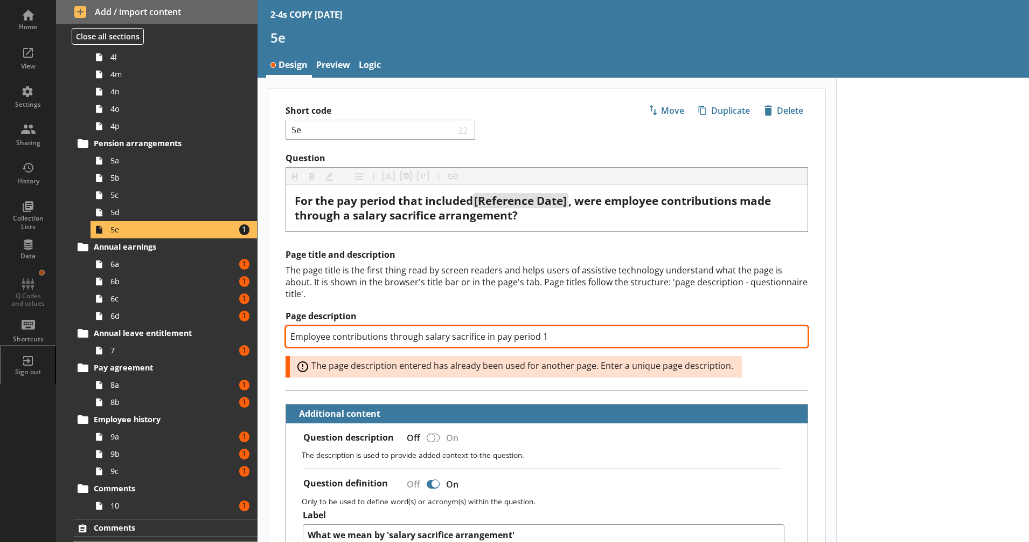
drag, startPoint x: 538, startPoint y: 337, endPoint x: 562, endPoint y: 336, distance: 23.2
click at [562, 336] on input "Employee contributions through salary sacrifice in pay period 1" at bounding box center [547, 337] width 523 height 22
type textarea "x"
type input "Employee contributions through salary sacrifice in pay period 2"
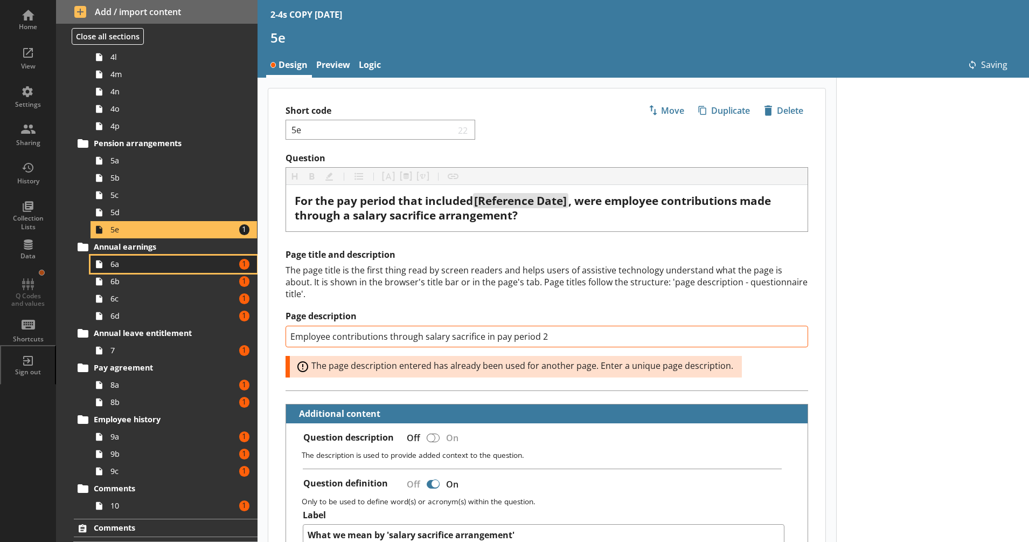
click at [130, 268] on span "6a" at bounding box center [169, 264] width 119 height 10
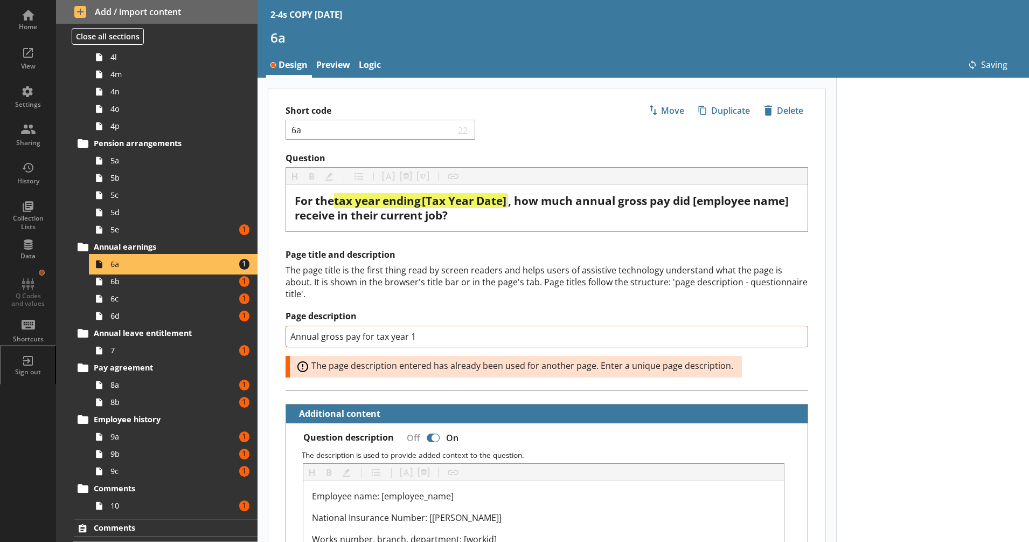
scroll to position [698, 0]
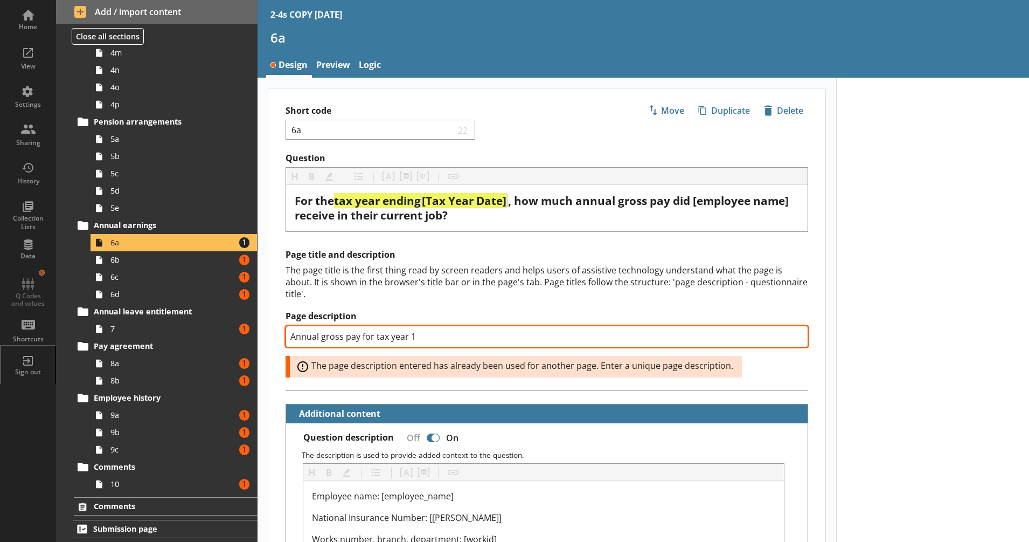
drag, startPoint x: 411, startPoint y: 334, endPoint x: 437, endPoint y: 338, distance: 25.7
click at [437, 338] on input "Annual gross pay for tax year 1" at bounding box center [547, 337] width 523 height 22
type textarea "x"
type input "Annual gross pay for tax year 2"
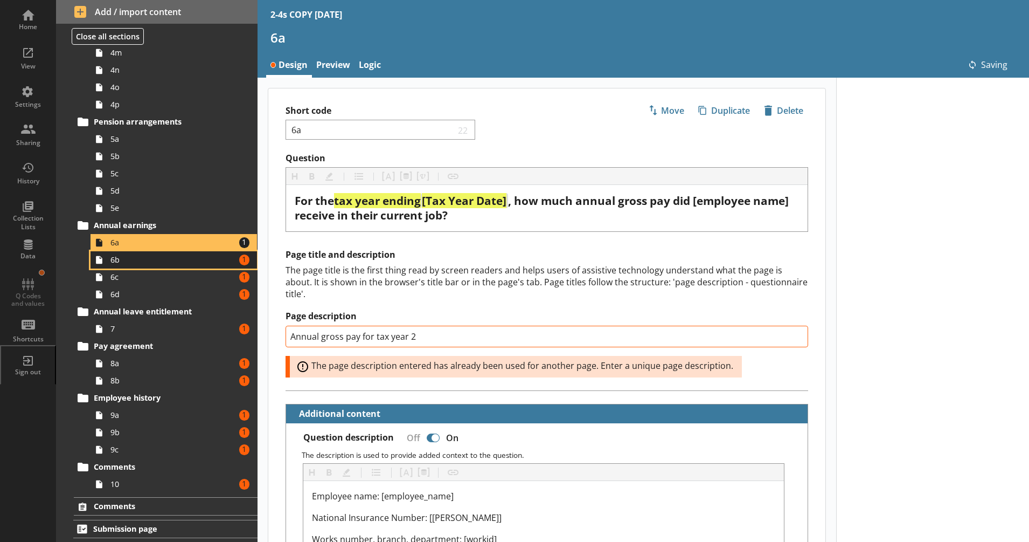
click at [205, 265] on span "6b" at bounding box center [169, 259] width 119 height 10
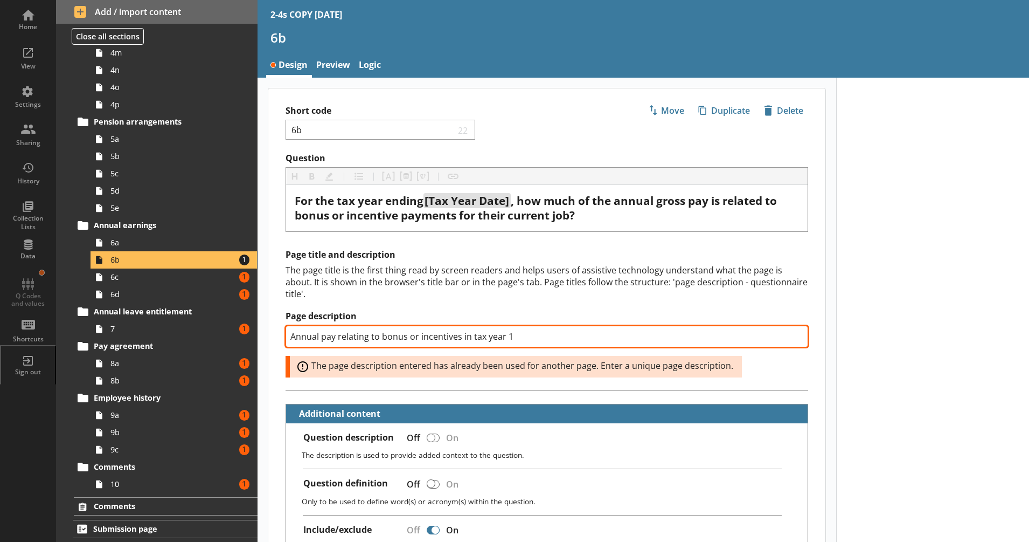
drag, startPoint x: 512, startPoint y: 338, endPoint x: 507, endPoint y: 343, distance: 7.3
click at [507, 343] on input "Annual pay relating to bonus or incentives in tax year 1" at bounding box center [547, 337] width 523 height 22
type textarea "x"
type input "Annual pay relating to bonus or incentives in tax year 2"
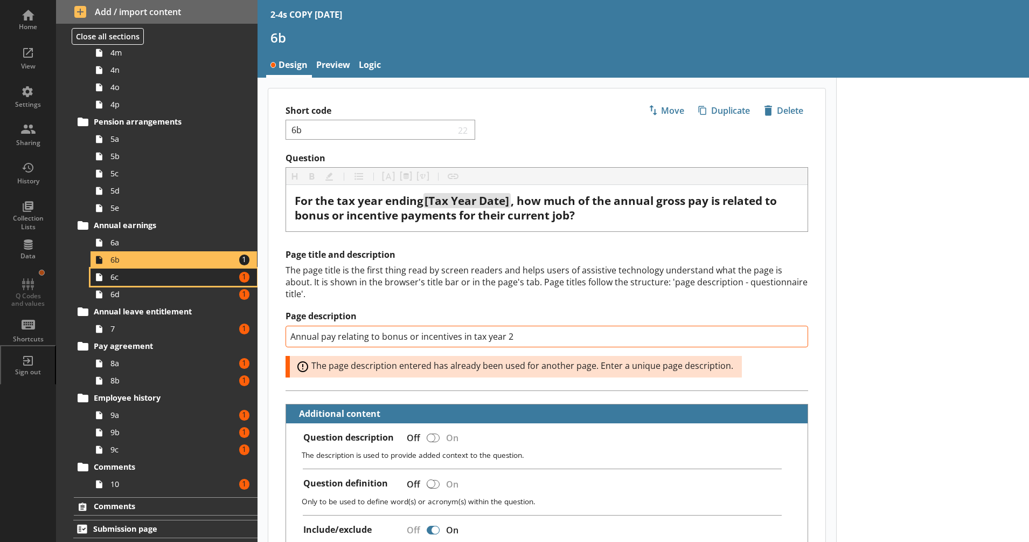
click at [206, 281] on span "6c" at bounding box center [169, 277] width 119 height 10
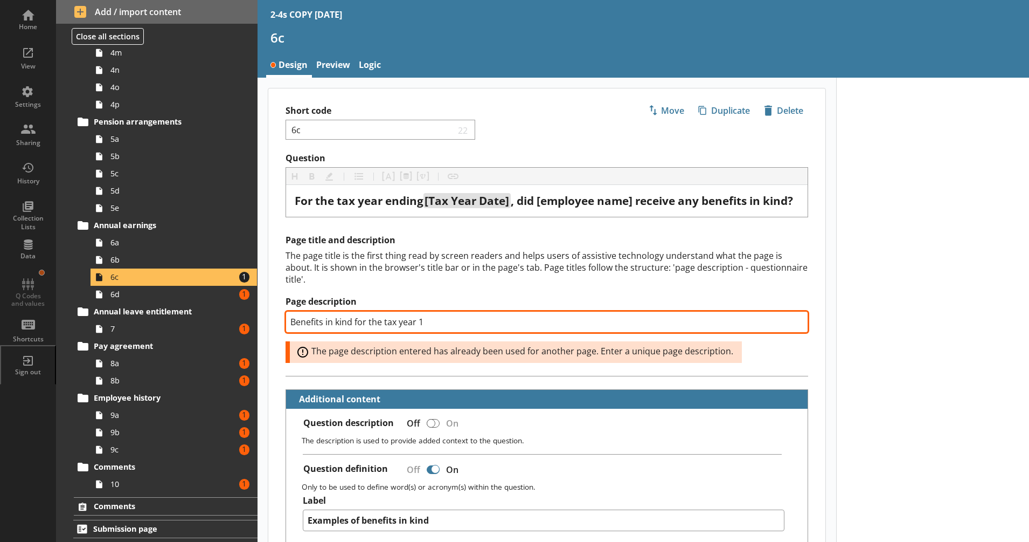
click at [420, 333] on input "Benefits in kind for the tax year 1" at bounding box center [547, 322] width 523 height 22
type textarea "x"
type input "Benefits in kind for the tax year 2"
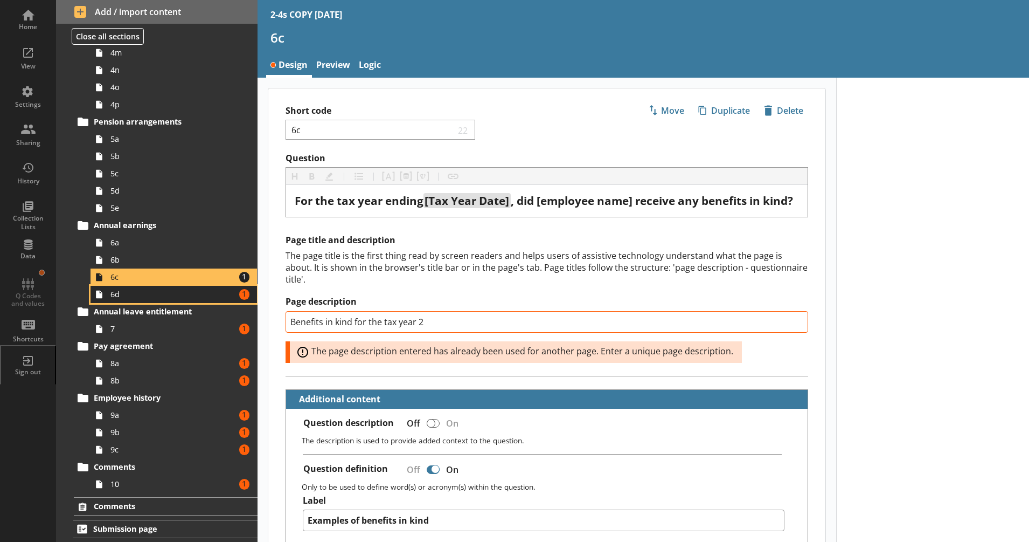
click at [203, 300] on link "6d Amount of errors: 1" at bounding box center [174, 294] width 167 height 17
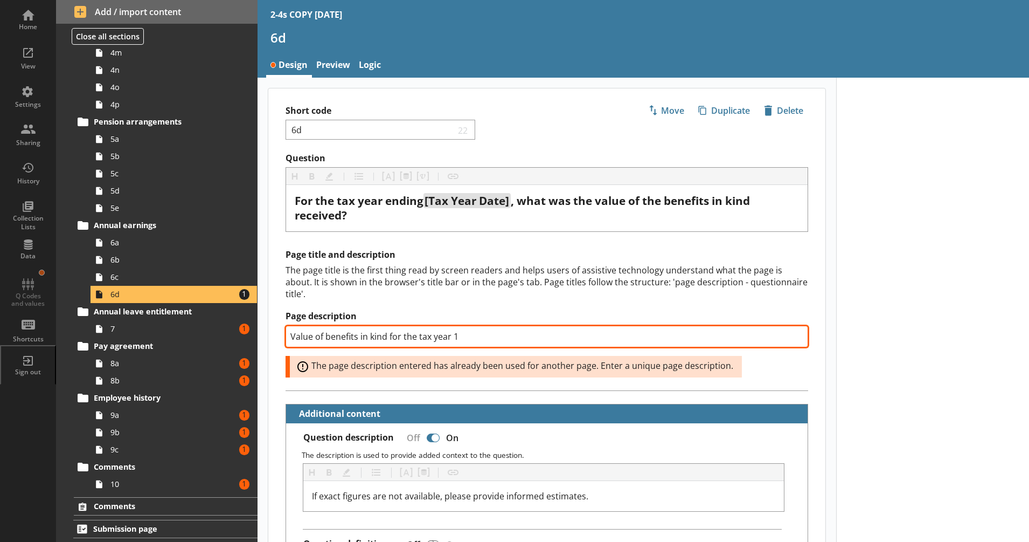
click at [454, 340] on input "Value of benefits in kind for the tax year 1" at bounding box center [547, 337] width 523 height 22
type textarea "x"
type input "Value of benefits in kind for the tax year 2"
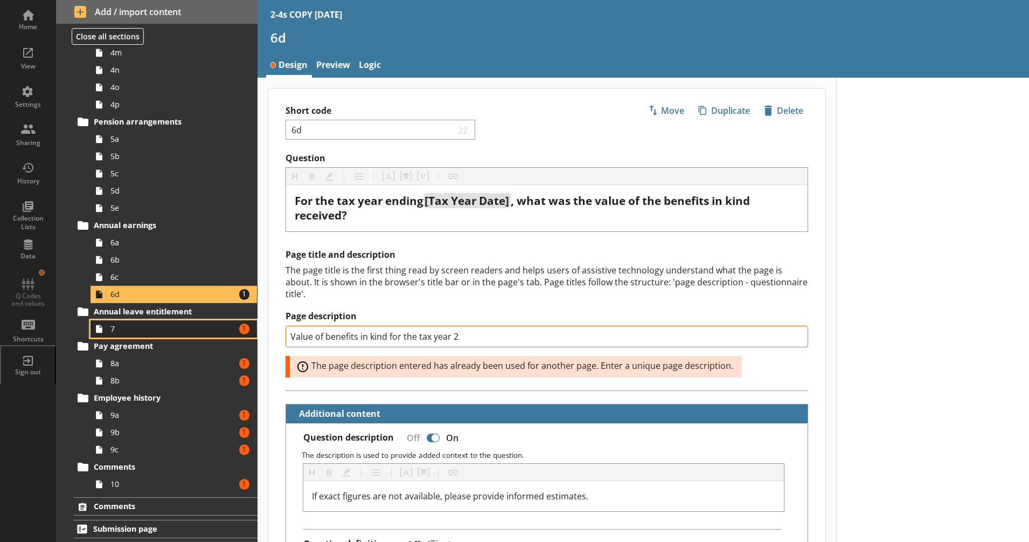
click at [172, 327] on span "7" at bounding box center [169, 328] width 119 height 10
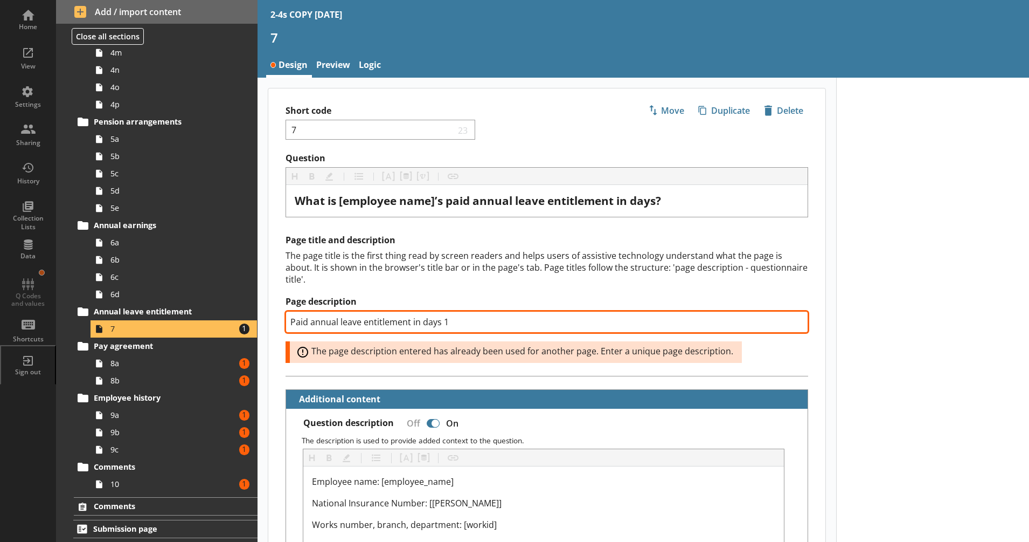
click at [443, 324] on input "Paid annual leave entitlement in days 1" at bounding box center [547, 322] width 523 height 22
type textarea "x"
type input "Paid annual leave entitlement in days 2"
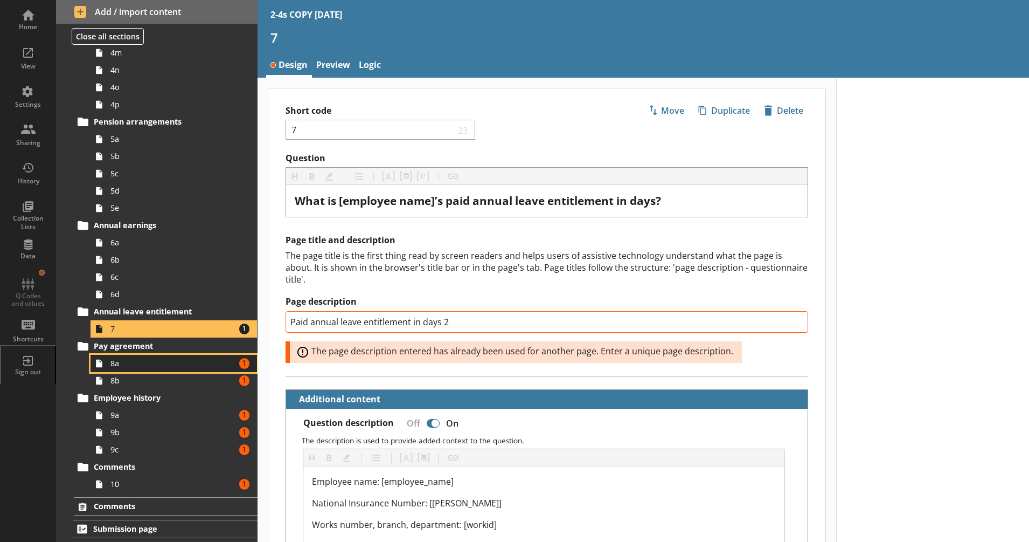
click at [183, 360] on span "8a" at bounding box center [169, 363] width 119 height 10
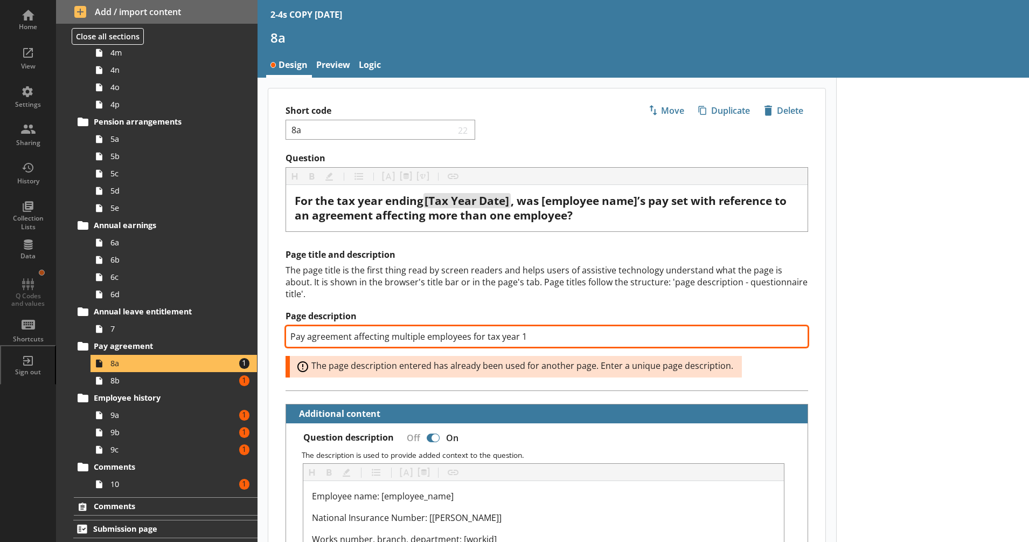
drag, startPoint x: 548, startPoint y: 334, endPoint x: 520, endPoint y: 334, distance: 28.0
click at [520, 334] on input "Pay agreement affecting multiple employees for tax year 1" at bounding box center [547, 337] width 523 height 22
type textarea "x"
type input "Pay agreement affecting multiple employees for tax year 2"
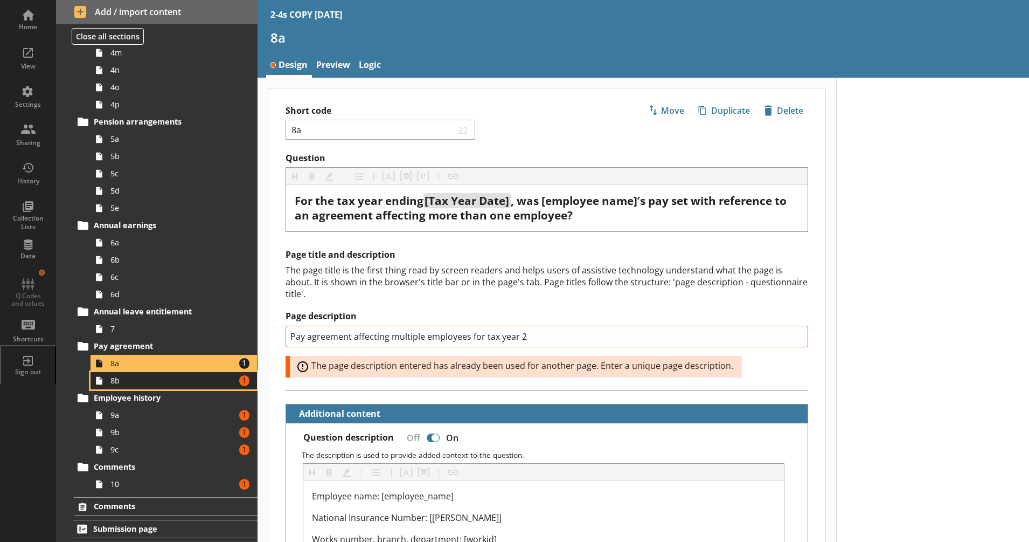
click at [168, 374] on link "8b Amount of errors: 1" at bounding box center [174, 380] width 167 height 17
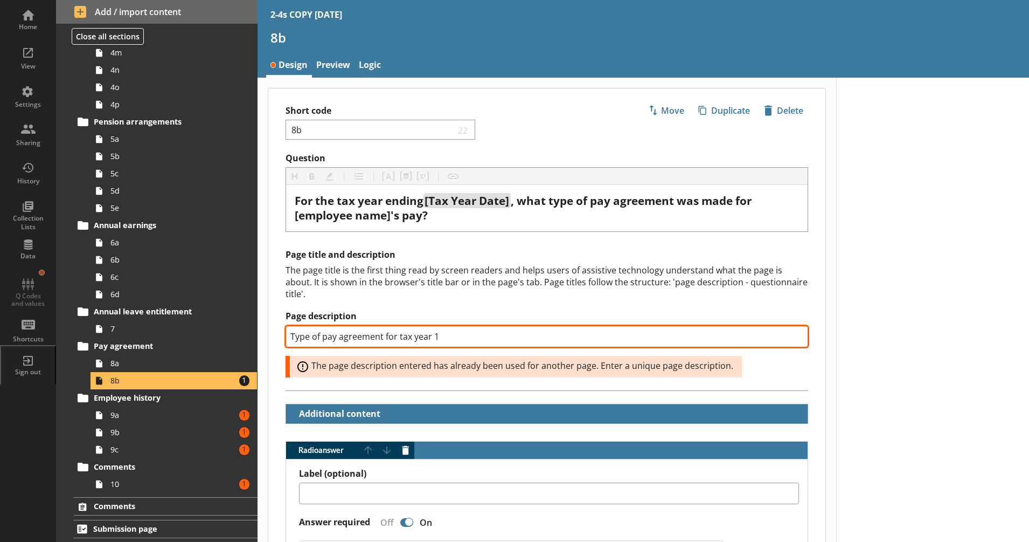
drag, startPoint x: 442, startPoint y: 336, endPoint x: 434, endPoint y: 341, distance: 9.2
click at [434, 341] on input "Type of pay agreement for tax year 1" at bounding box center [547, 337] width 523 height 22
type textarea "x"
type input "Type of pay agreement for tax year 2"
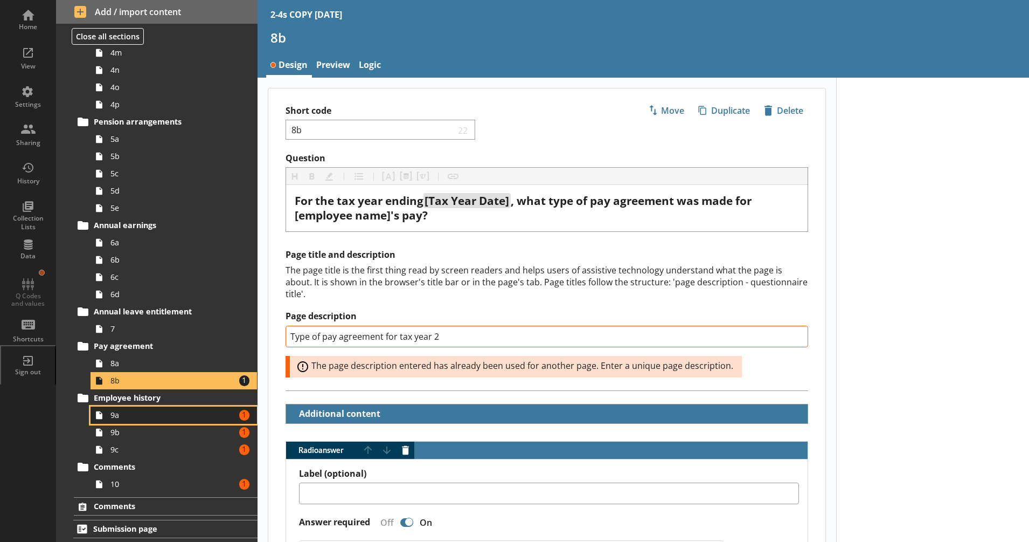
click at [202, 421] on link "9a Amount of errors: 1" at bounding box center [174, 414] width 167 height 17
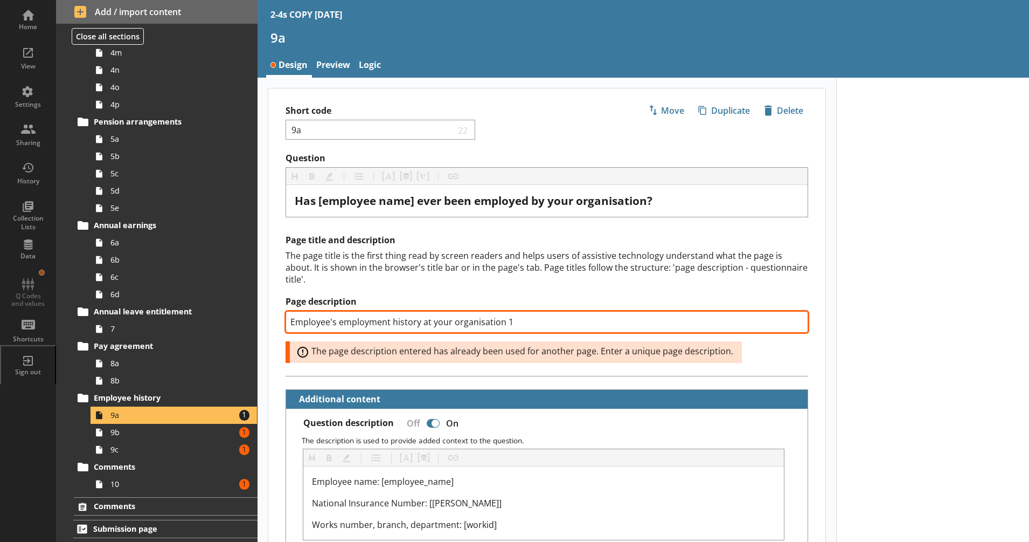
drag, startPoint x: 514, startPoint y: 326, endPoint x: 504, endPoint y: 324, distance: 9.8
click at [504, 324] on input "Employee's employment history at your organisation 1" at bounding box center [547, 322] width 523 height 22
type textarea "x"
type input "Employee's employment history at your organisation 2"
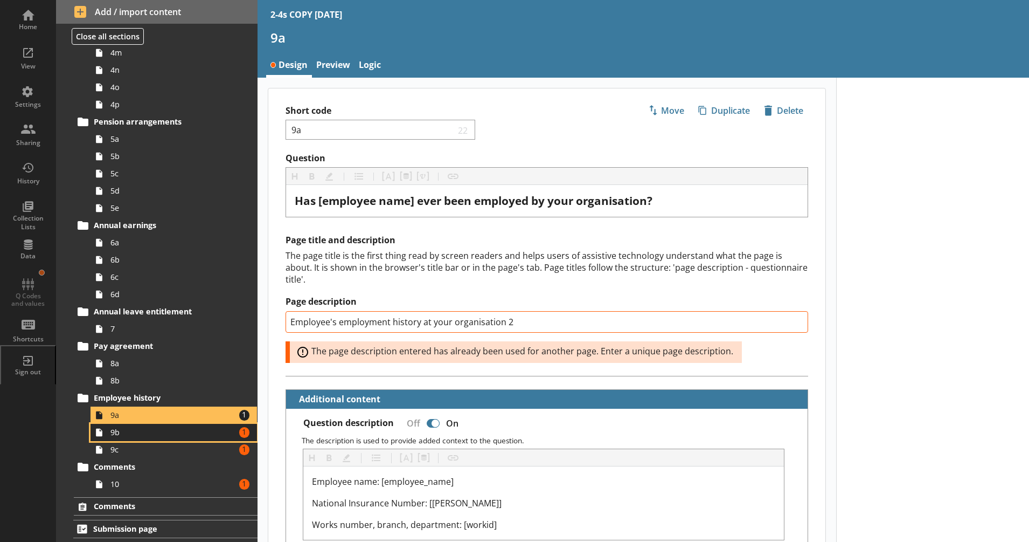
click at [198, 432] on span "9b" at bounding box center [169, 432] width 119 height 10
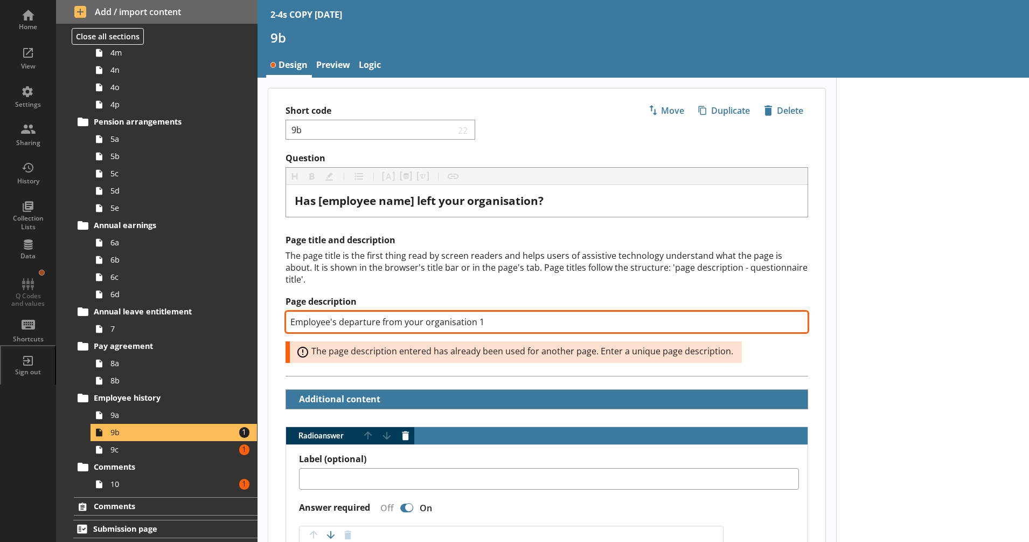
drag, startPoint x: 493, startPoint y: 321, endPoint x: 478, endPoint y: 327, distance: 16.2
click at [478, 327] on input "Employee's departure from your organisation 1" at bounding box center [547, 322] width 523 height 22
type textarea "x"
type input "Employee's departure from your organisation 2"
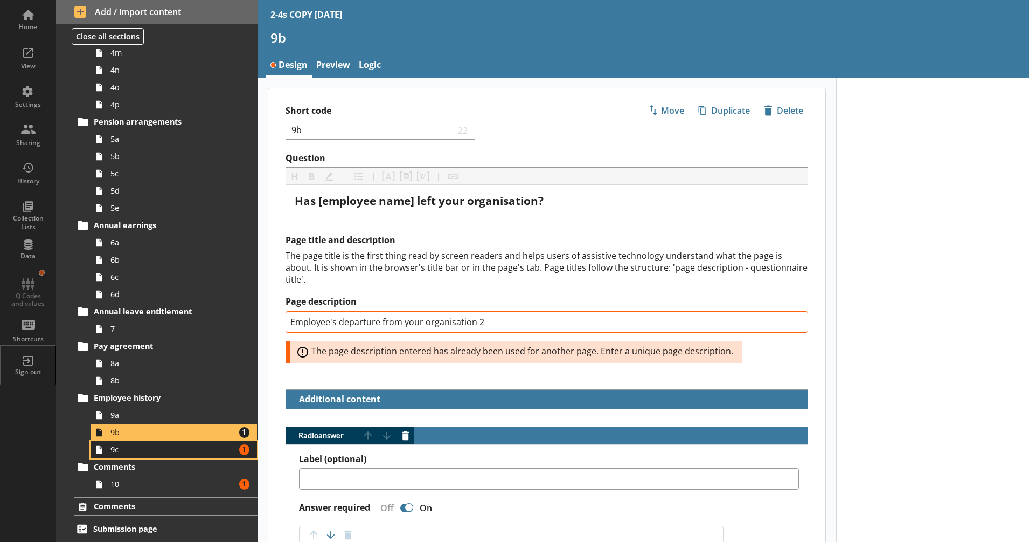
click at [190, 454] on span "9c" at bounding box center [169, 449] width 119 height 10
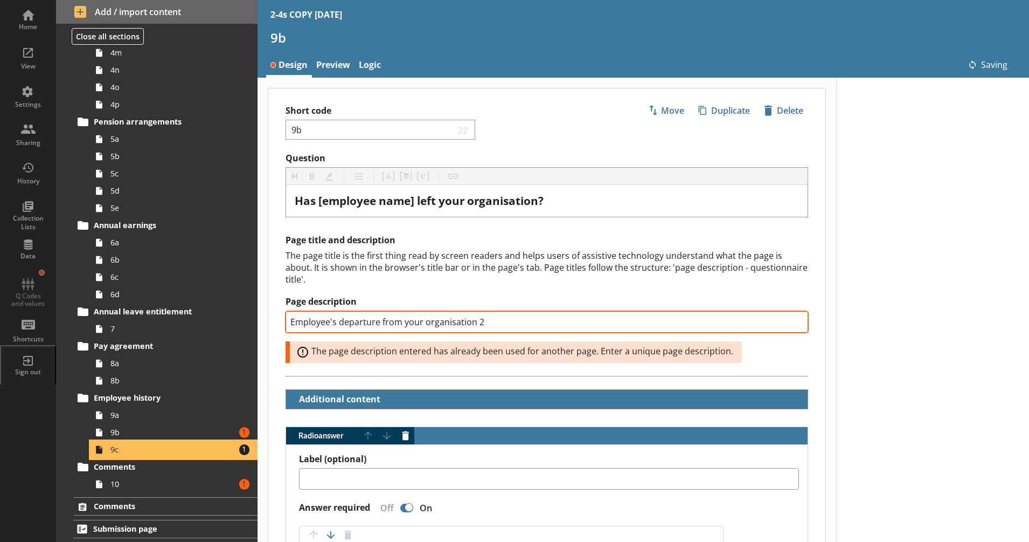
type textarea "x"
select select "mm/yyyy"
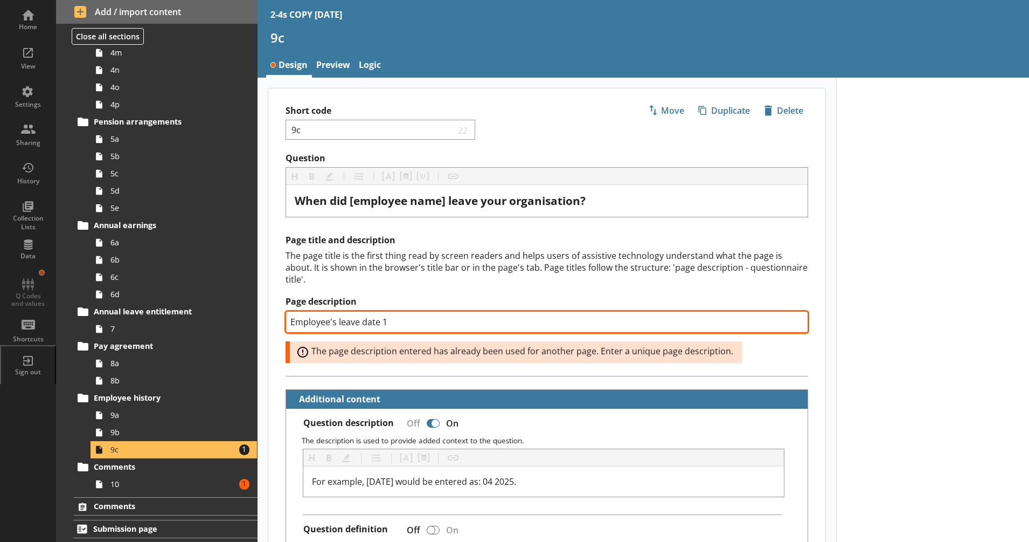
drag, startPoint x: 451, startPoint y: 324, endPoint x: 381, endPoint y: 321, distance: 70.7
click at [381, 321] on input "Employee's leave date 1" at bounding box center [547, 322] width 523 height 22
type textarea "x"
type input "Employee's leave date 2"
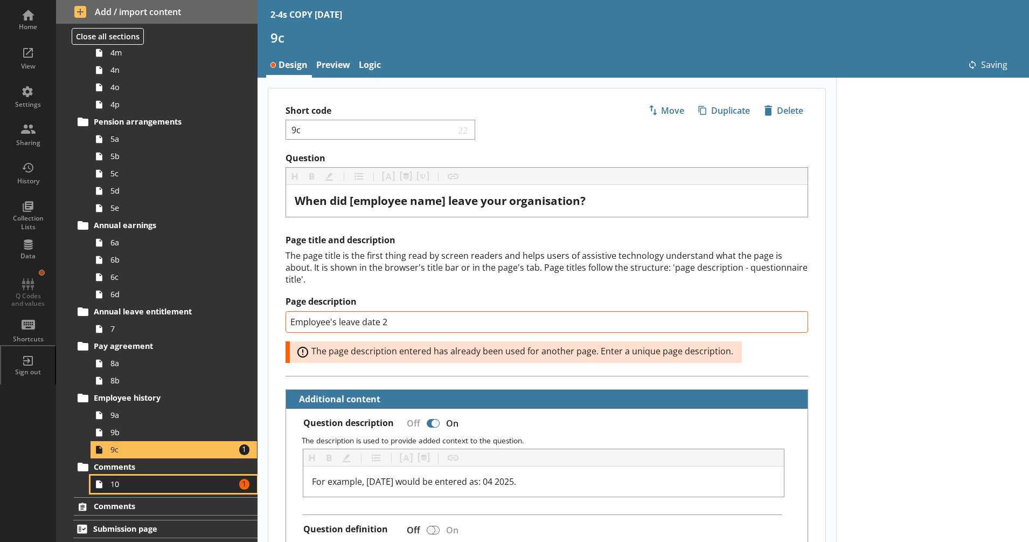
click at [209, 484] on span "10" at bounding box center [169, 484] width 119 height 10
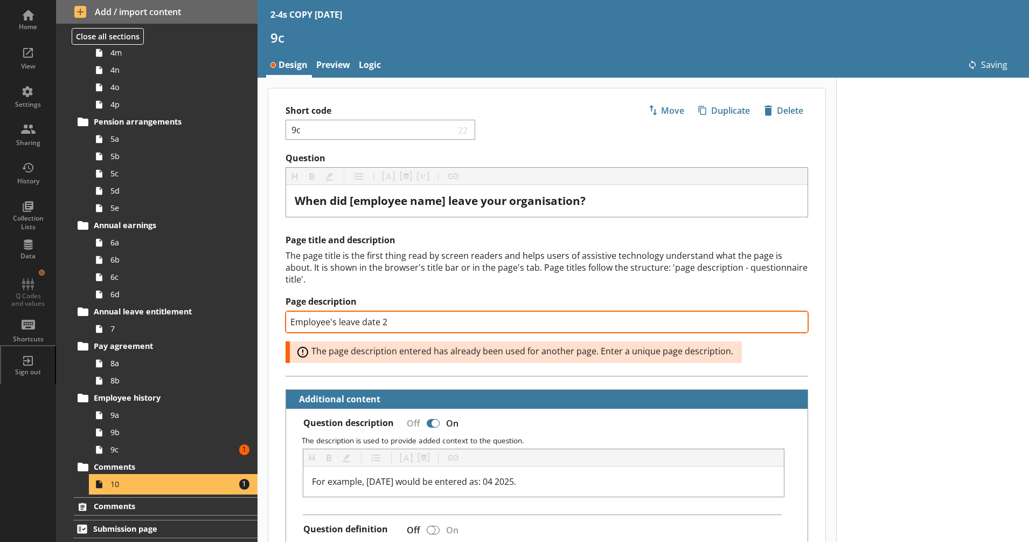
type textarea "x"
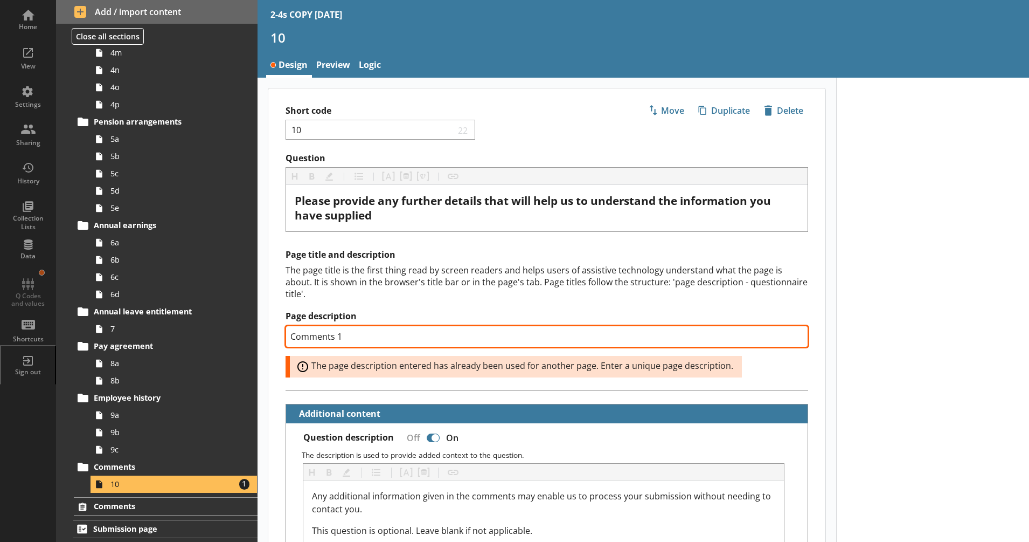
drag, startPoint x: 369, startPoint y: 341, endPoint x: 338, endPoint y: 345, distance: 31.0
click at [338, 345] on input "Comments 1" at bounding box center [547, 337] width 523 height 22
type input "Comments 2"
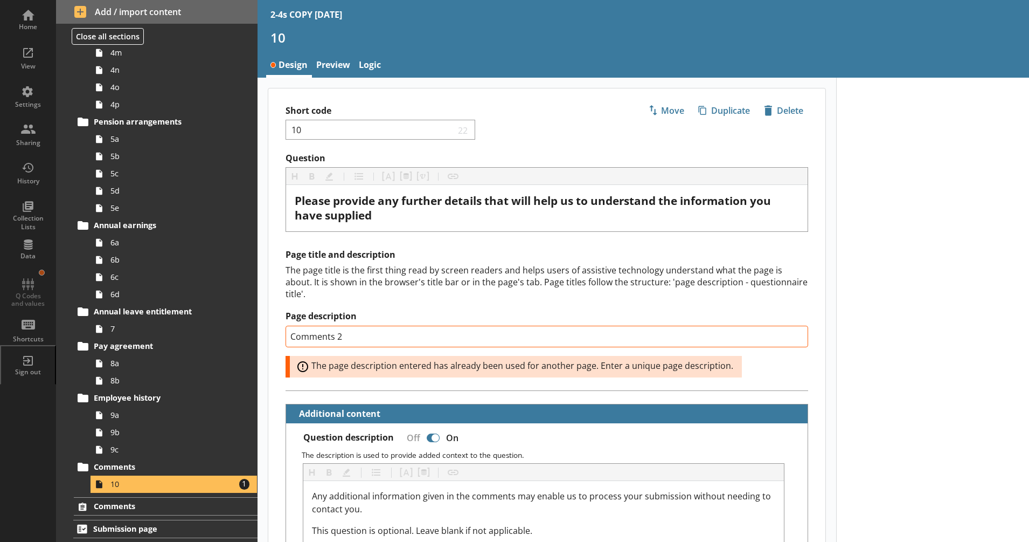
click at [275, 265] on div "Page title and description The page title is the first thing read by screen rea…" at bounding box center [546, 319] width 557 height 141
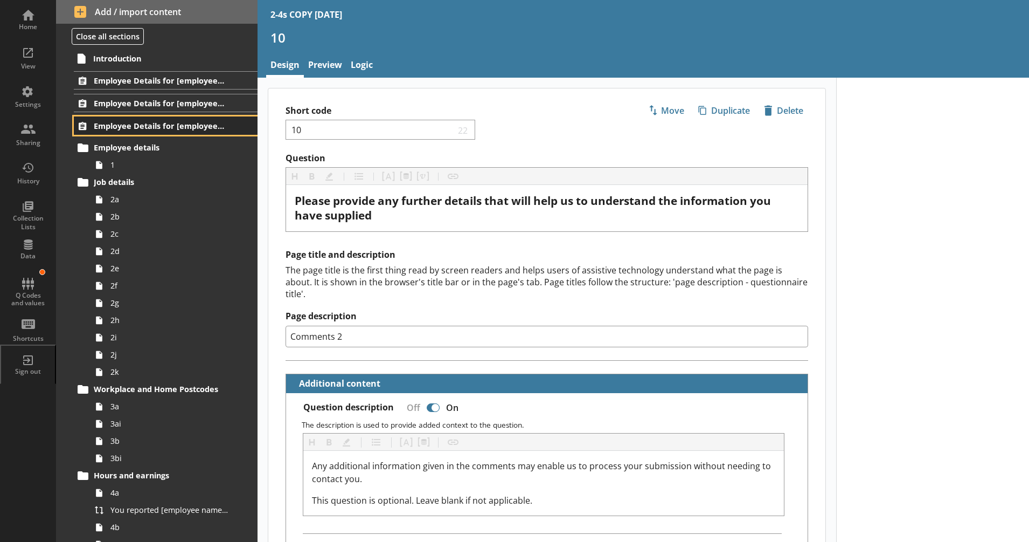
click at [142, 129] on span "Employee Details for [employee_name]" at bounding box center [160, 126] width 132 height 10
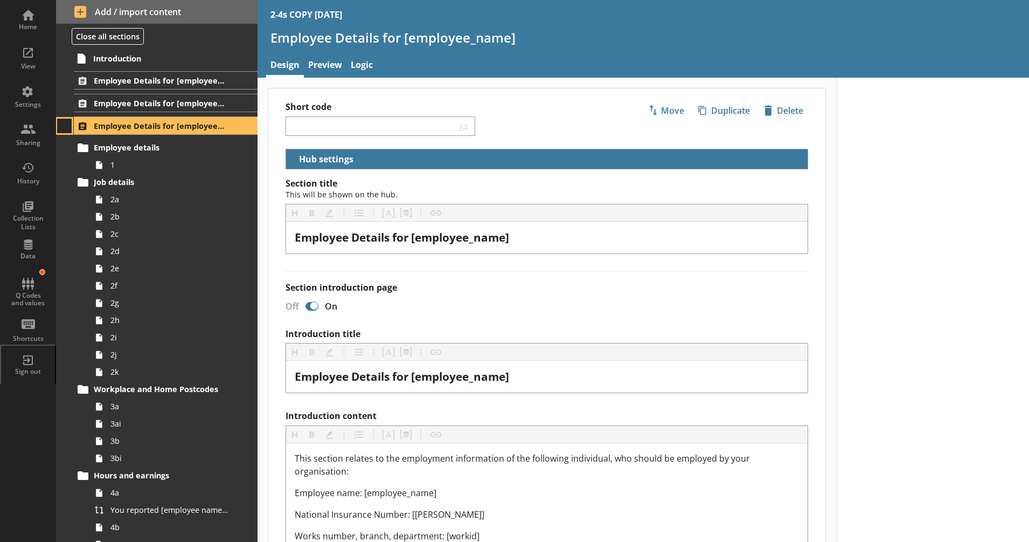
click at [59, 127] on button at bounding box center [64, 126] width 15 height 15
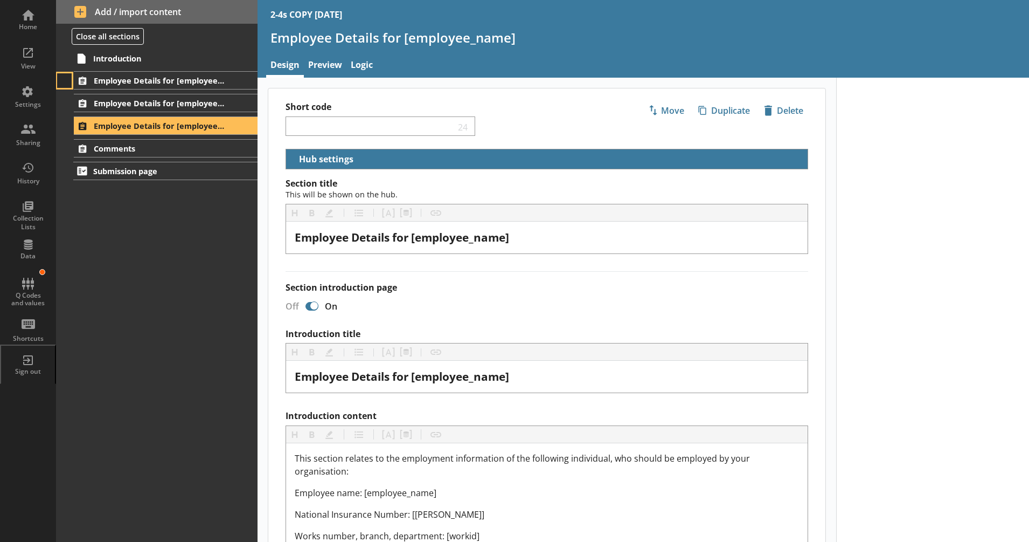
click at [68, 83] on button at bounding box center [64, 80] width 15 height 15
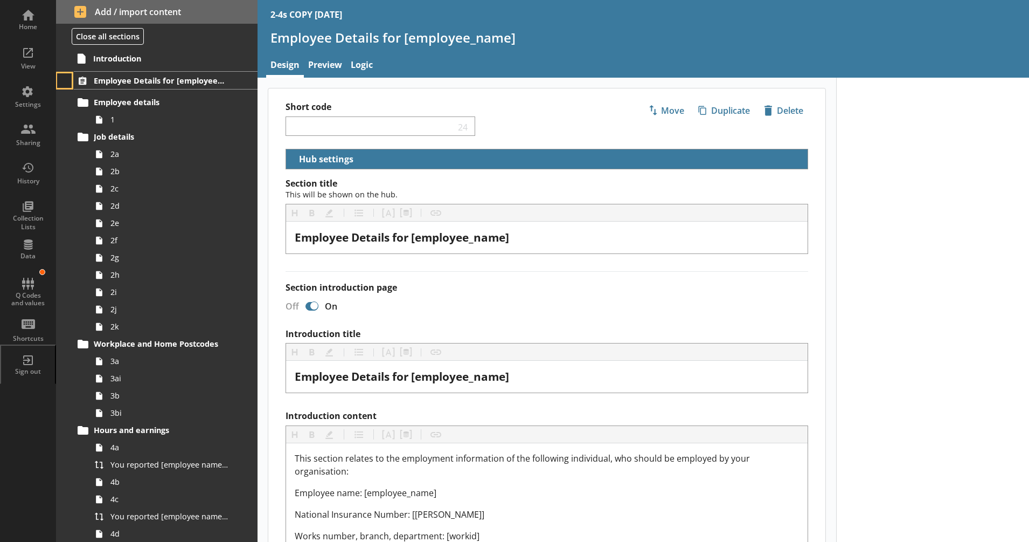
click at [68, 83] on button at bounding box center [64, 80] width 15 height 15
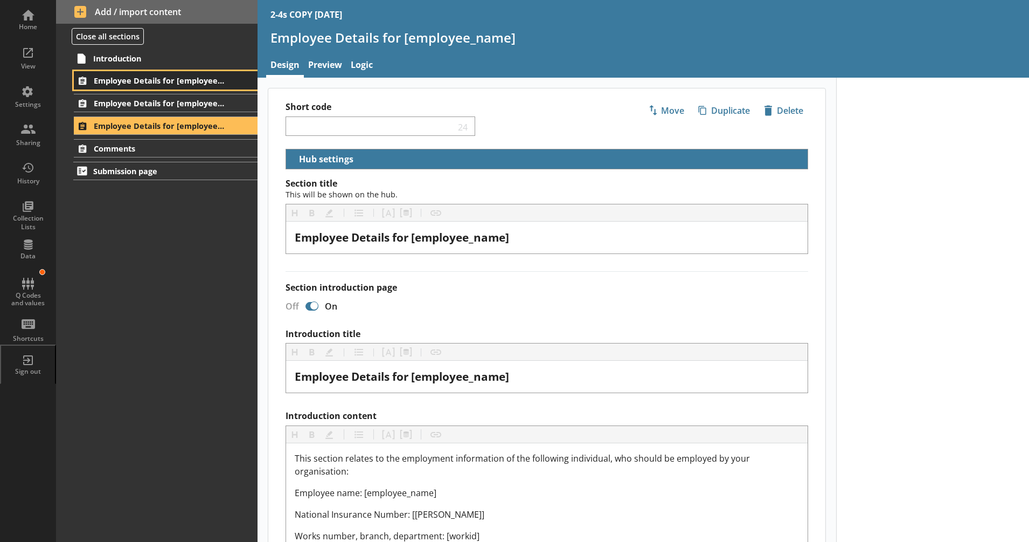
click at [105, 84] on span "Employee Details for [employee_name]" at bounding box center [160, 80] width 132 height 10
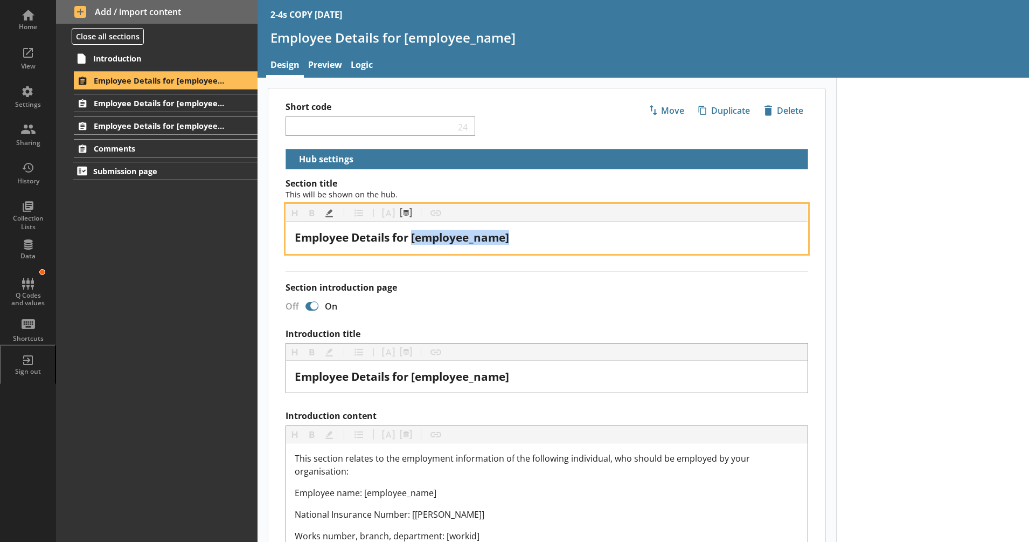
drag, startPoint x: 515, startPoint y: 237, endPoint x: 413, endPoint y: 241, distance: 102.0
click at [413, 241] on div "Employee Details for [employee_name]" at bounding box center [547, 237] width 504 height 15
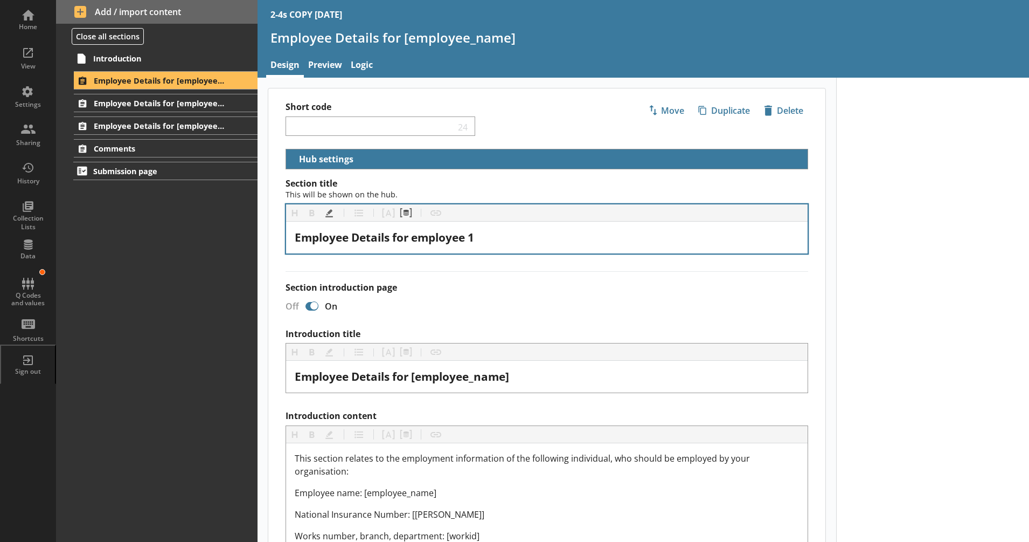
click at [440, 289] on label "Section introduction page" at bounding box center [547, 287] width 523 height 11
click at [321, 296] on input "Section introduction page" at bounding box center [311, 305] width 17 height 19
checkbox input "false"
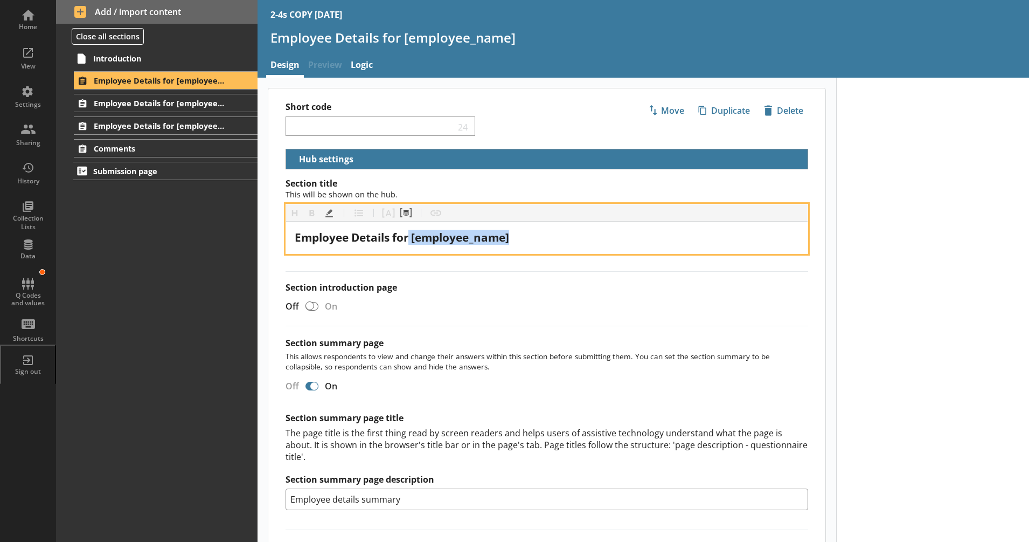
drag, startPoint x: 532, startPoint y: 237, endPoint x: 411, endPoint y: 241, distance: 121.4
click at [411, 241] on div "Employee Details for [employee_name]" at bounding box center [547, 237] width 504 height 15
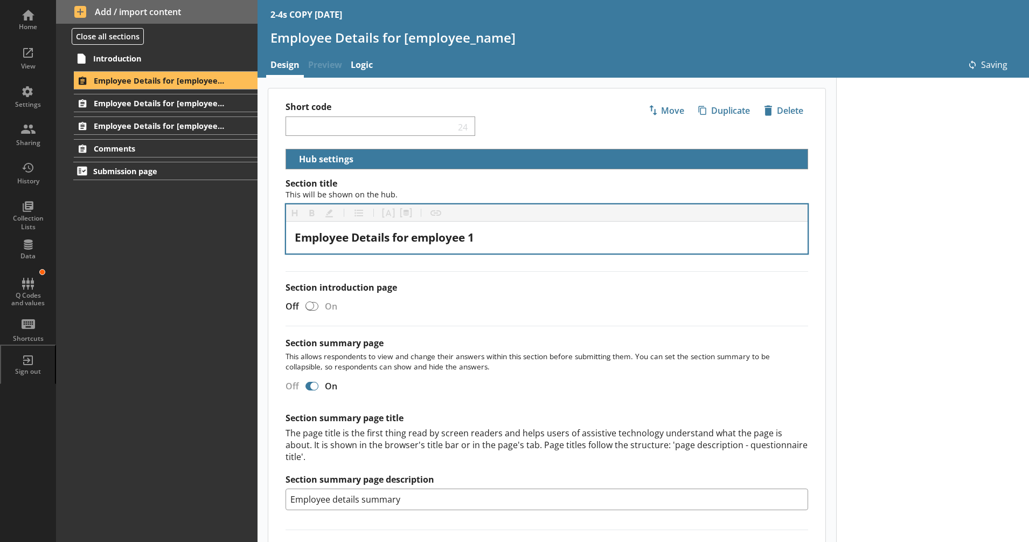
click at [435, 266] on div "Section title This will be shown on the hub. Heading Heading Bold Bold Highligh…" at bounding box center [546, 401] width 557 height 447
click at [224, 106] on span "Employee Details for [employee_name]" at bounding box center [160, 103] width 132 height 10
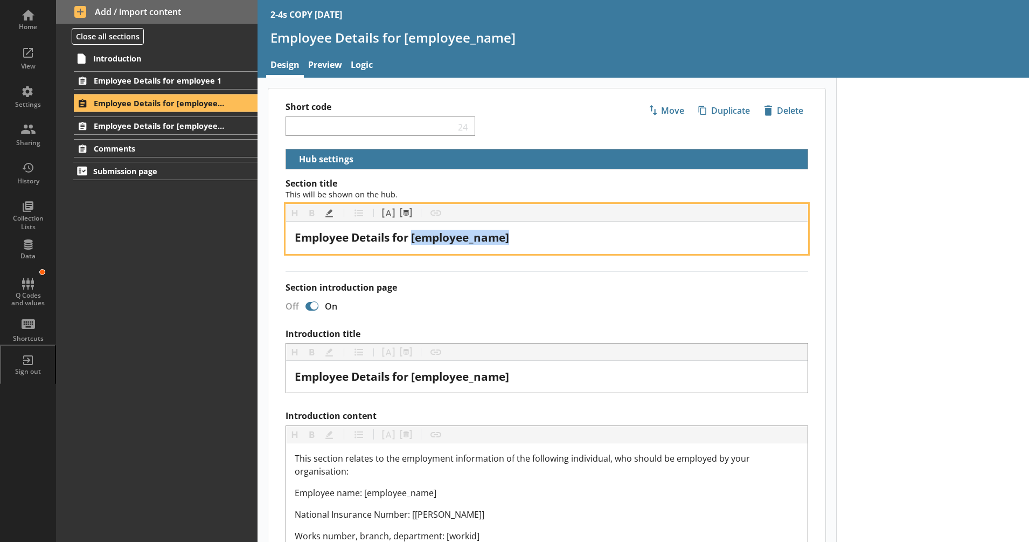
drag, startPoint x: 517, startPoint y: 236, endPoint x: 414, endPoint y: 234, distance: 102.4
click at [414, 234] on div "Employee Details for [employee_name]" at bounding box center [547, 237] width 504 height 15
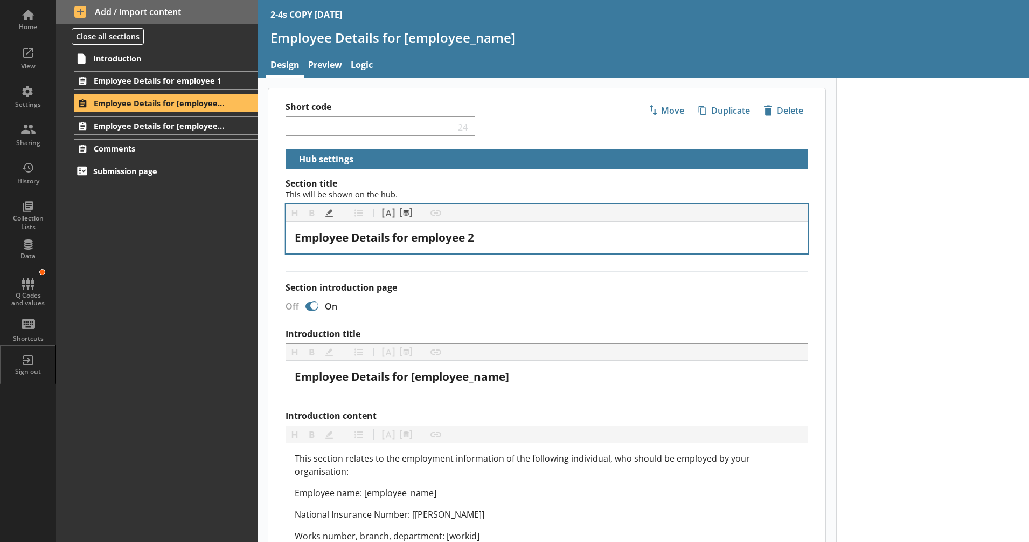
click at [199, 125] on span "Employee Details for [employee_name]" at bounding box center [160, 126] width 132 height 10
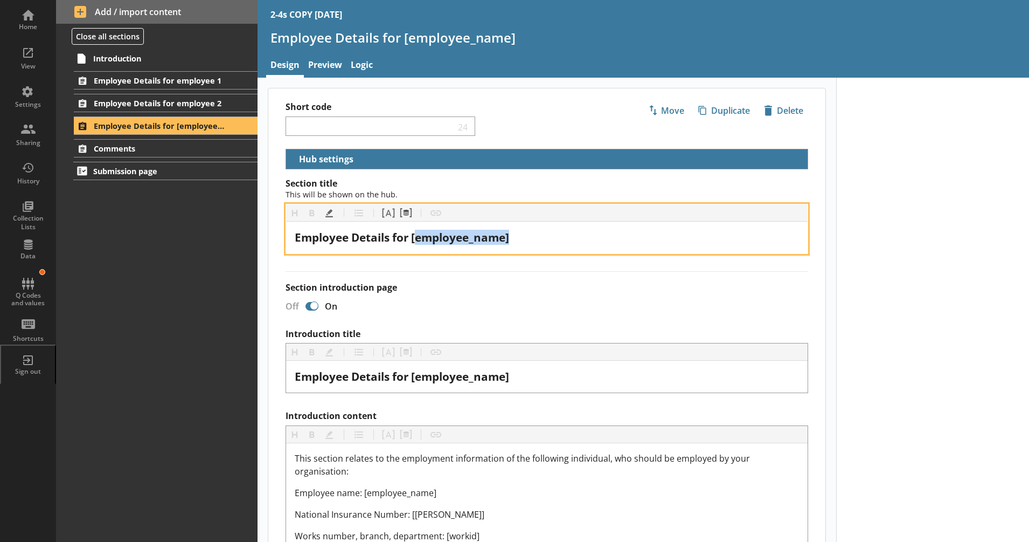
drag, startPoint x: 507, startPoint y: 236, endPoint x: 416, endPoint y: 234, distance: 91.1
click at [416, 234] on div "Employee Details for [employee_name]" at bounding box center [547, 237] width 504 height 15
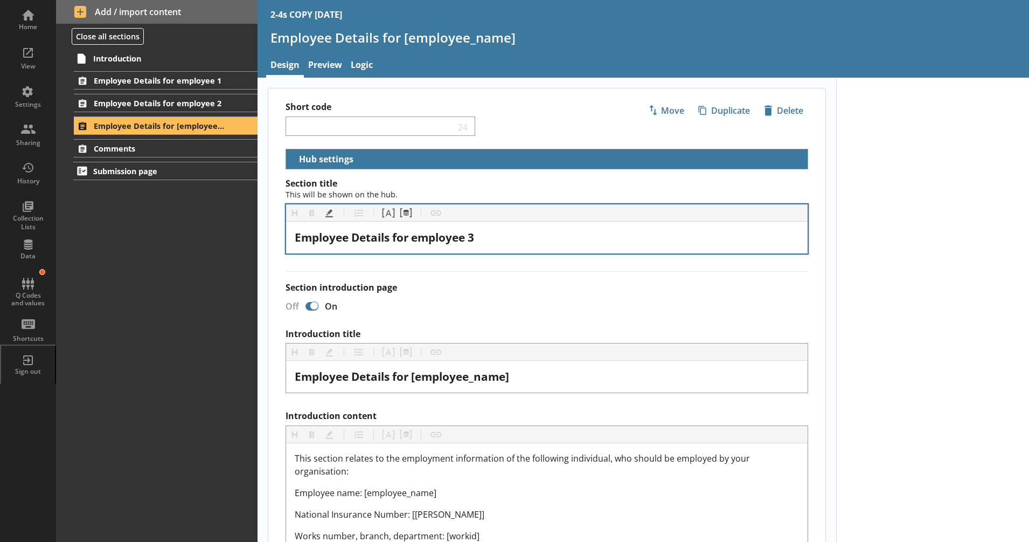
click at [461, 307] on div "Off On" at bounding box center [542, 305] width 531 height 19
click at [25, 52] on div "View" at bounding box center [28, 57] width 38 height 38
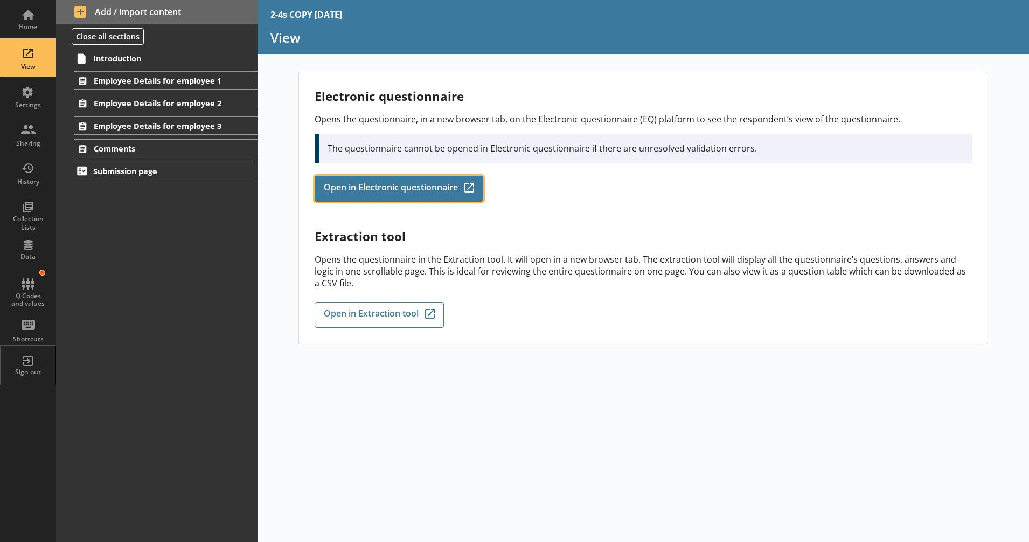
click at [332, 183] on span "Open in Electronic questionnaire" at bounding box center [391, 189] width 134 height 12
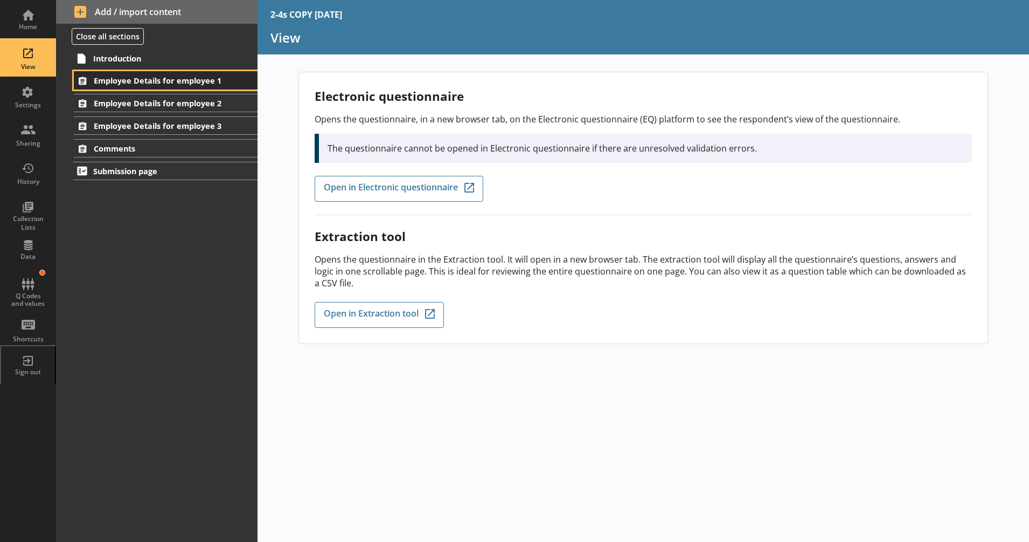
click at [183, 85] on span "Employee Details for employee 1" at bounding box center [160, 80] width 132 height 10
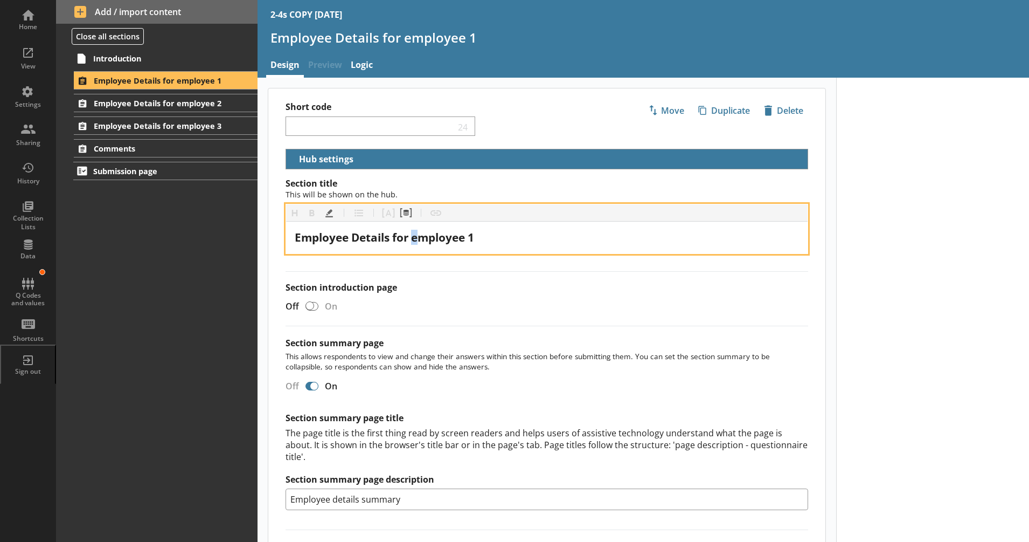
click at [416, 239] on span "Employee Details for employee 1" at bounding box center [384, 237] width 179 height 15
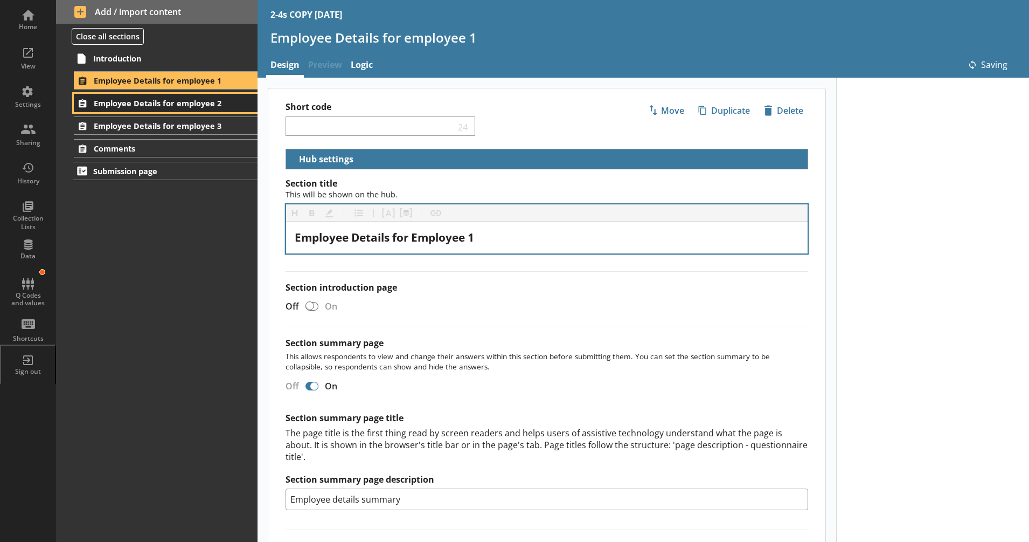
click at [231, 99] on link "Employee Details for employee 2" at bounding box center [165, 103] width 183 height 18
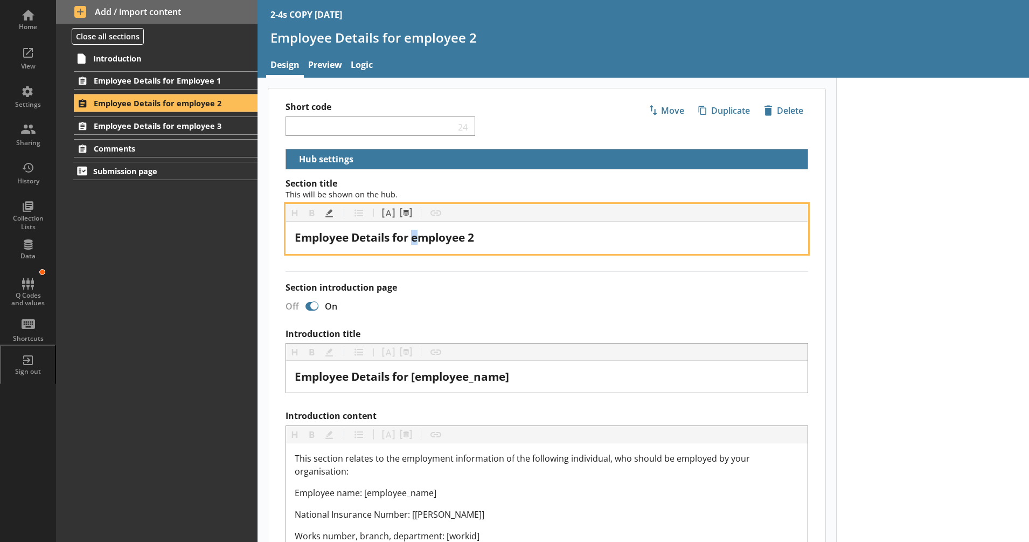
click at [419, 239] on span "Employee Details for employee 2" at bounding box center [384, 237] width 179 height 15
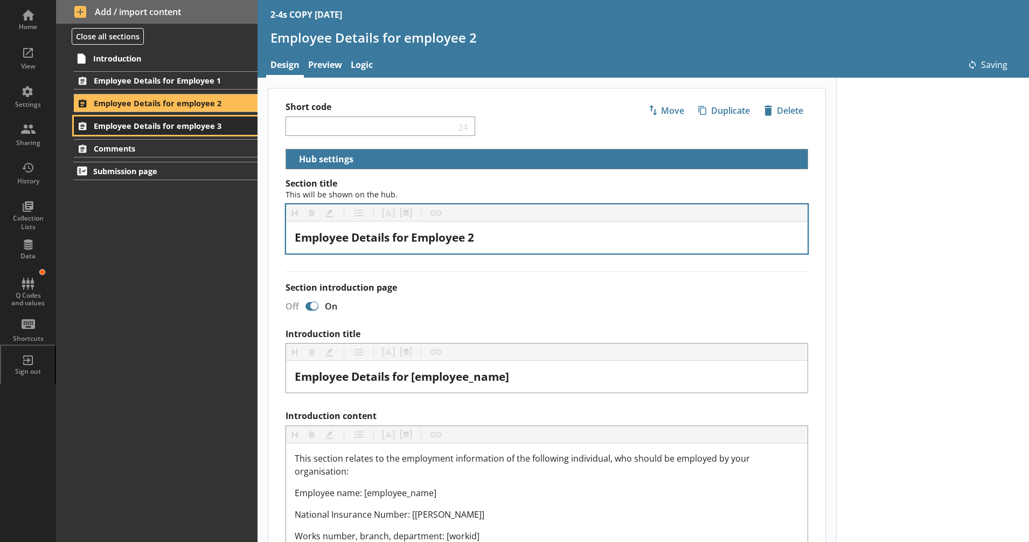
click at [219, 122] on span "Employee Details for employee 3" at bounding box center [160, 126] width 132 height 10
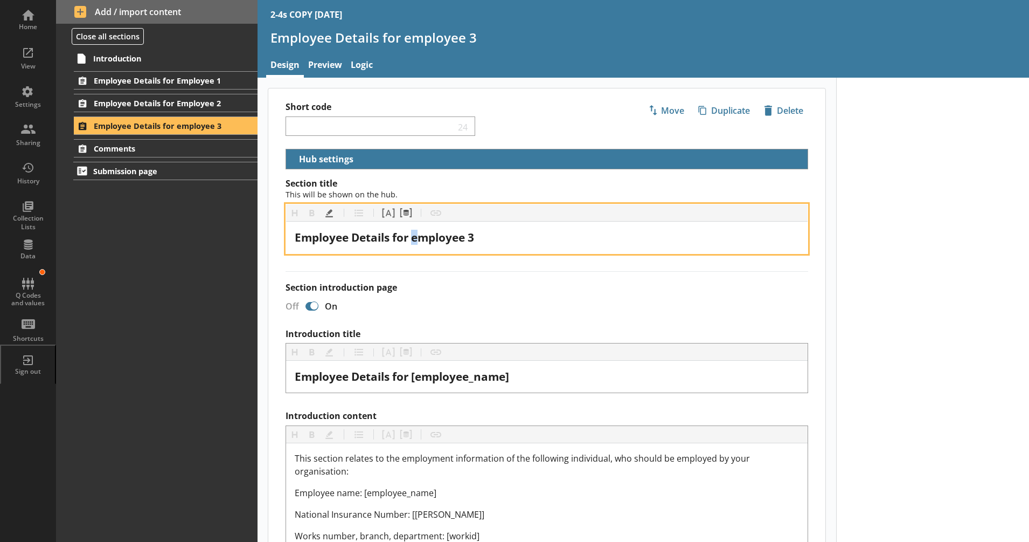
drag, startPoint x: 415, startPoint y: 238, endPoint x: 421, endPoint y: 239, distance: 6.1
click at [421, 239] on span "Employee Details for employee 3" at bounding box center [384, 237] width 179 height 15
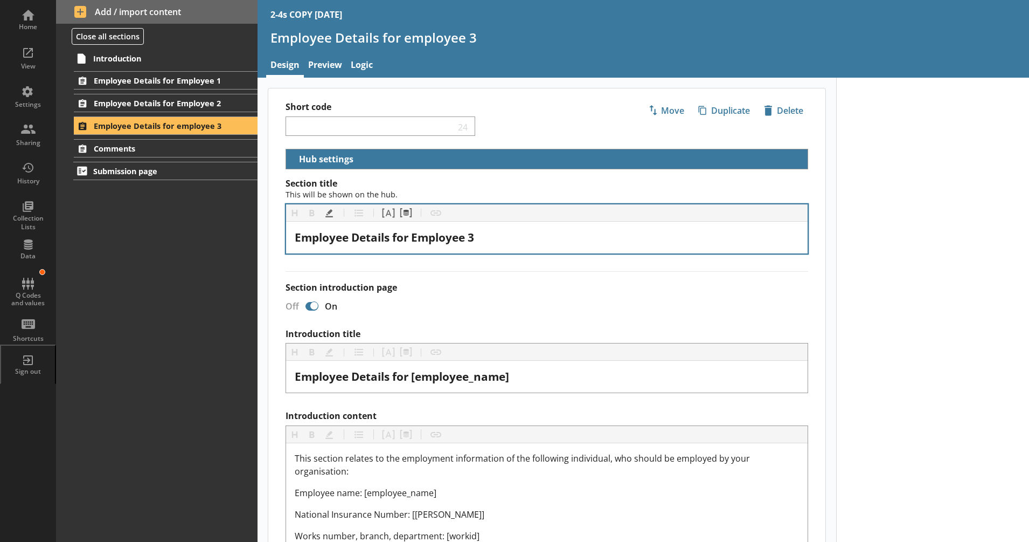
click at [464, 298] on div "Off On" at bounding box center [542, 305] width 531 height 19
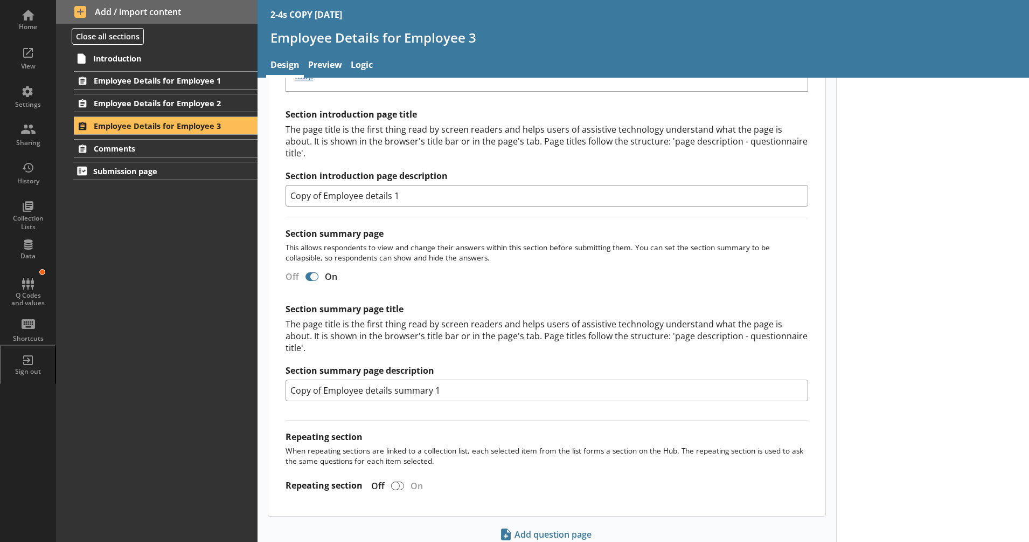
scroll to position [658, 0]
click at [147, 97] on link "Employee Details for Employee 2" at bounding box center [165, 103] width 183 height 18
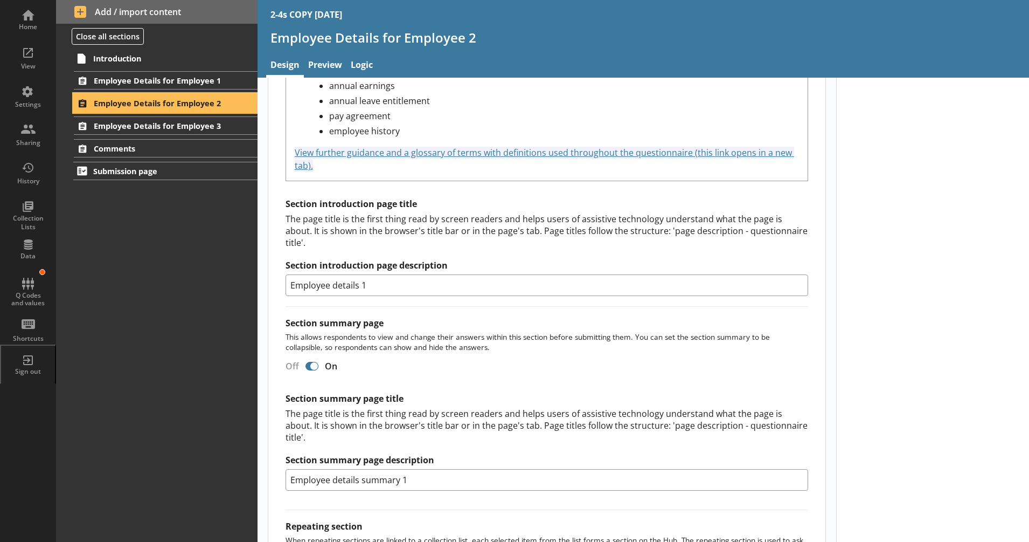
scroll to position [695, 0]
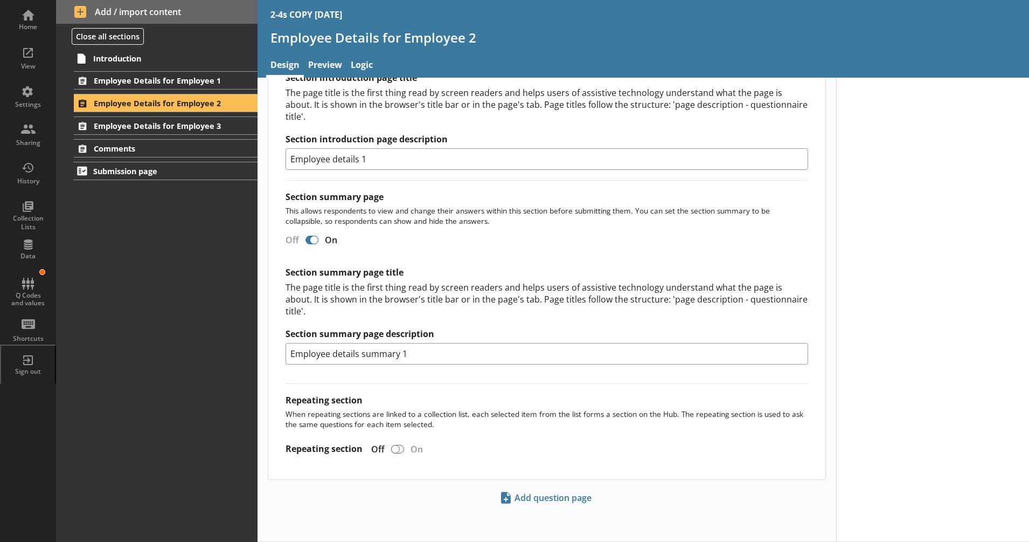
click at [365, 157] on input "Employee details 1" at bounding box center [547, 159] width 523 height 22
click at [362, 160] on input "Employee details 2" at bounding box center [547, 159] width 523 height 22
type input "Employee details 1"
click at [196, 123] on span "Employee Details for Employee 3" at bounding box center [160, 126] width 132 height 10
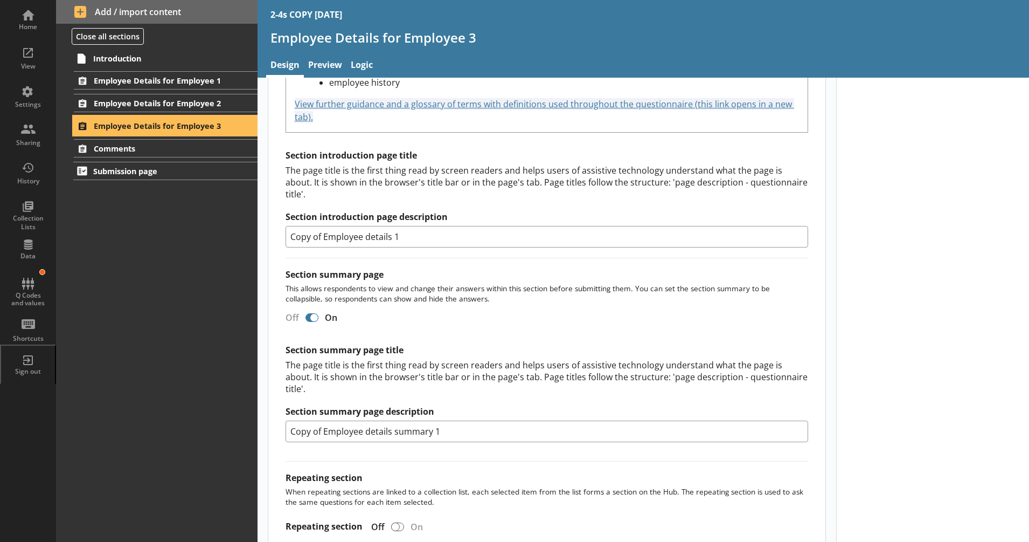
scroll to position [618, 0]
drag, startPoint x: 323, startPoint y: 234, endPoint x: 279, endPoint y: 234, distance: 44.7
click at [279, 234] on div "Section title This will be shown on the hub. Heading Heading Bold Bold Highligh…" at bounding box center [546, 58] width 557 height 996
click at [372, 241] on input "Employee details 1" at bounding box center [547, 236] width 523 height 22
type input "Employee details 2"
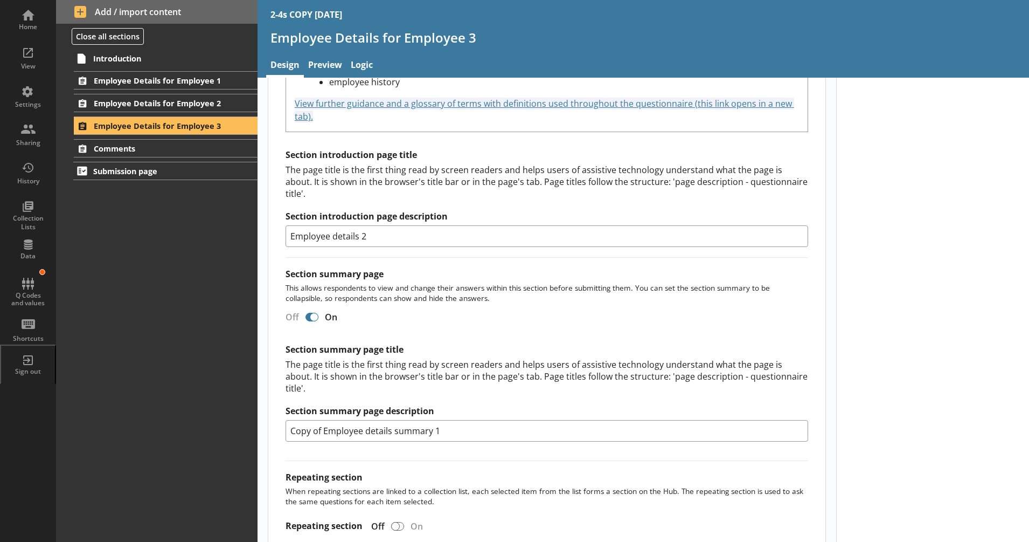
drag, startPoint x: 320, startPoint y: 424, endPoint x: 257, endPoint y: 423, distance: 63.1
click at [258, 423] on main "Short code 24 Move icon-copy Duplicate icon-delete Created with Sketch. Delete …" at bounding box center [547, 13] width 579 height 1087
drag, startPoint x: 402, startPoint y: 432, endPoint x: 411, endPoint y: 433, distance: 9.2
click at [409, 433] on input "Employee details summary 1" at bounding box center [547, 431] width 523 height 22
type input "Employee details summary 2"
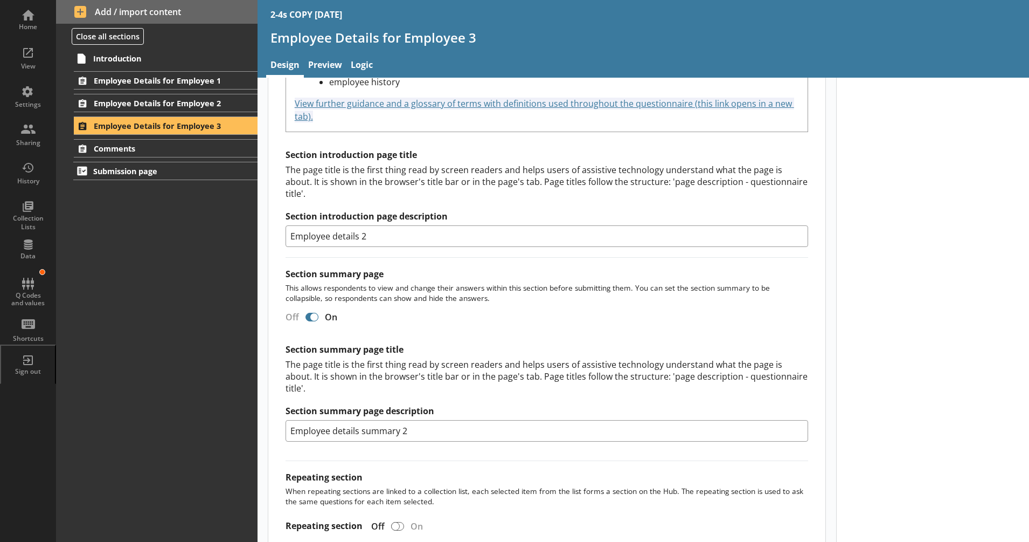
click at [411, 458] on div "Section title This will be shown on the hub. Heading Heading Bold Bold Highligh…" at bounding box center [546, 58] width 557 height 996
click at [176, 276] on div "Introduction Employee Details for Employee 1 Employee details 1 Job details 2a …" at bounding box center [157, 295] width 202 height 493
click at [321, 62] on link "Preview" at bounding box center [325, 65] width 43 height 23
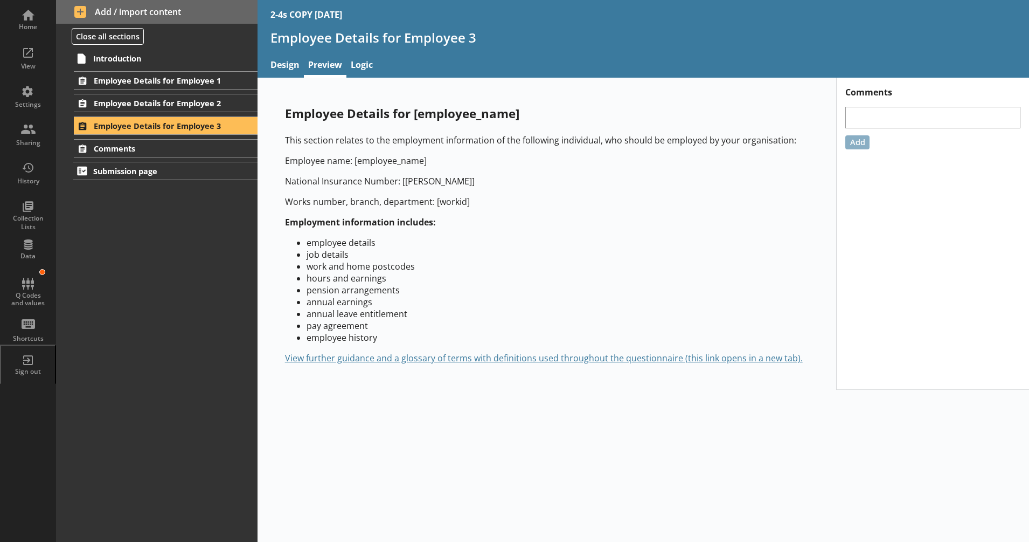
click at [218, 199] on div "Introduction Employee Details for Employee 1 Employee details 1 Job details 2a …" at bounding box center [157, 295] width 202 height 493
click at [38, 60] on div "View" at bounding box center [28, 57] width 38 height 38
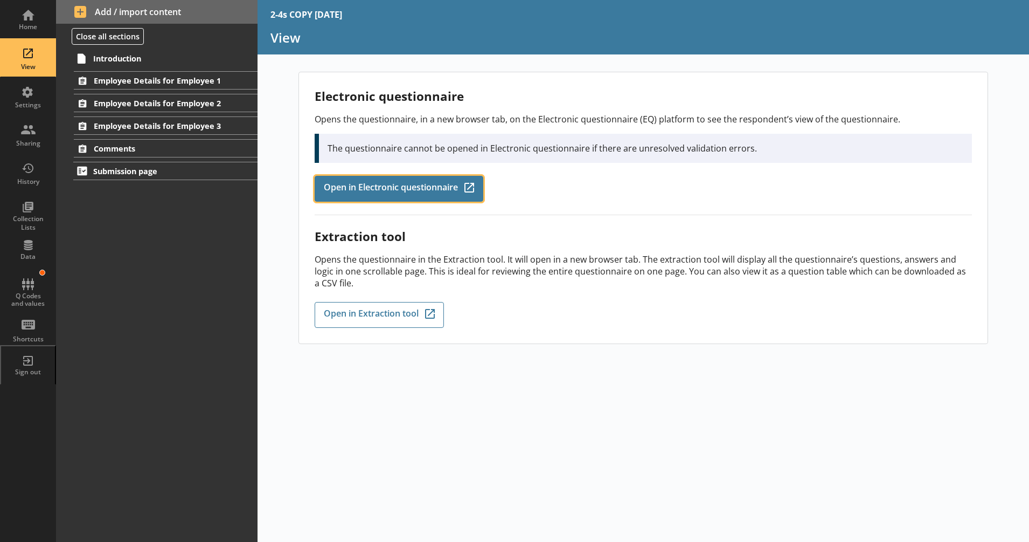
click at [376, 199] on link "Open in Electronic questionnaire Q-Codes_Icon Created with Sketch." at bounding box center [399, 189] width 169 height 26
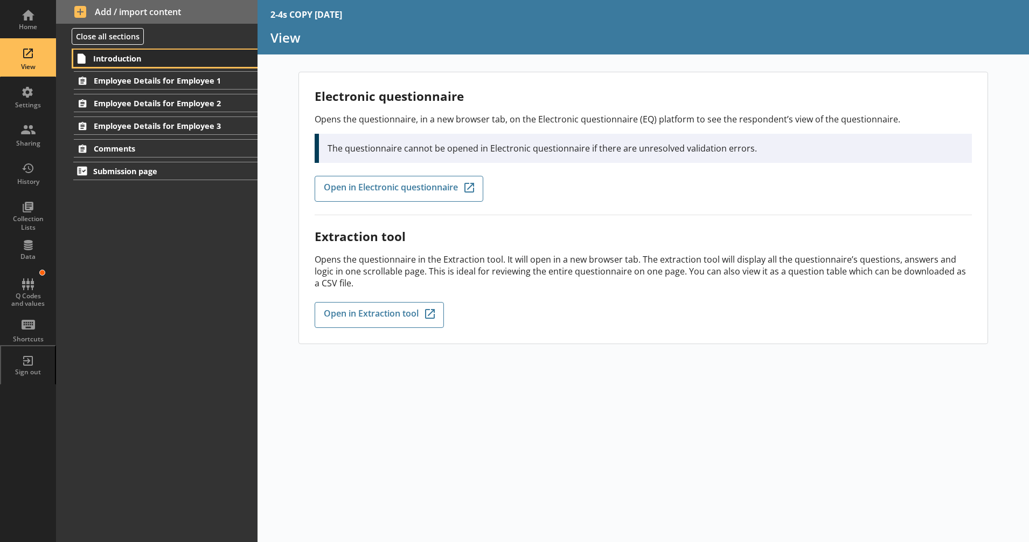
click at [136, 63] on span "Introduction" at bounding box center [159, 58] width 132 height 10
type textarea "x"
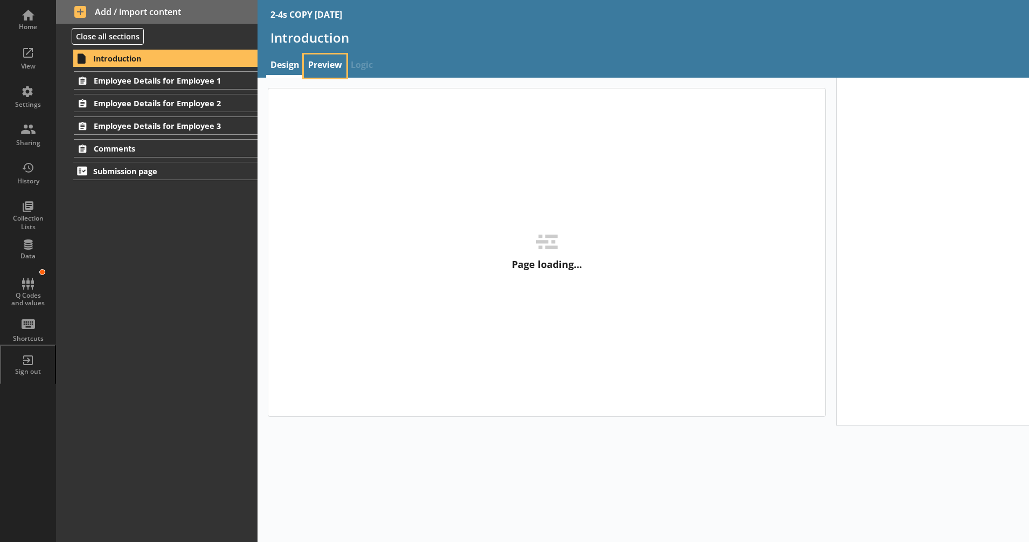
click at [336, 67] on link "Preview" at bounding box center [325, 65] width 43 height 23
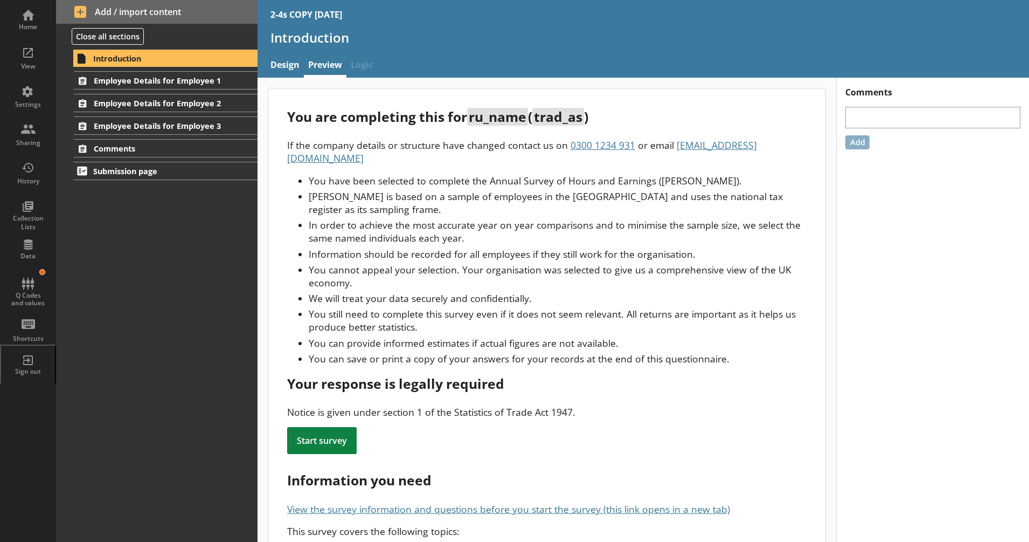
click at [630, 125] on div "You are completing this for ru_name ( trad_as )" at bounding box center [547, 117] width 520 height 18
click at [217, 87] on link "Employee Details for Employee 1" at bounding box center [165, 80] width 183 height 18
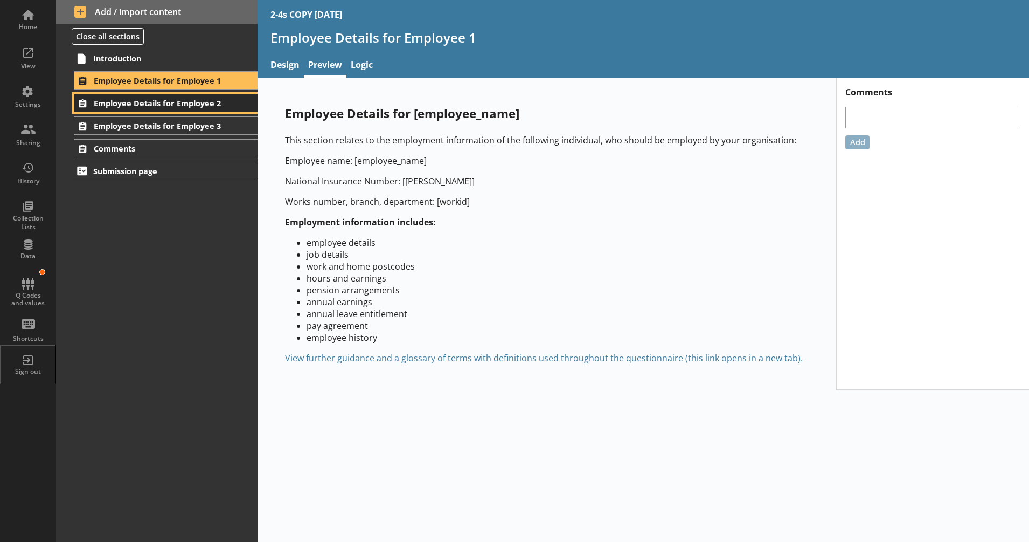
click at [210, 105] on span "Employee Details for Employee 2" at bounding box center [160, 103] width 132 height 10
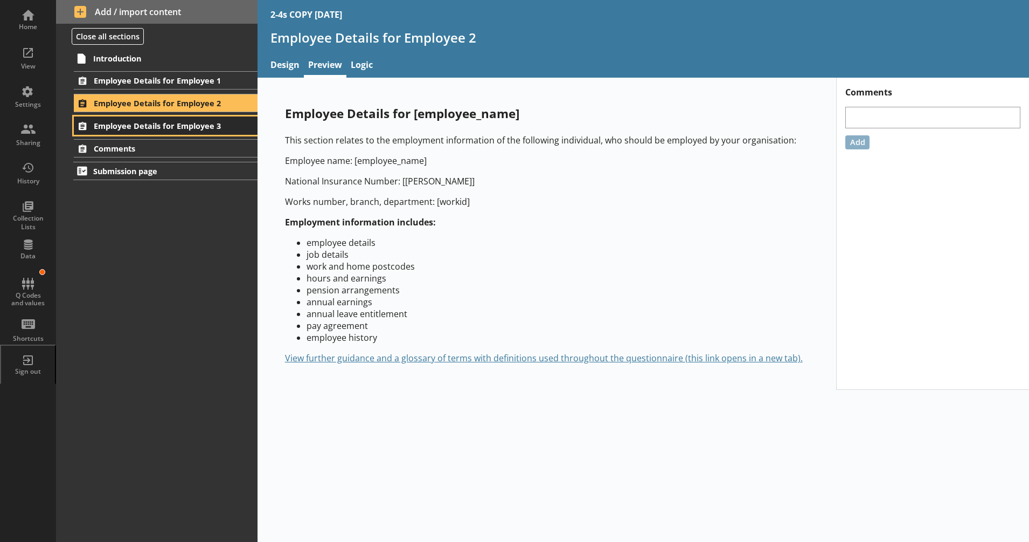
click at [206, 121] on span "Employee Details for Employee 3" at bounding box center [160, 126] width 132 height 10
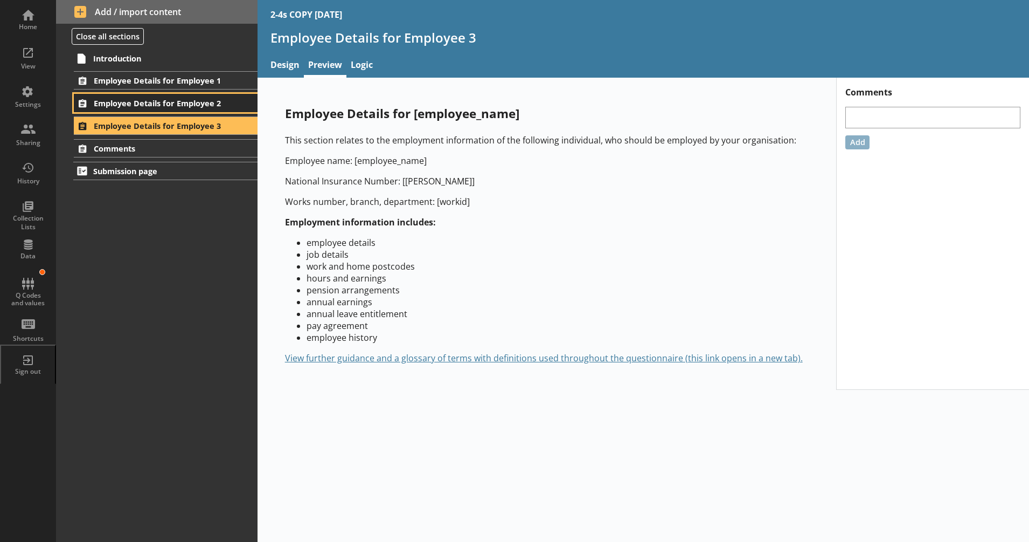
click at [208, 102] on span "Employee Details for Employee 2" at bounding box center [160, 103] width 132 height 10
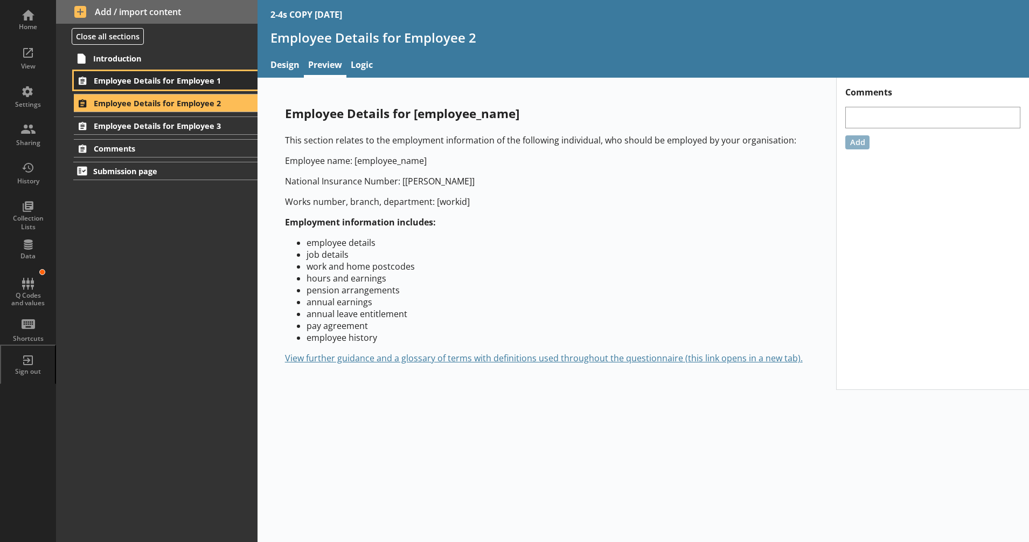
click at [204, 82] on span "Employee Details for Employee 1" at bounding box center [160, 80] width 132 height 10
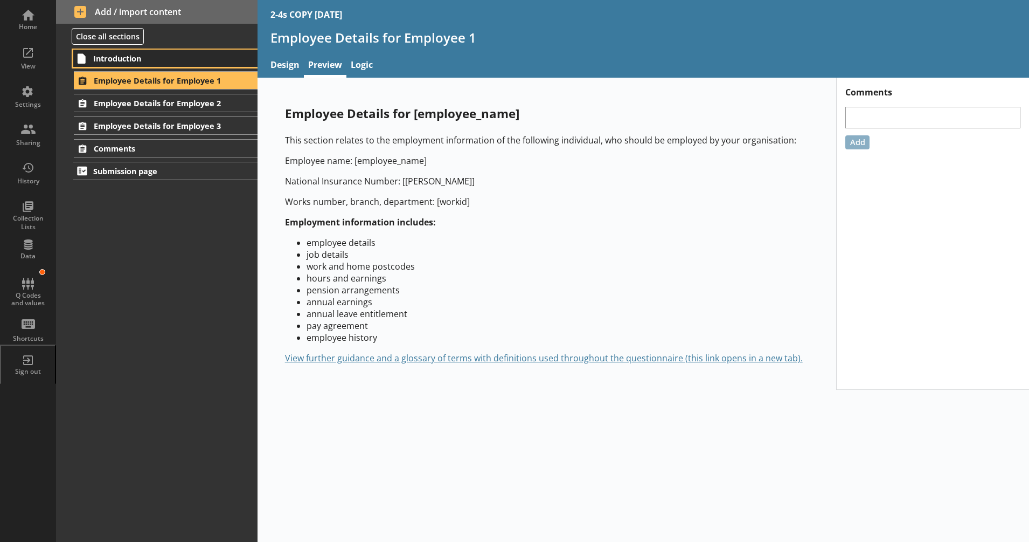
click at [194, 66] on link "Introduction" at bounding box center [165, 58] width 184 height 17
